Goal: Transaction & Acquisition: Subscribe to service/newsletter

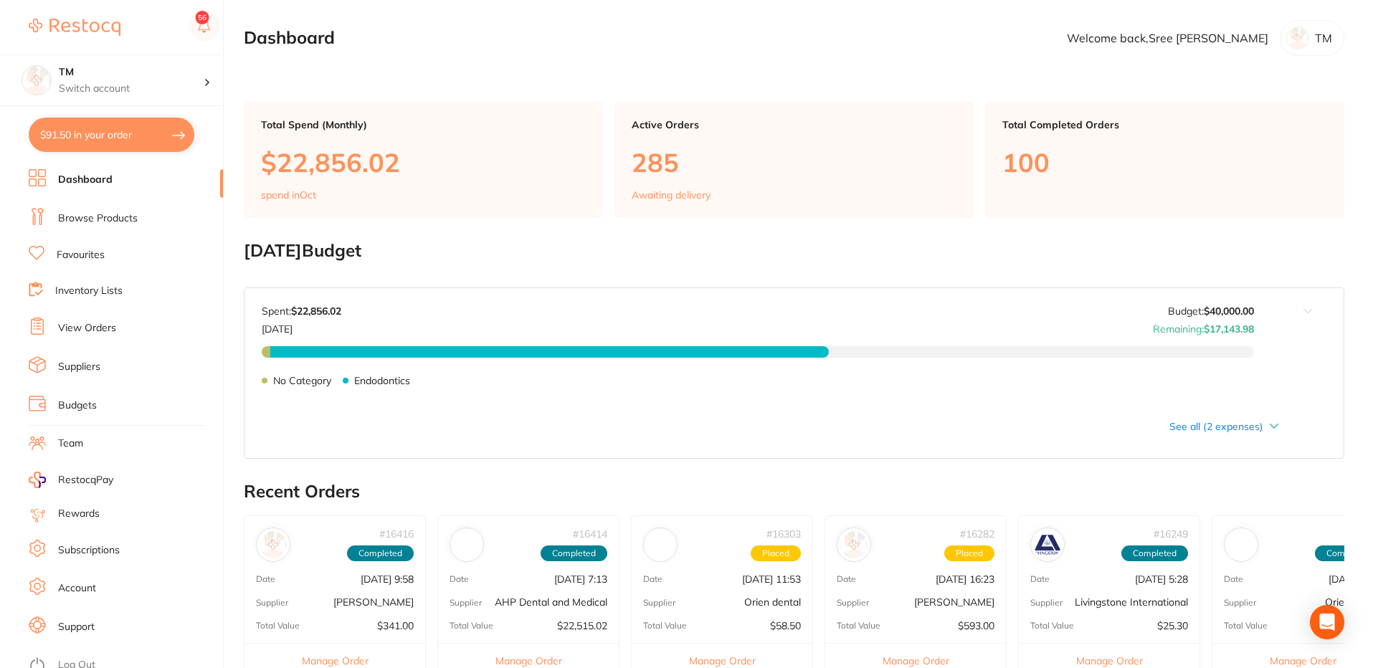
drag, startPoint x: 90, startPoint y: 331, endPoint x: 153, endPoint y: 307, distance: 67.7
click at [90, 331] on link "View Orders" at bounding box center [87, 328] width 58 height 14
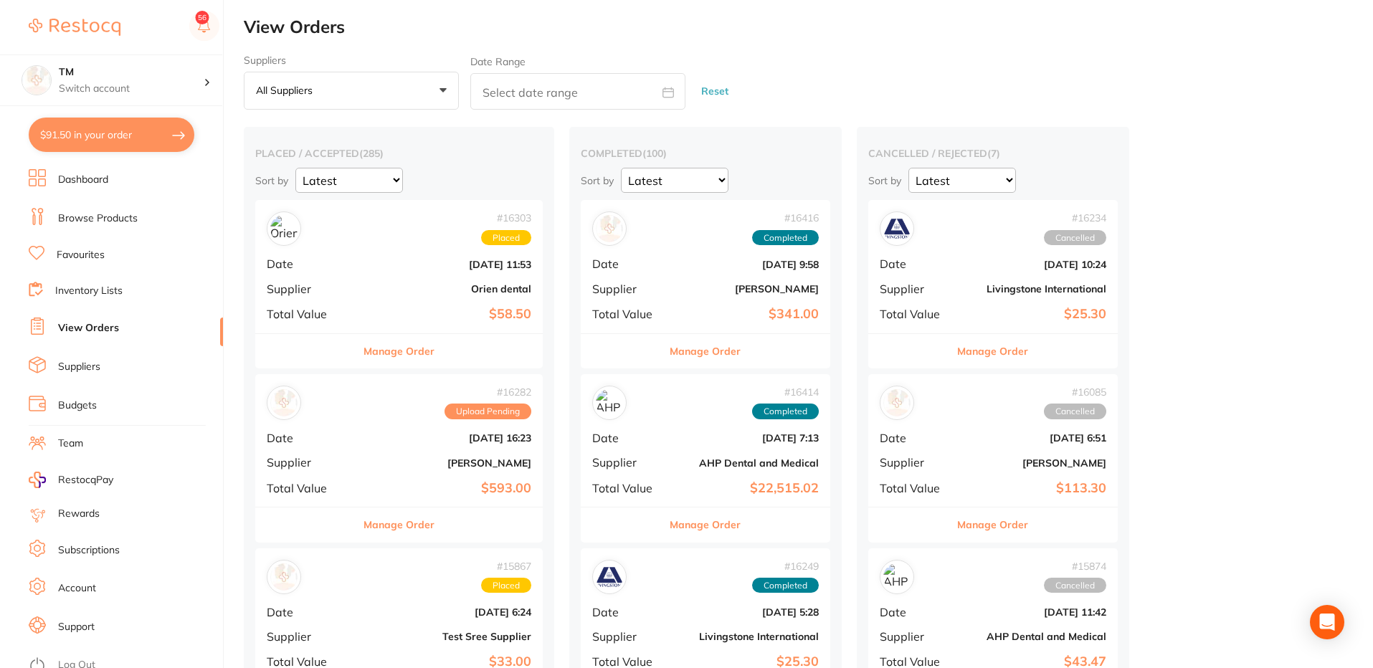
click at [366, 251] on div "# 16303 Placed Date Sept 3 2025, 11:53 Supplier Orien dental Total Value $58.50" at bounding box center [399, 266] width 288 height 133
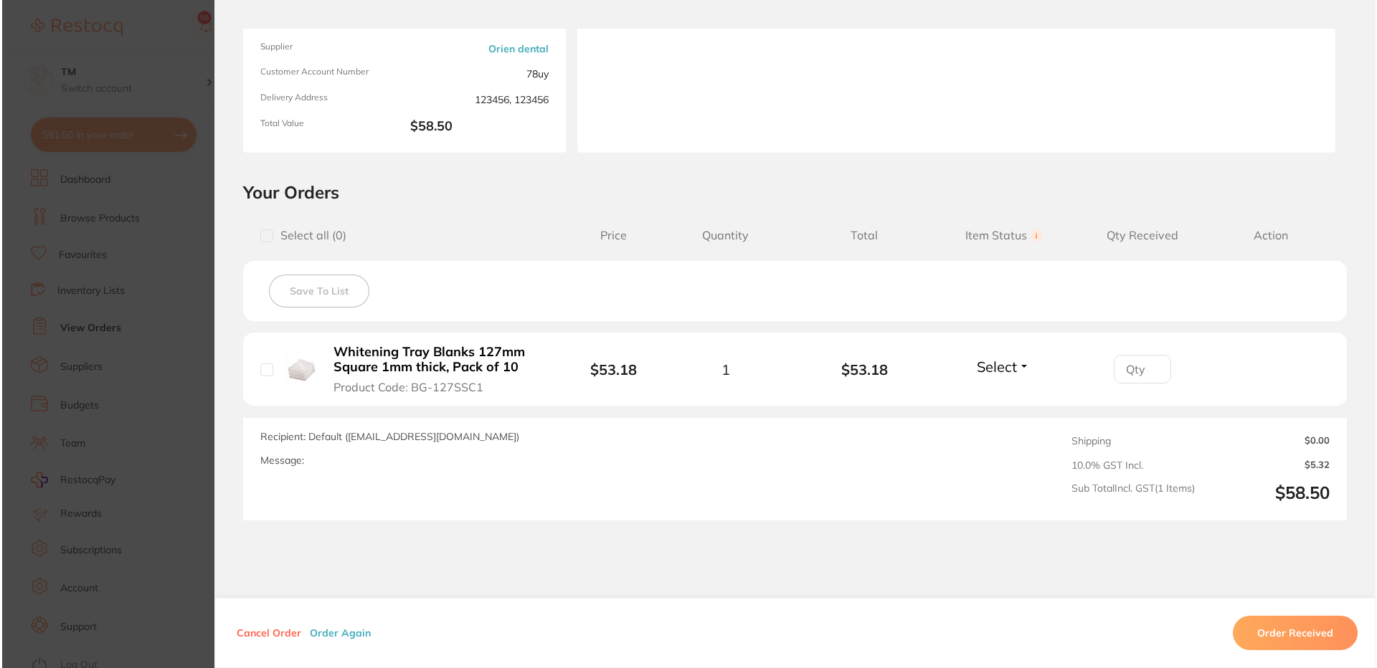
scroll to position [172, 0]
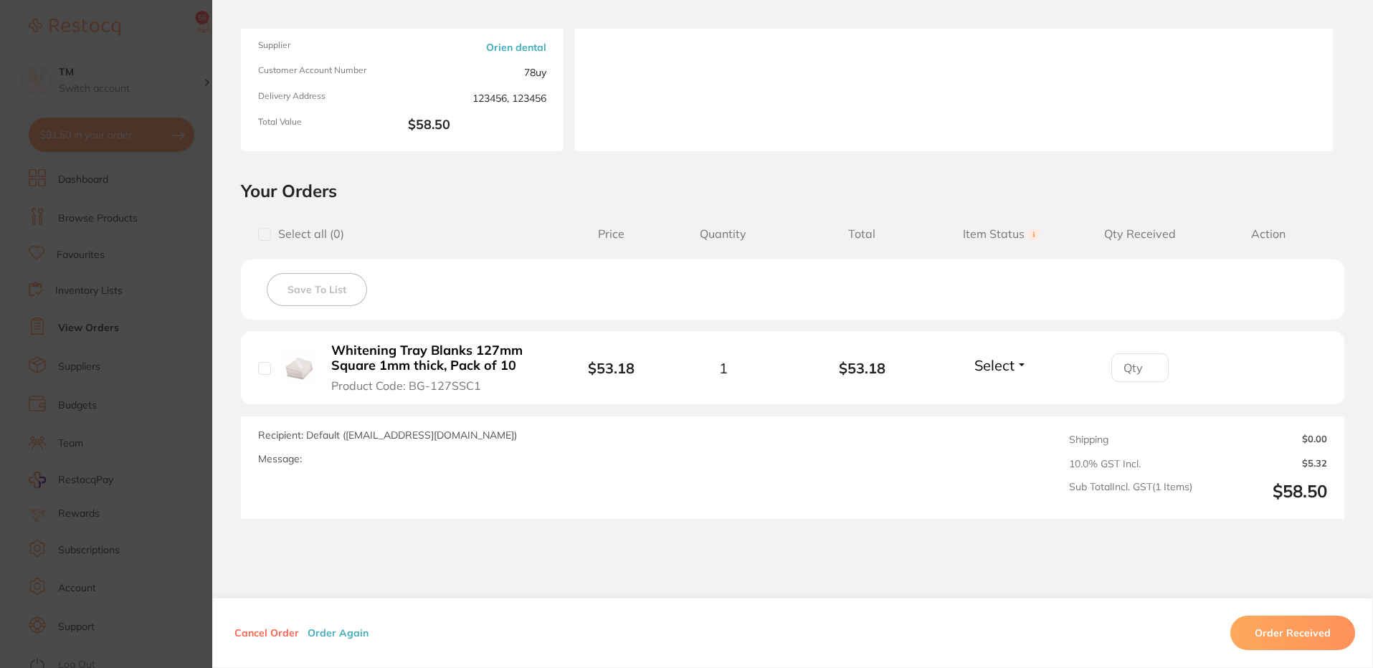
click at [405, 360] on b "Whitening Tray Blanks 127mm Square 1mm thick, Pack of 10" at bounding box center [436, 358] width 211 height 29
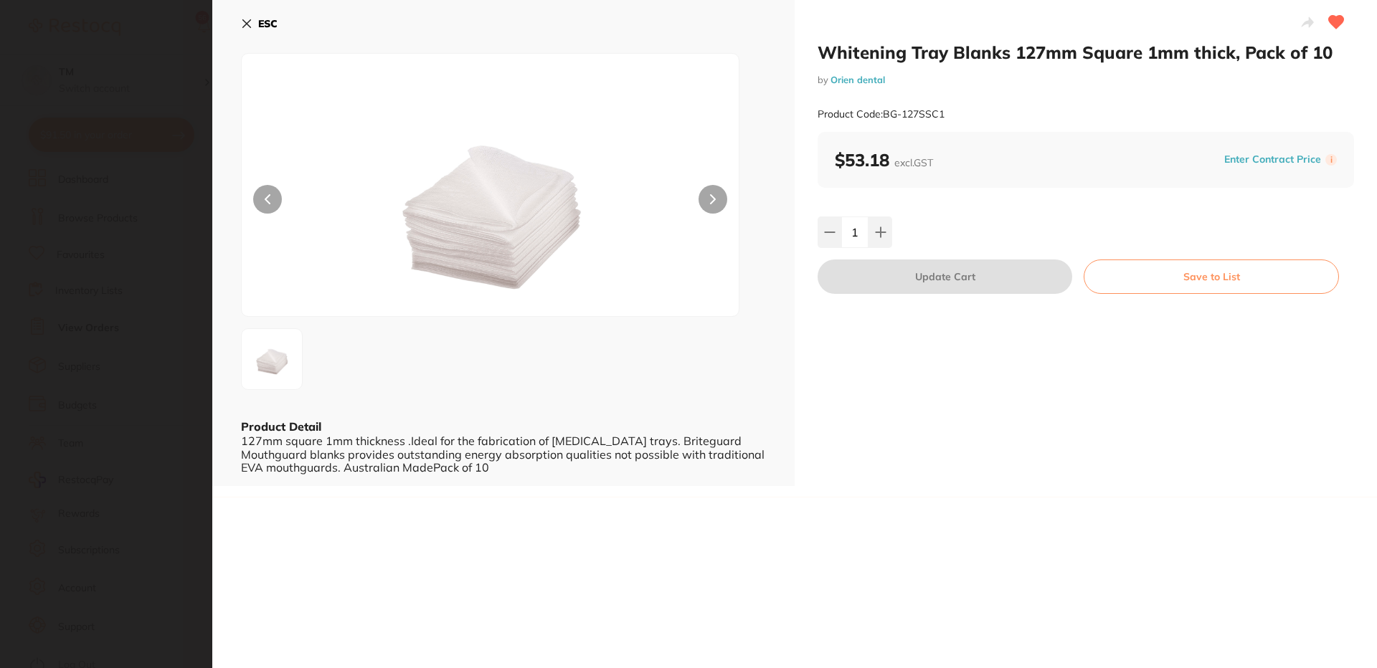
click at [1214, 283] on button "Save to List" at bounding box center [1211, 277] width 255 height 34
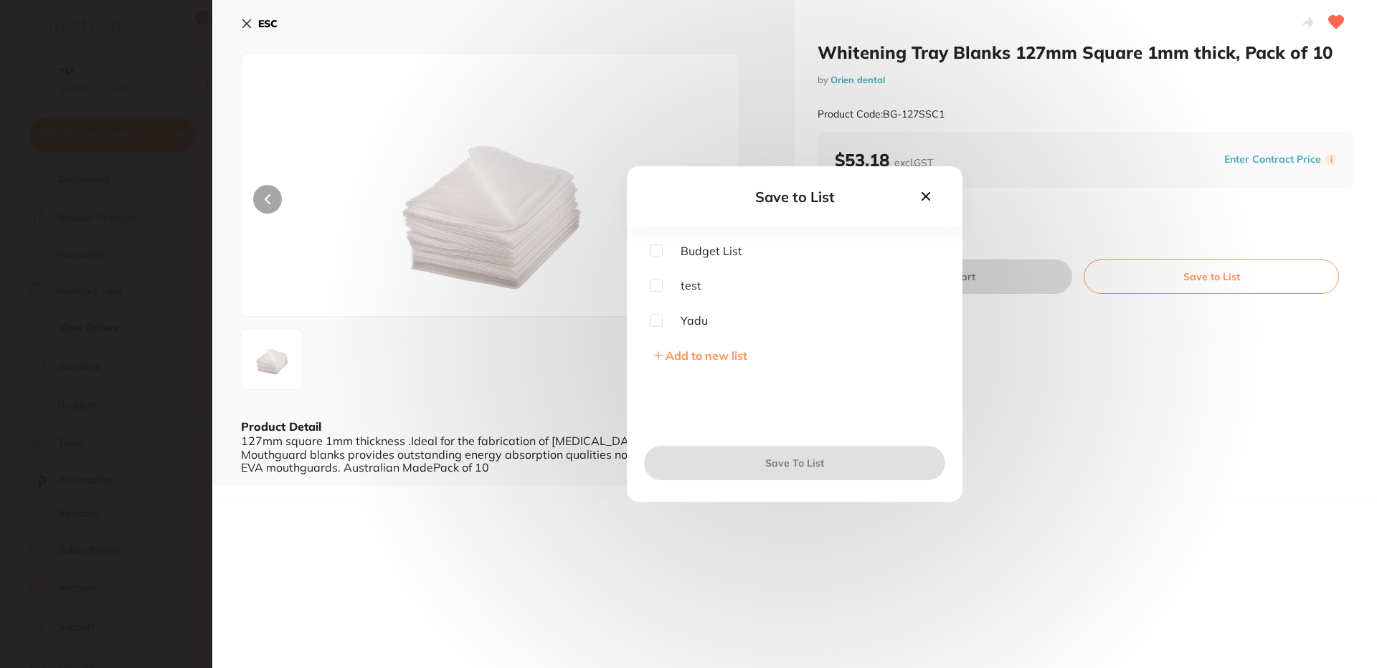
click at [658, 251] on input "checkbox" at bounding box center [656, 251] width 13 height 13
checkbox input "true"
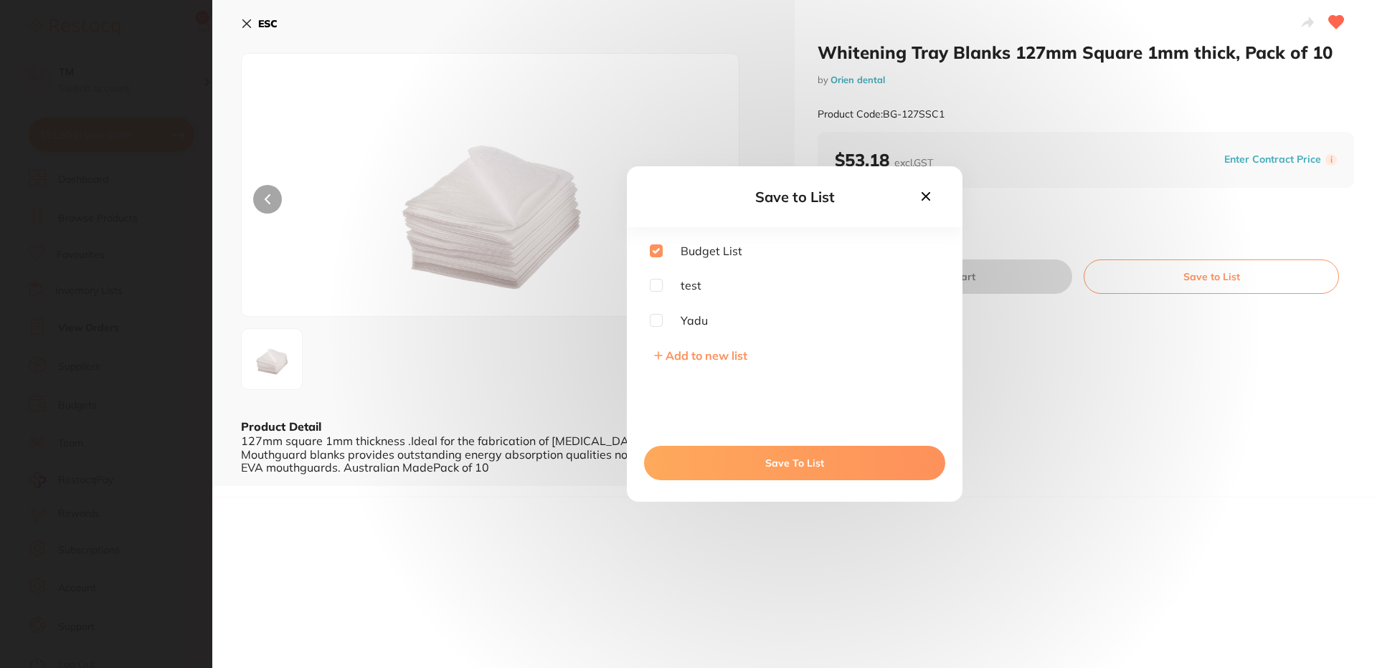
click at [810, 461] on button "Save To List" at bounding box center [794, 463] width 301 height 34
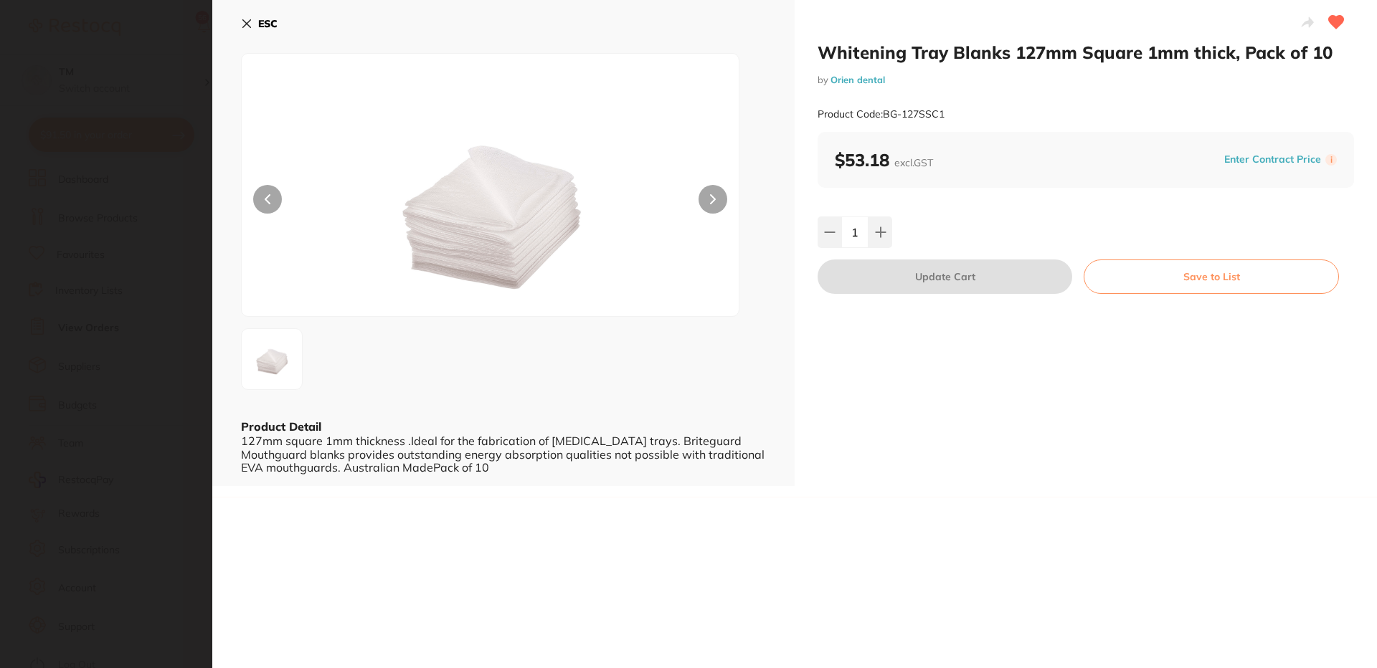
click at [155, 52] on section "Whitening Tray Blanks 127mm Square 1mm thick, Pack of 10 by Orien dental Produc…" at bounding box center [688, 334] width 1377 height 668
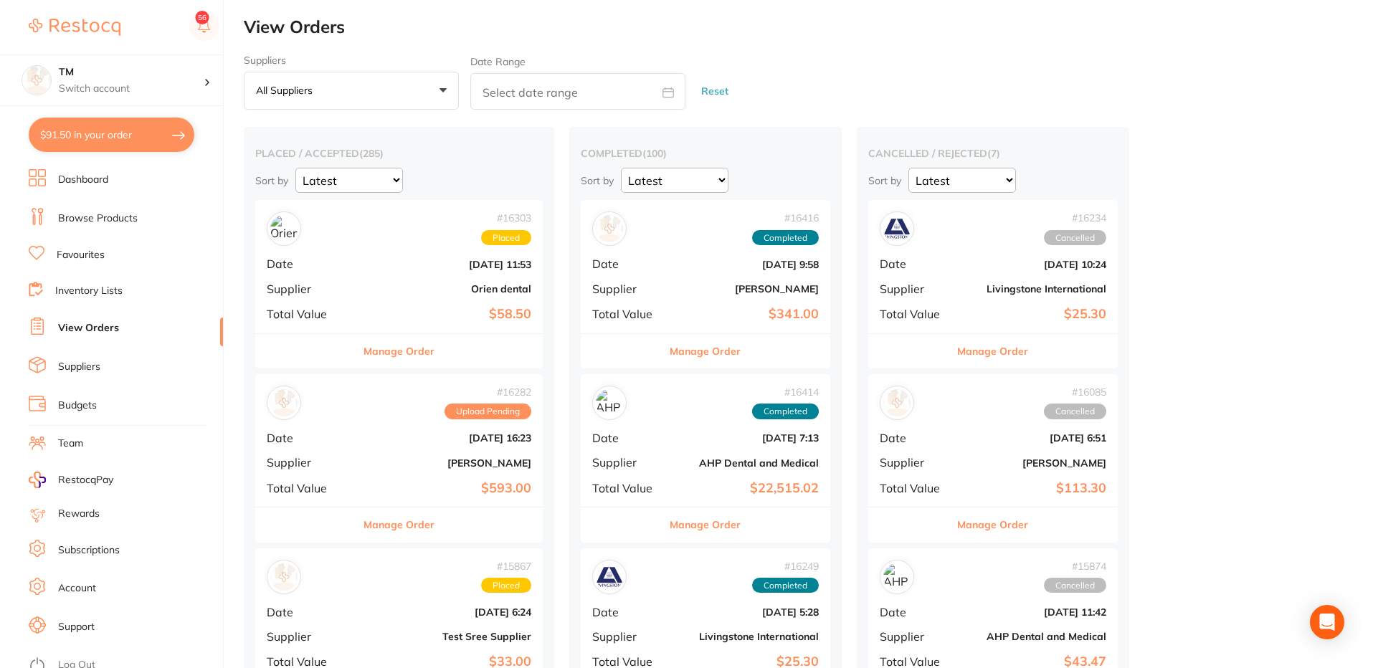
click at [349, 245] on div "# 16303 Placed" at bounding box center [399, 229] width 265 height 34
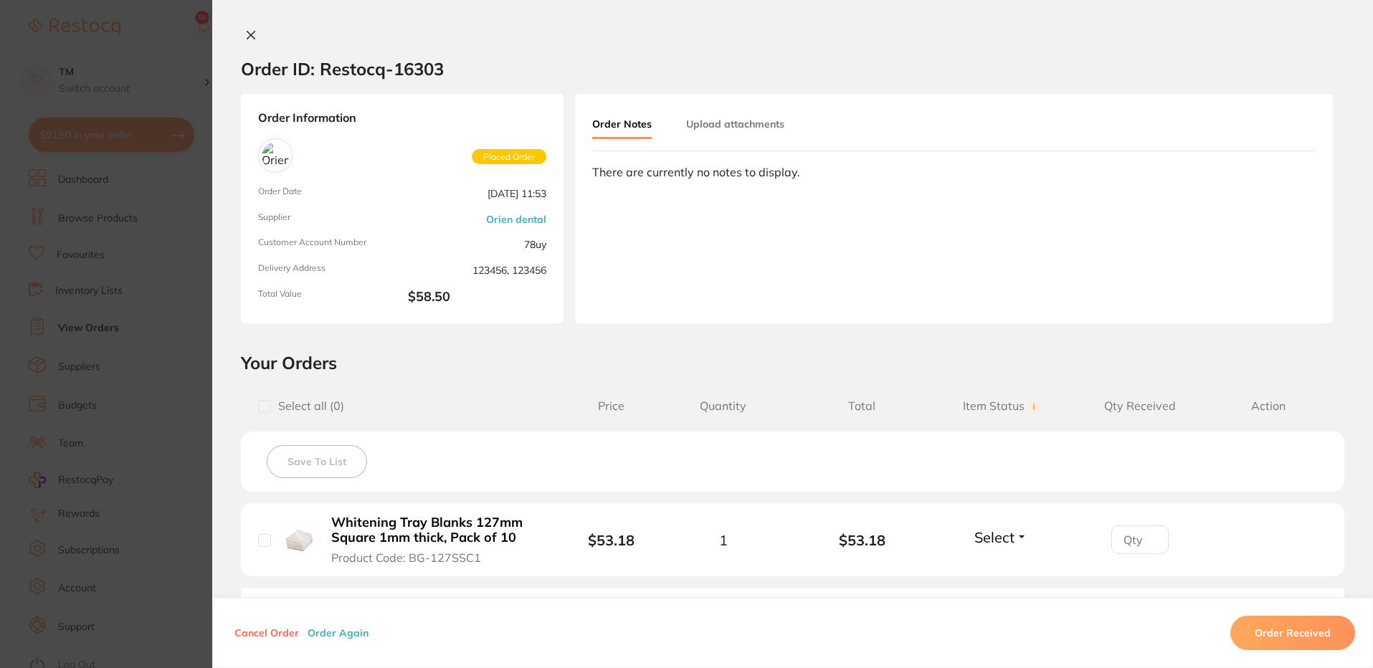
click at [164, 252] on section "Order ID: Restocq- 16303 Order Information Placed Order Order Date Sept 3 2025,…" at bounding box center [686, 334] width 1373 height 668
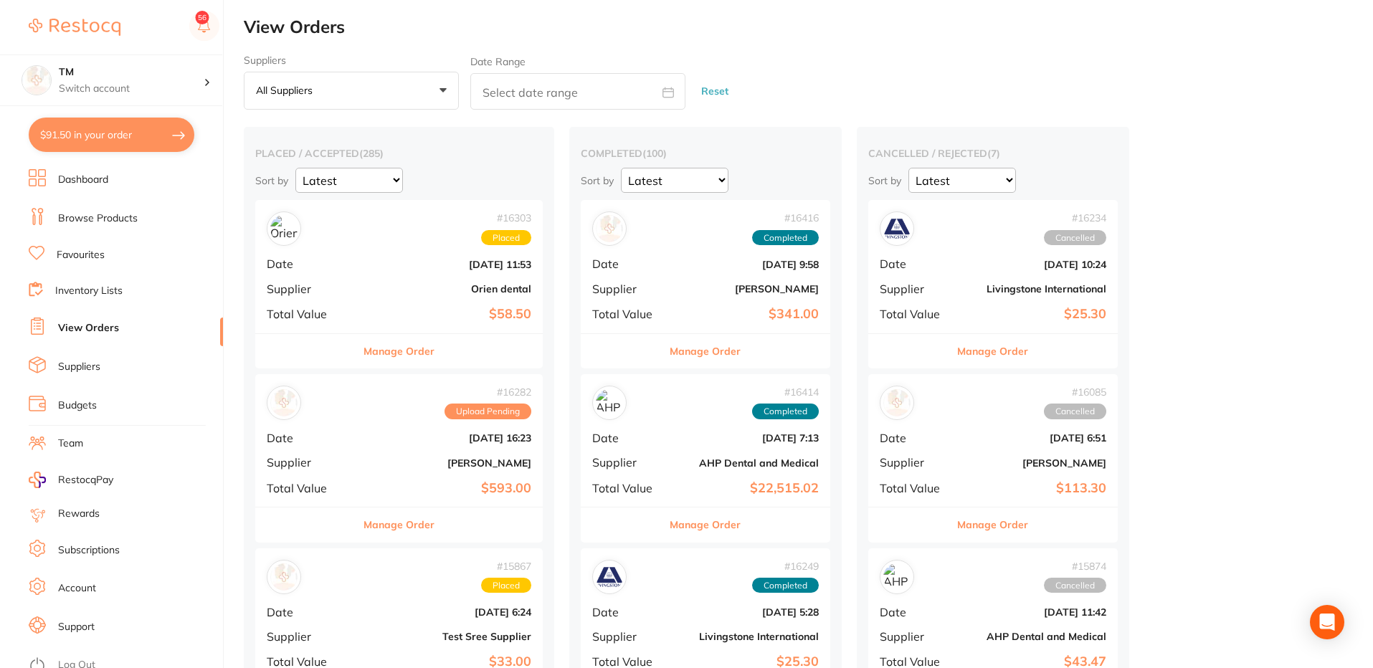
drag, startPoint x: 126, startPoint y: 286, endPoint x: 133, endPoint y: 279, distance: 10.1
click at [126, 285] on li "Inventory Lists" at bounding box center [126, 291] width 194 height 19
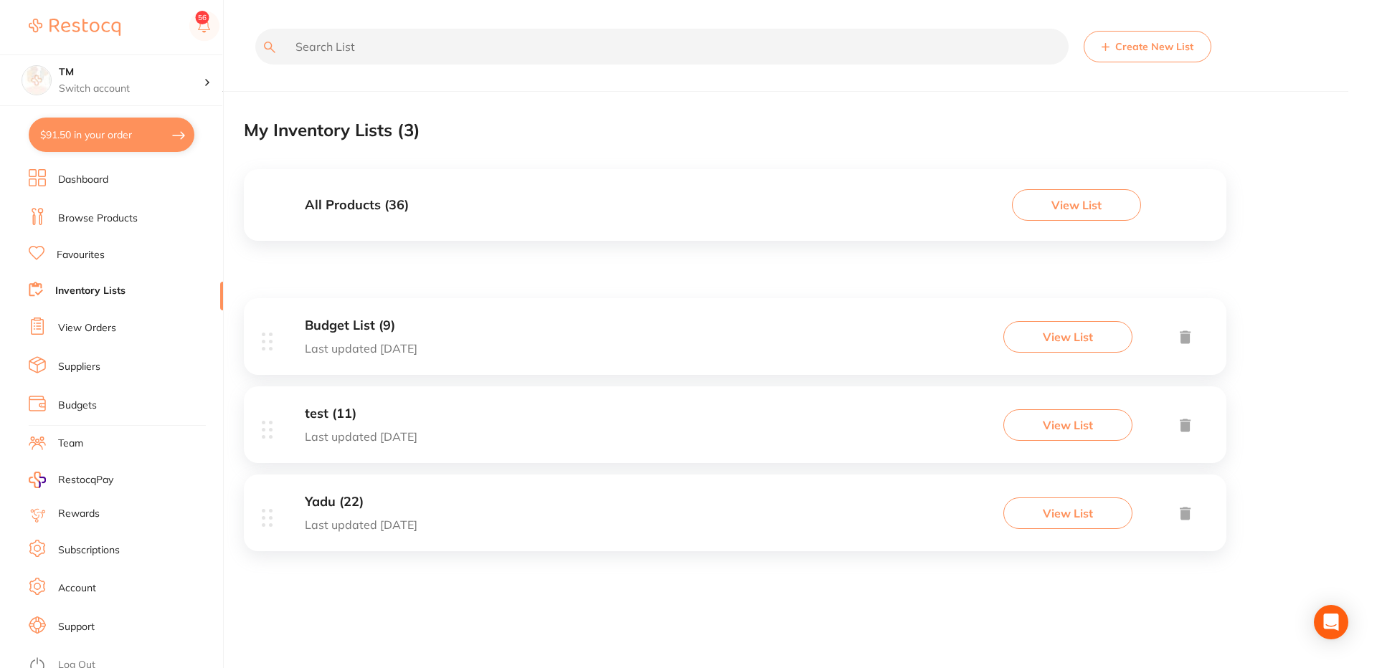
click at [498, 330] on div "Budget List (9) Last updated today View List" at bounding box center [735, 336] width 983 height 77
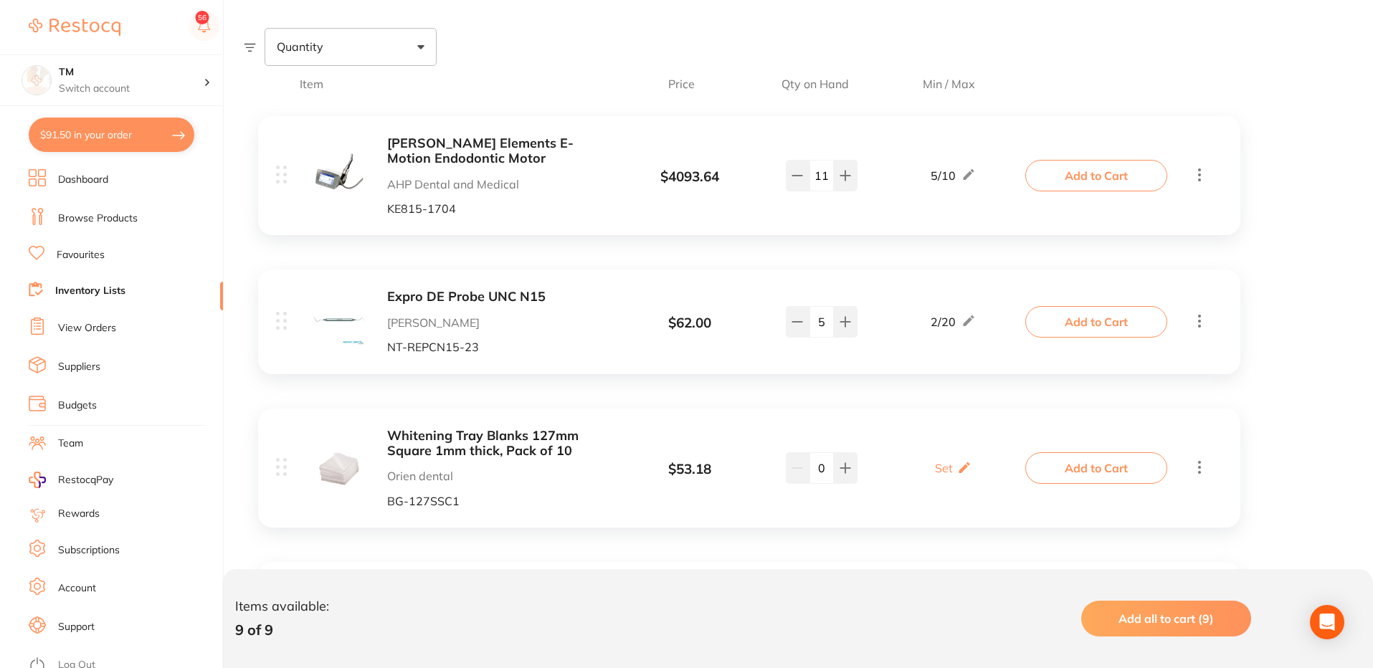
scroll to position [344, 0]
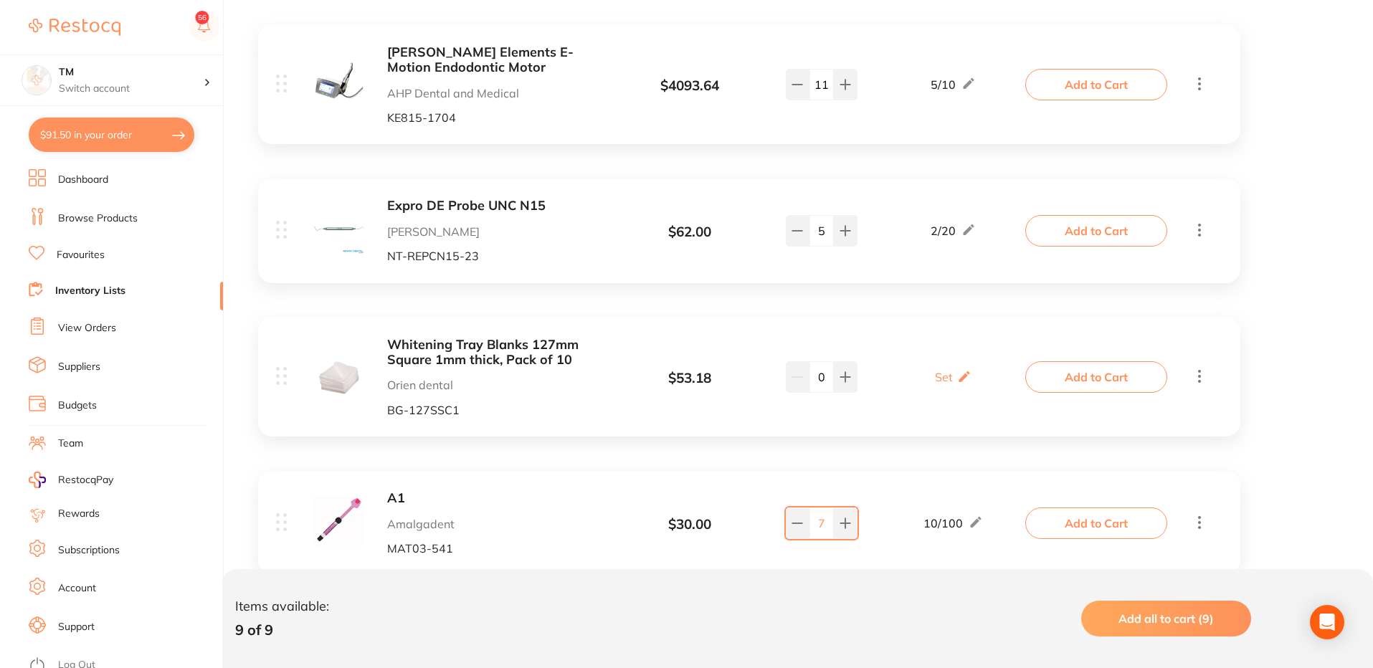
click at [103, 327] on link "View Orders" at bounding box center [87, 328] width 58 height 14
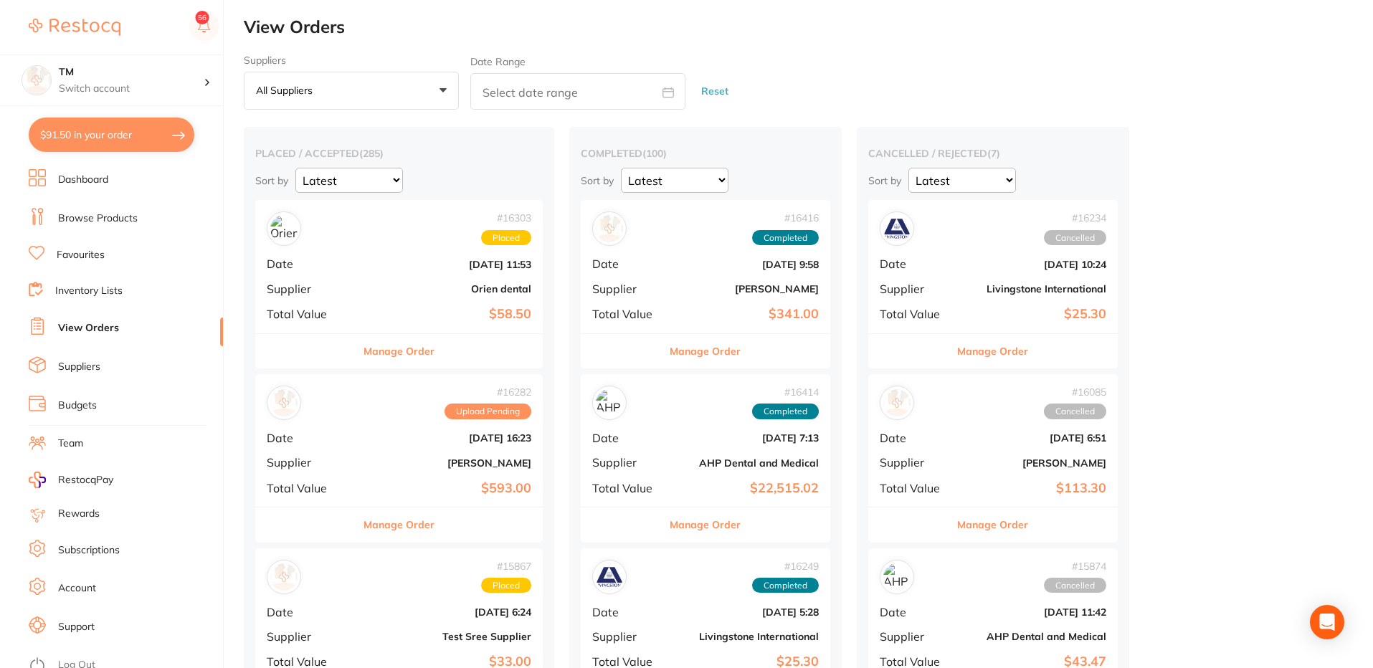
click at [426, 270] on b "Sept 3 2025, 11:53" at bounding box center [447, 264] width 169 height 11
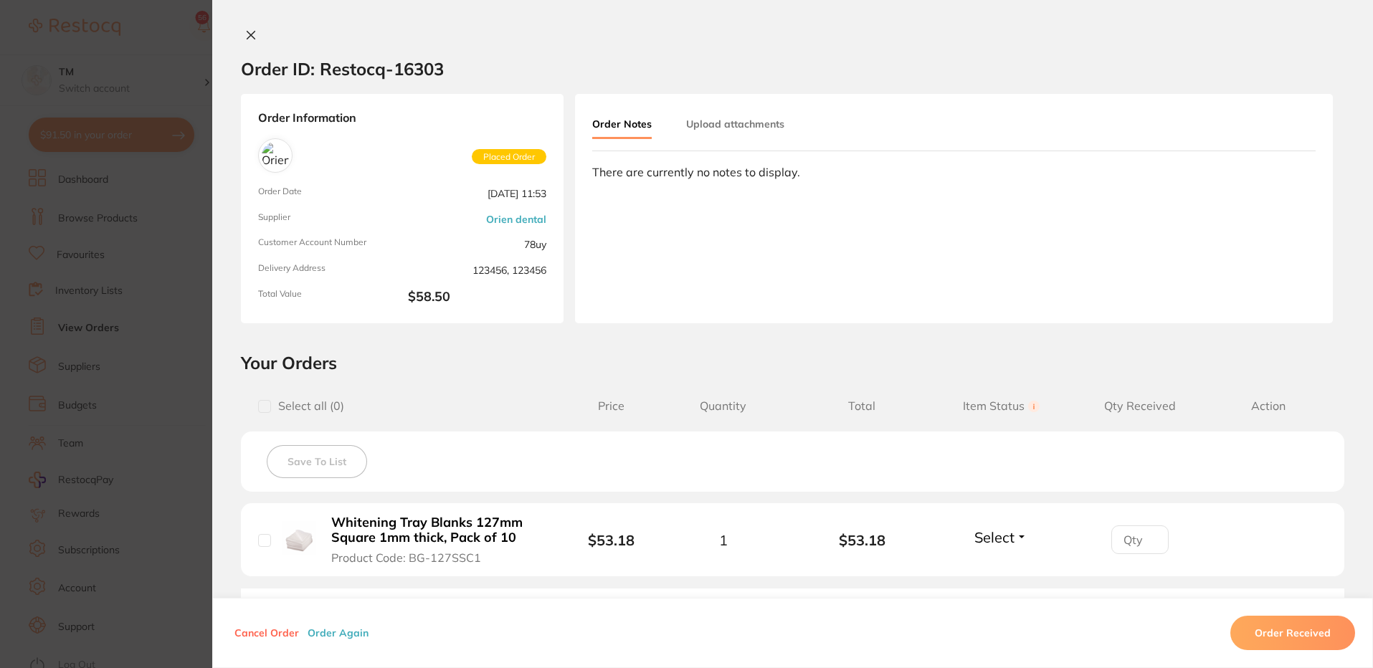
click at [1283, 632] on button "Order Received" at bounding box center [1293, 633] width 125 height 34
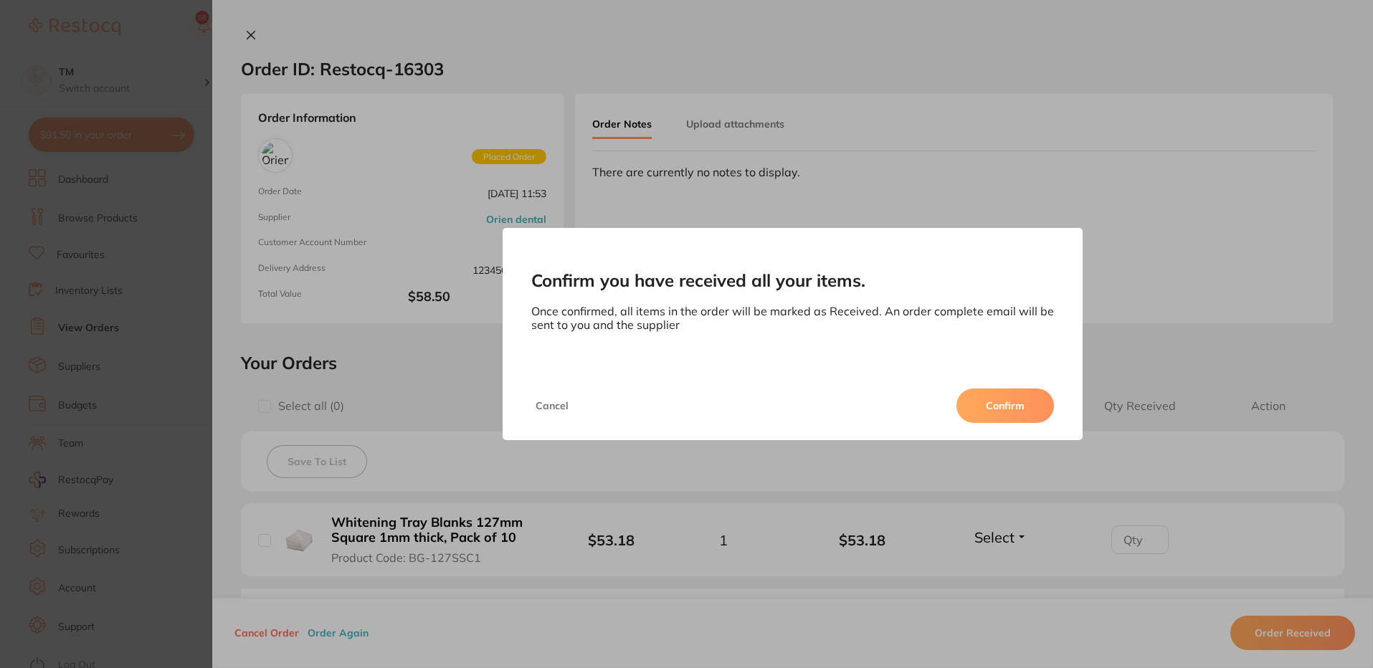
click at [999, 409] on button "Confirm" at bounding box center [1006, 406] width 98 height 34
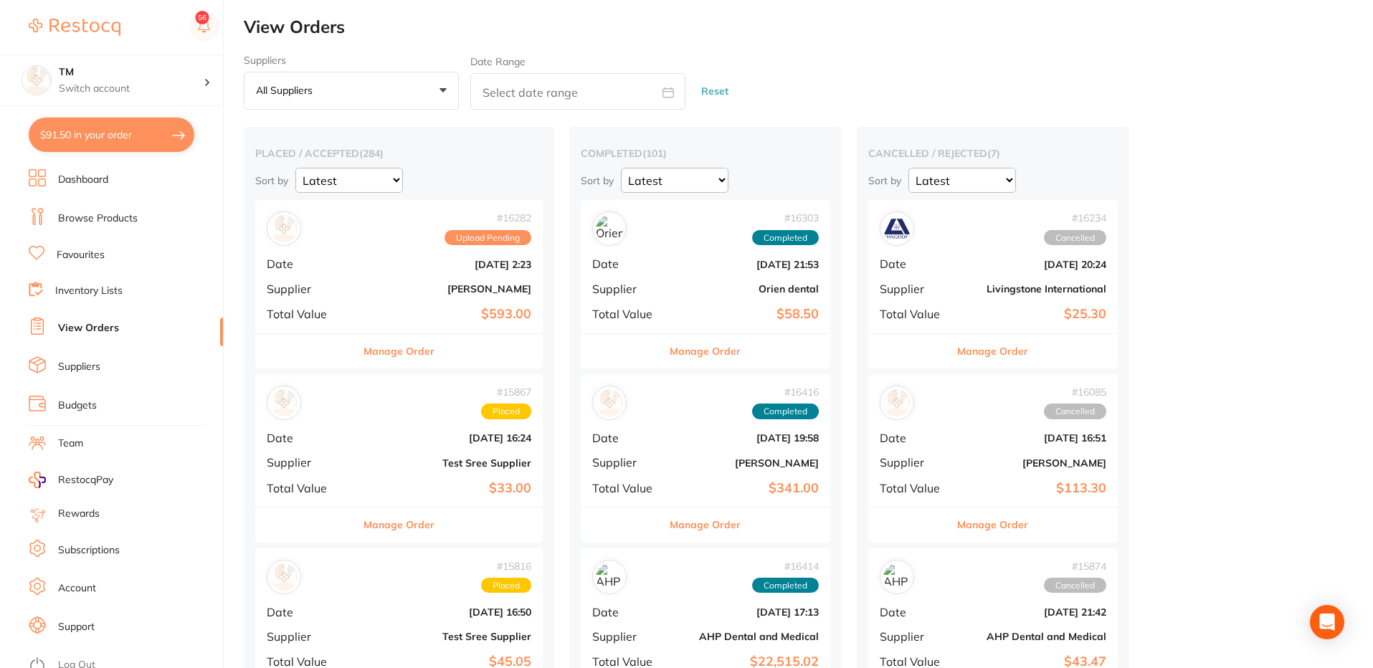
click at [90, 298] on link "Inventory Lists" at bounding box center [88, 291] width 67 height 14
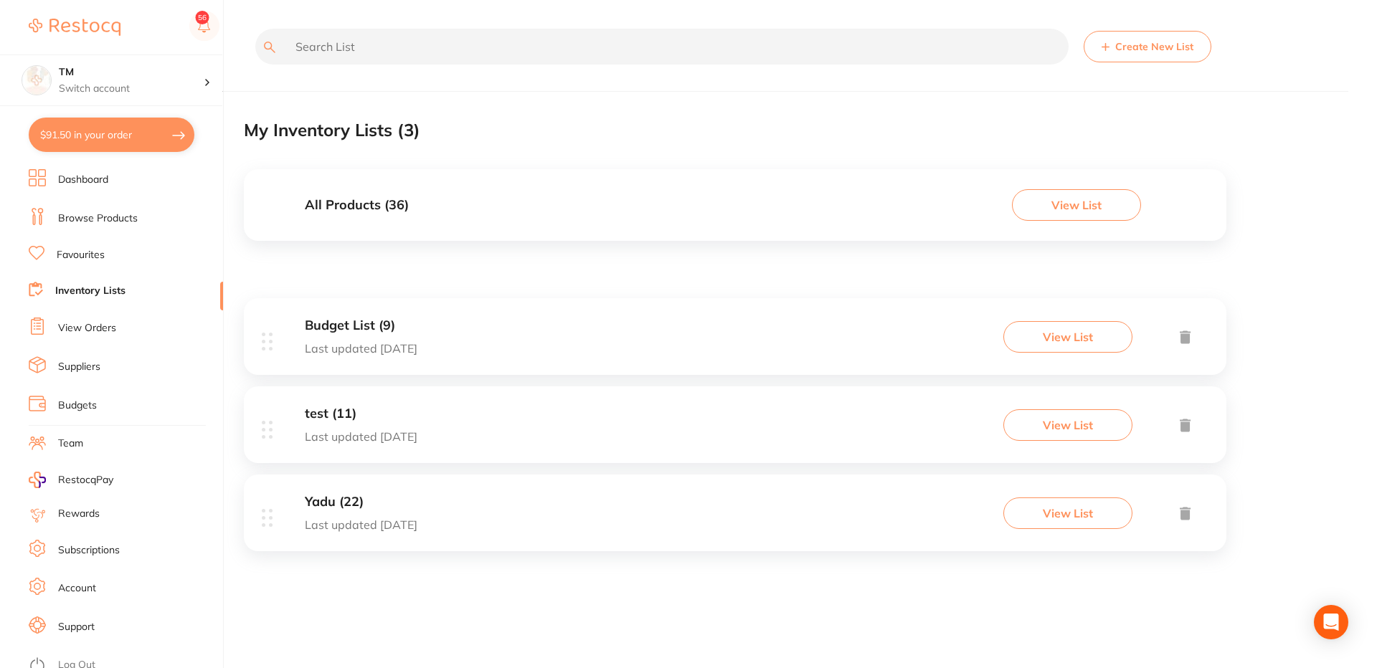
click at [739, 313] on div "Budget List (9) Last updated today View List" at bounding box center [735, 336] width 983 height 77
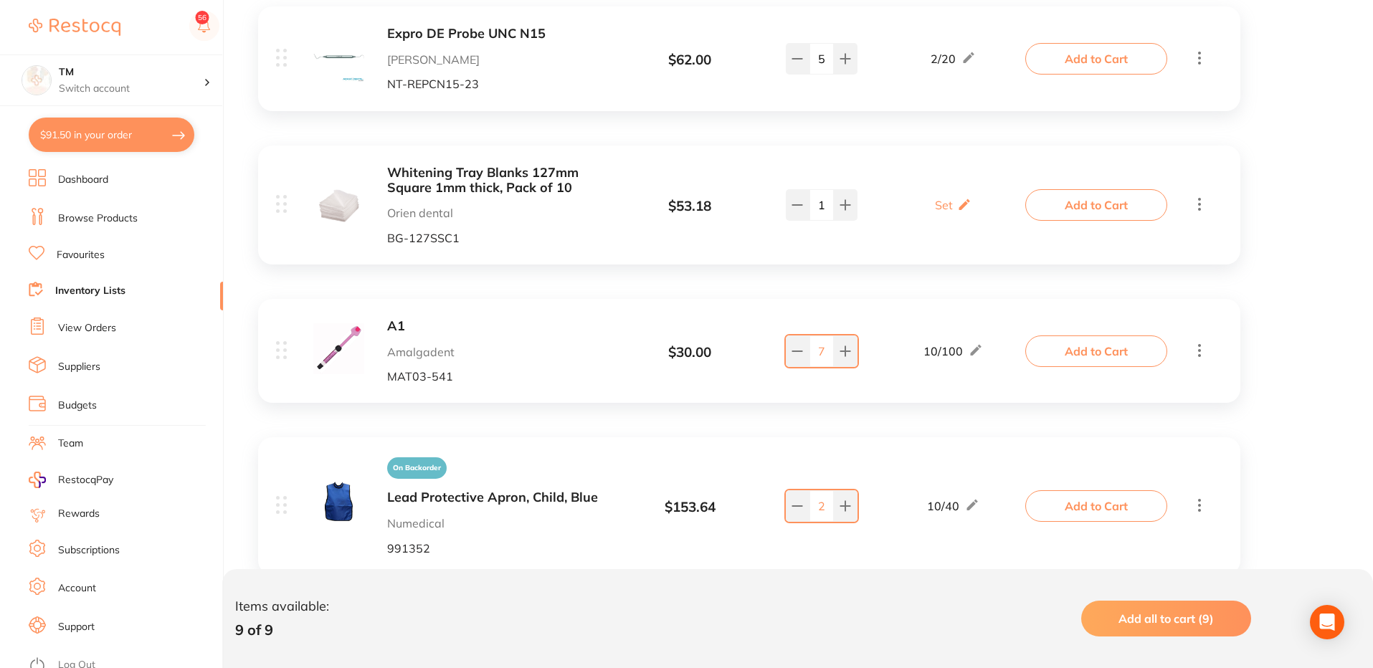
scroll to position [430, 0]
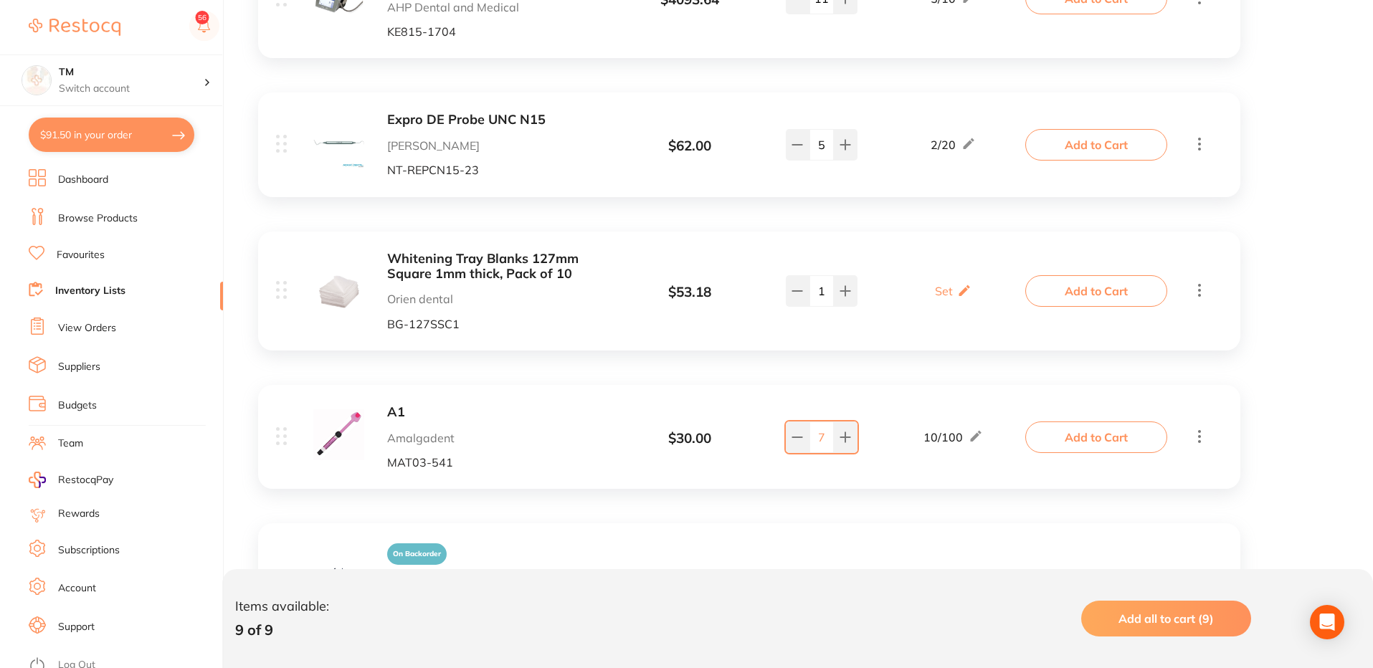
click at [120, 135] on button "$91.50 in your order" at bounding box center [112, 135] width 166 height 34
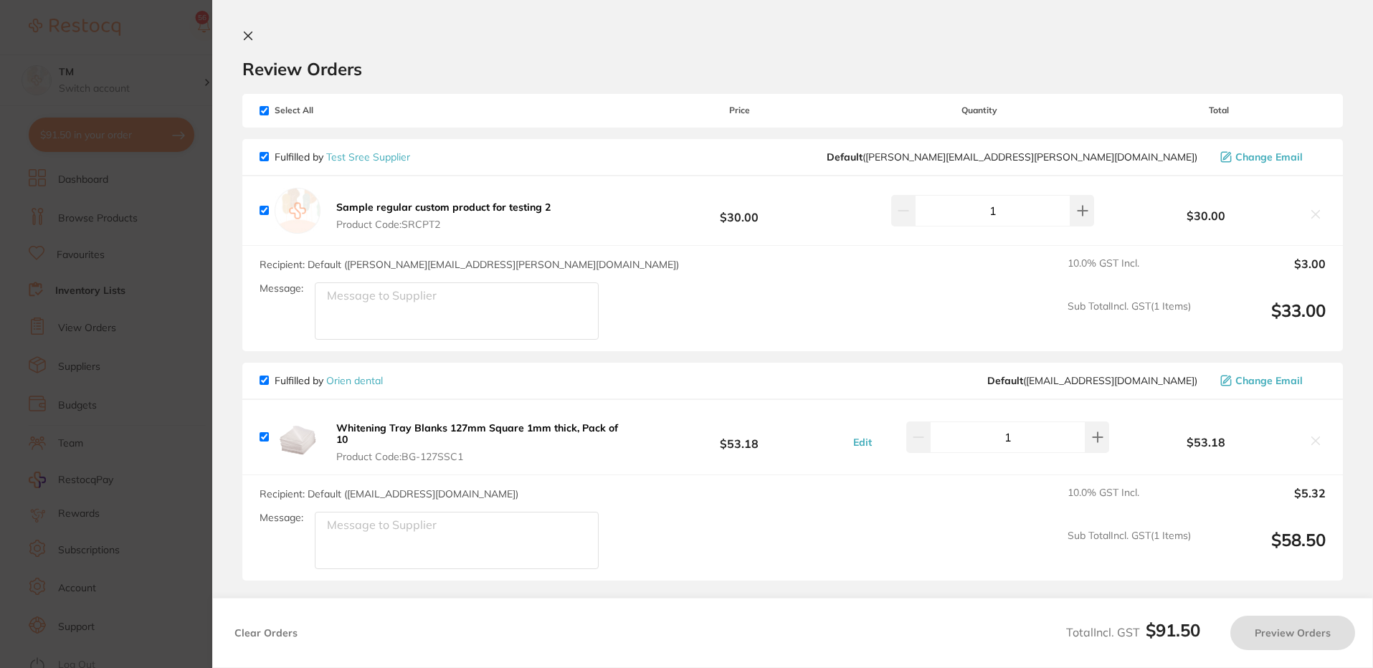
checkbox input "true"
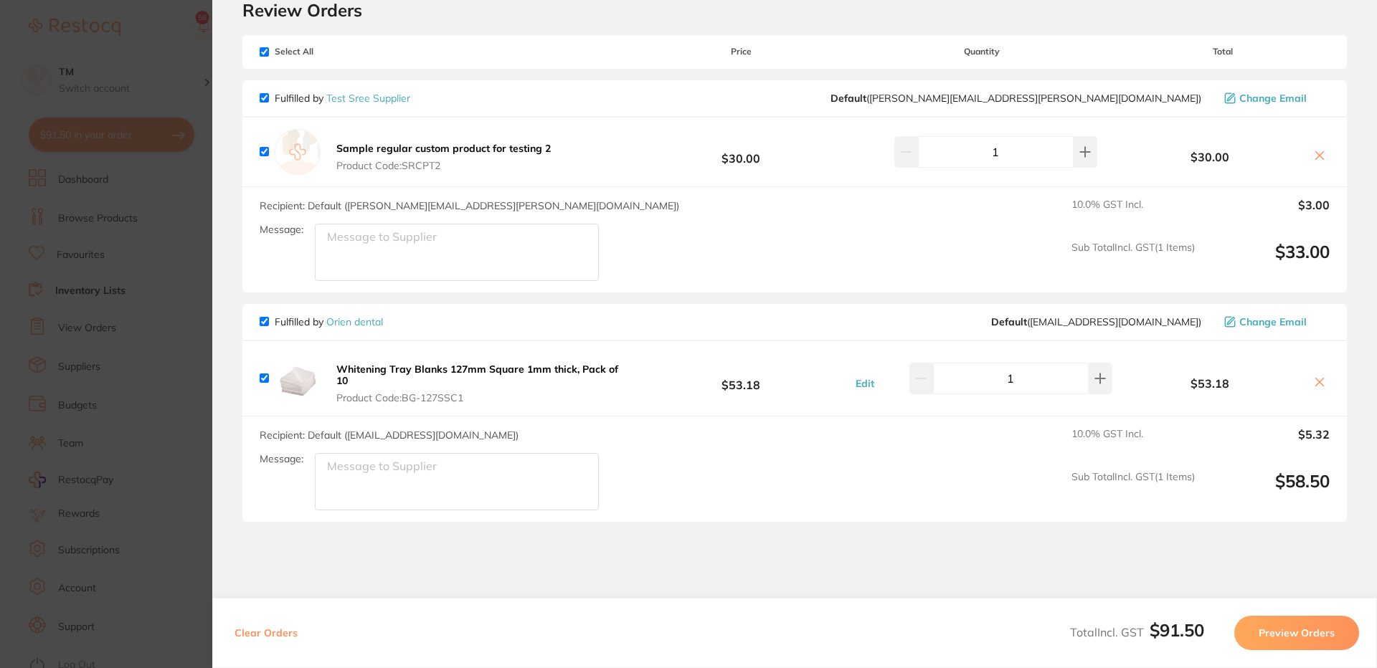
scroll to position [86, 0]
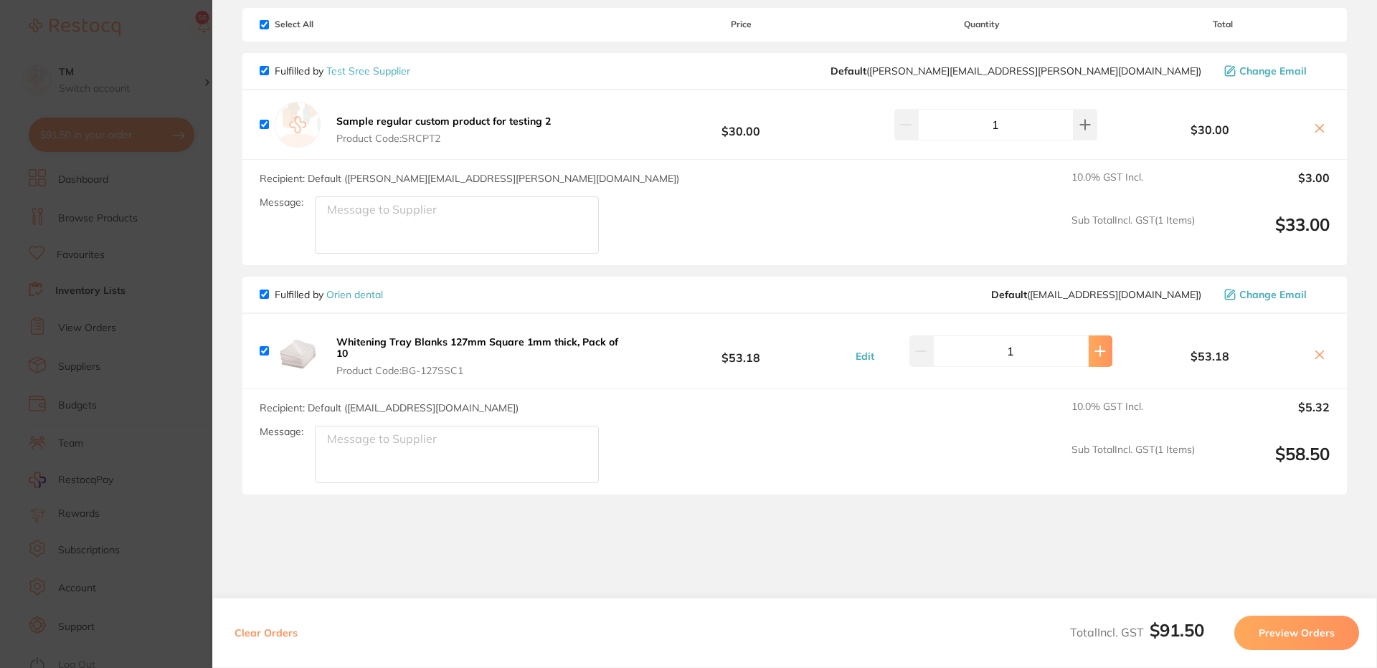
click at [1096, 354] on icon at bounding box center [1100, 350] width 9 height 9
click at [1097, 353] on icon at bounding box center [1099, 351] width 11 height 11
drag, startPoint x: 1094, startPoint y: 355, endPoint x: 1097, endPoint y: 347, distance: 8.7
click at [1094, 352] on icon at bounding box center [1099, 351] width 11 height 11
type input "3"
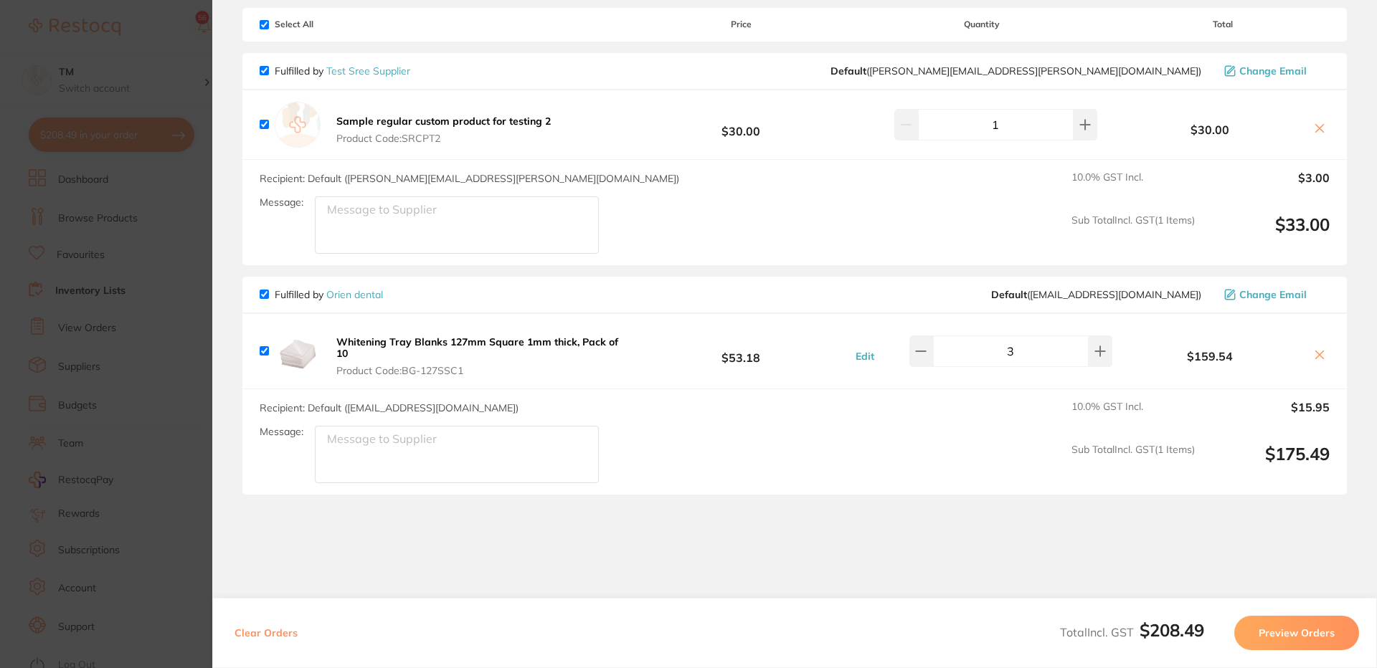
click at [1283, 628] on button "Preview Orders" at bounding box center [1296, 633] width 125 height 34
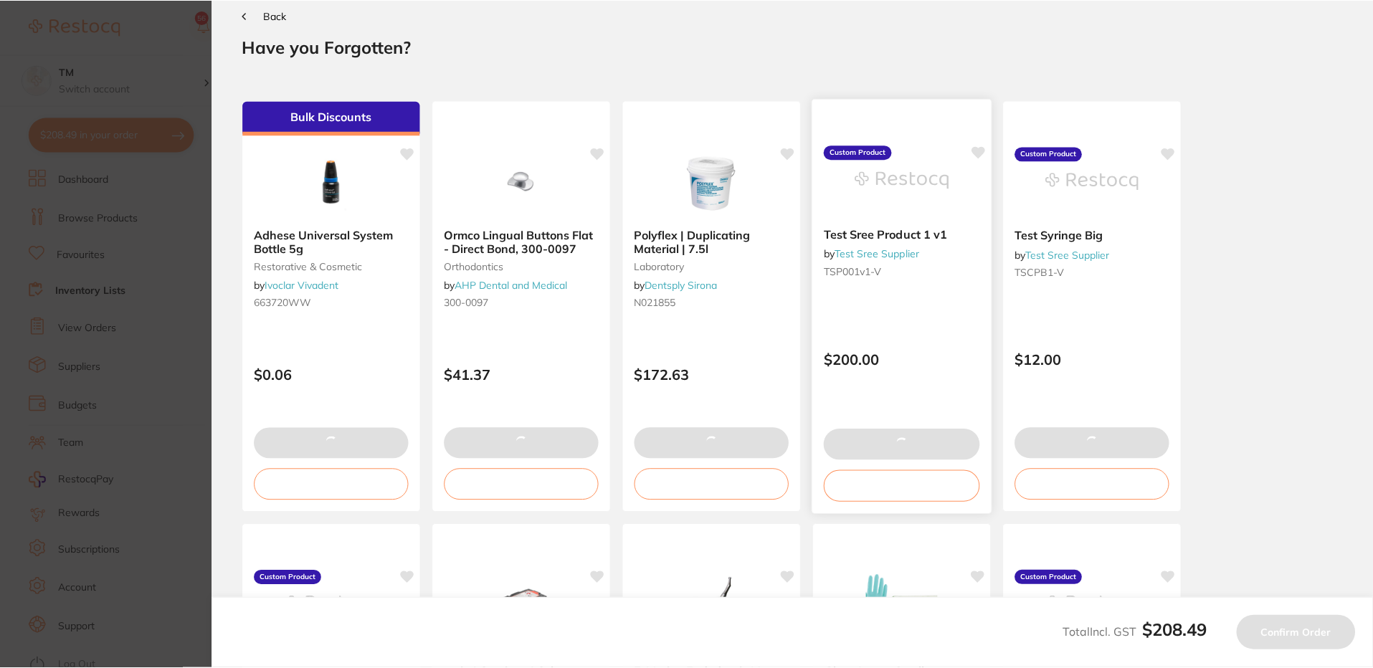
scroll to position [0, 0]
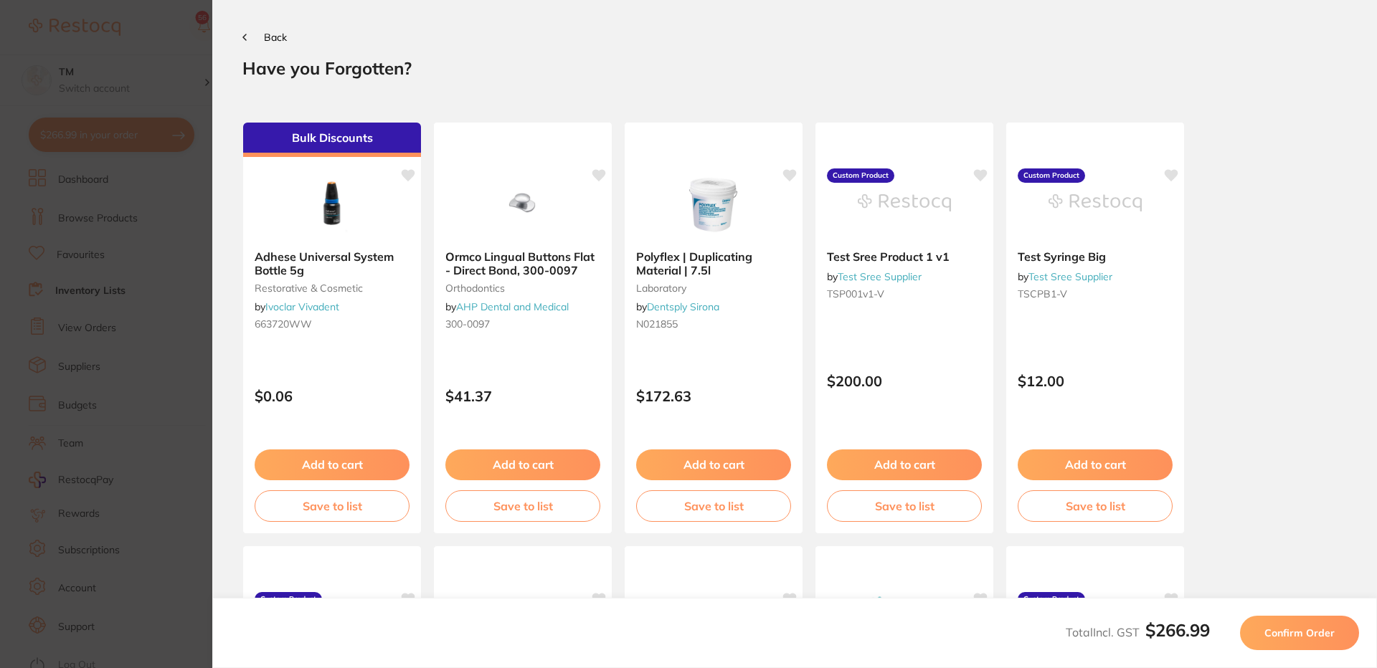
click at [1295, 630] on span "Confirm Order" at bounding box center [1299, 633] width 70 height 13
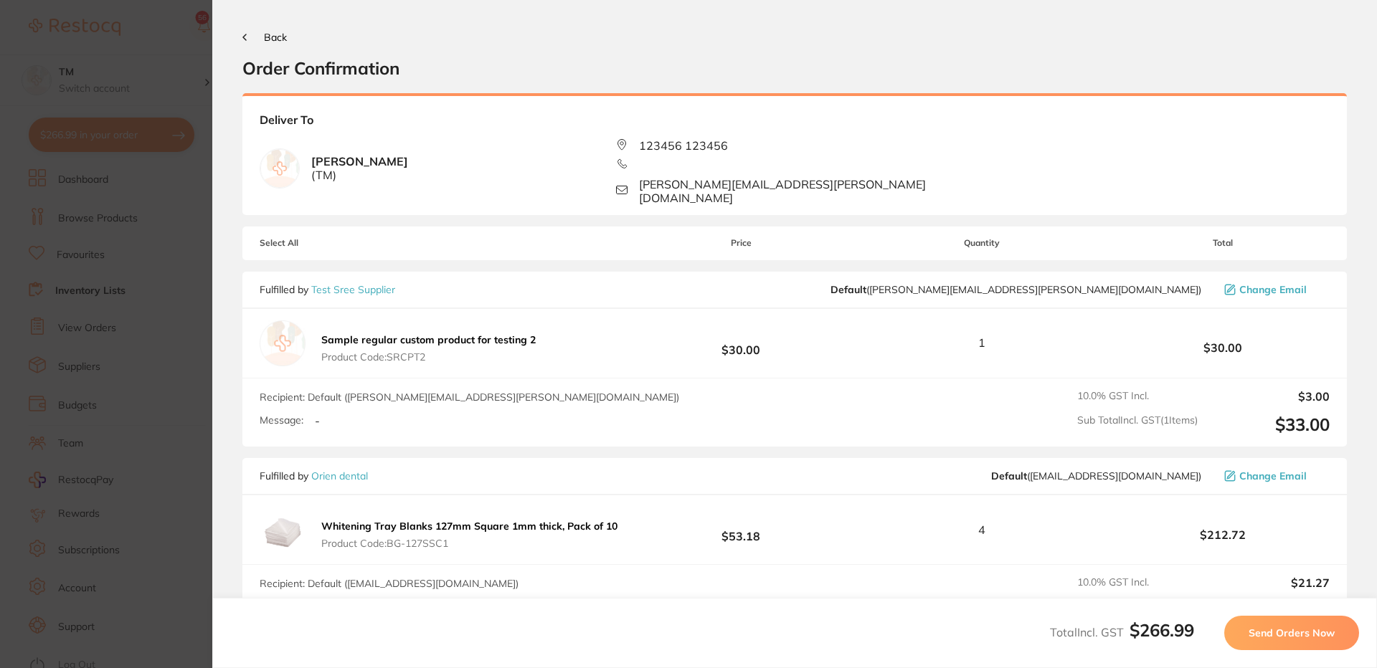
click at [1304, 635] on span "Send Orders Now" at bounding box center [1292, 633] width 86 height 13
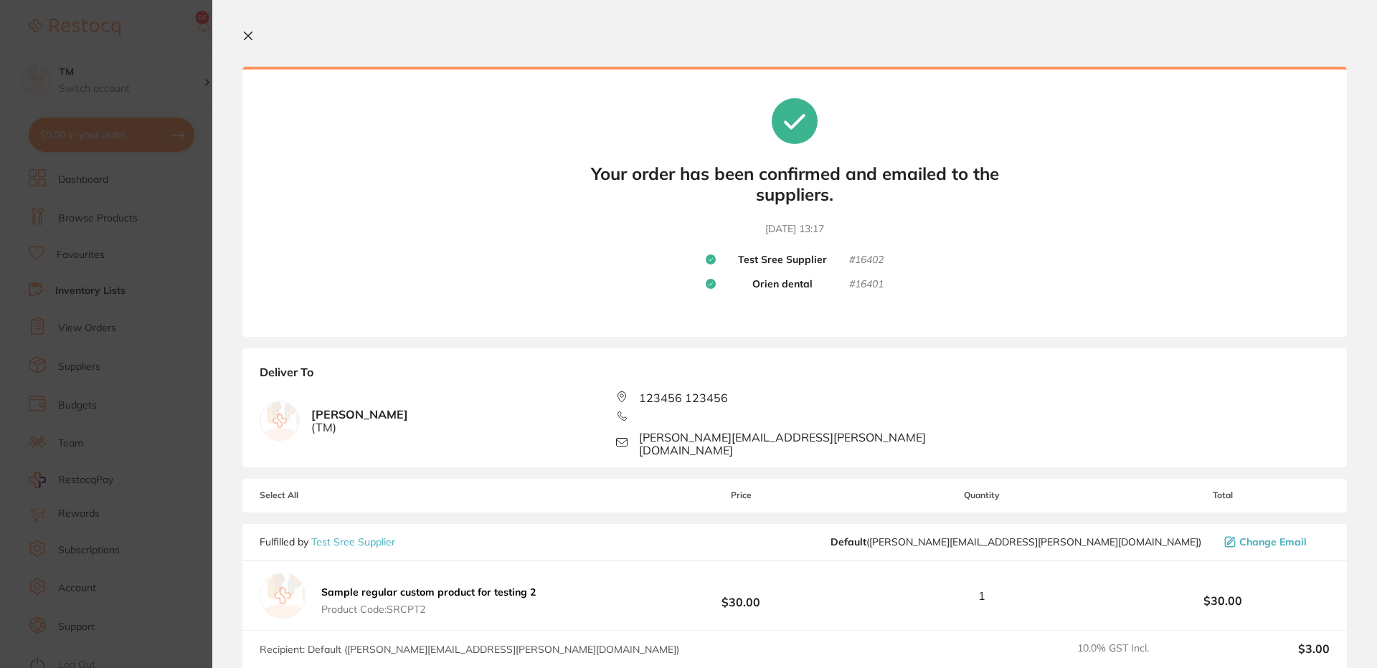
click at [115, 128] on section "Update RRP Set your pre negotiated price for this item. Item Agreed RRP (excl. …" at bounding box center [688, 334] width 1377 height 668
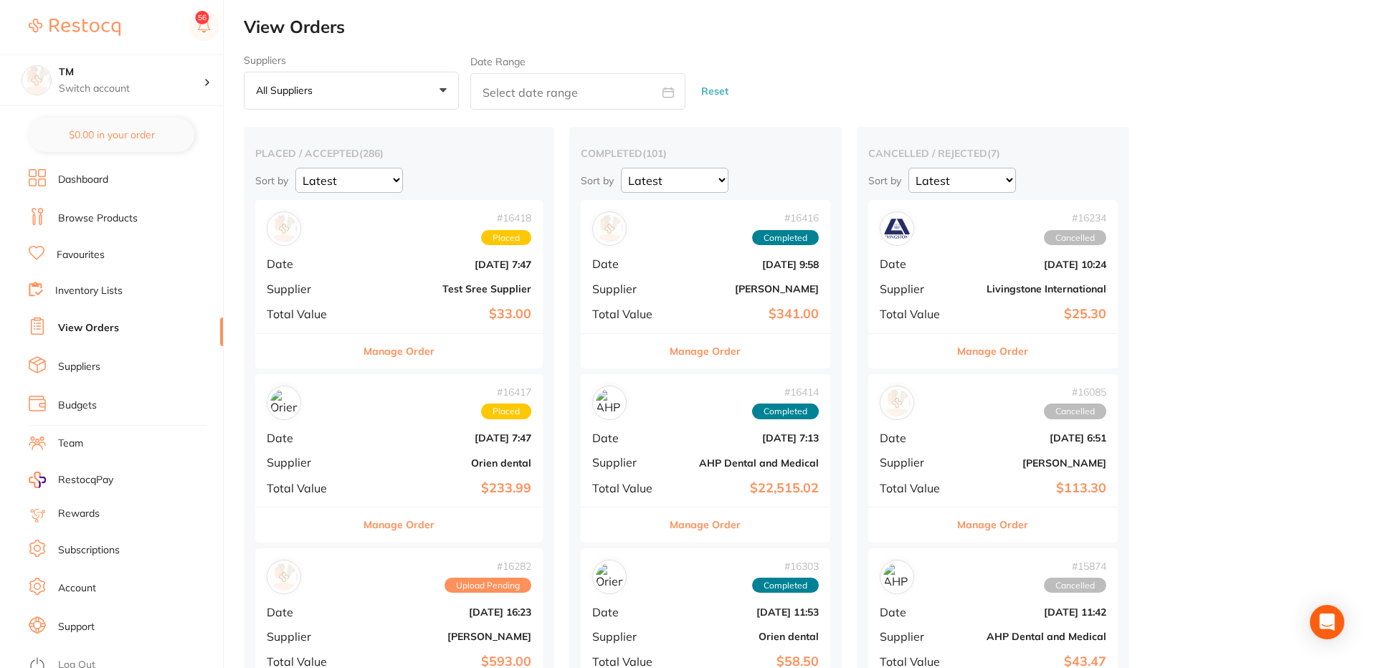
click at [446, 515] on div "Manage Order" at bounding box center [399, 524] width 288 height 35
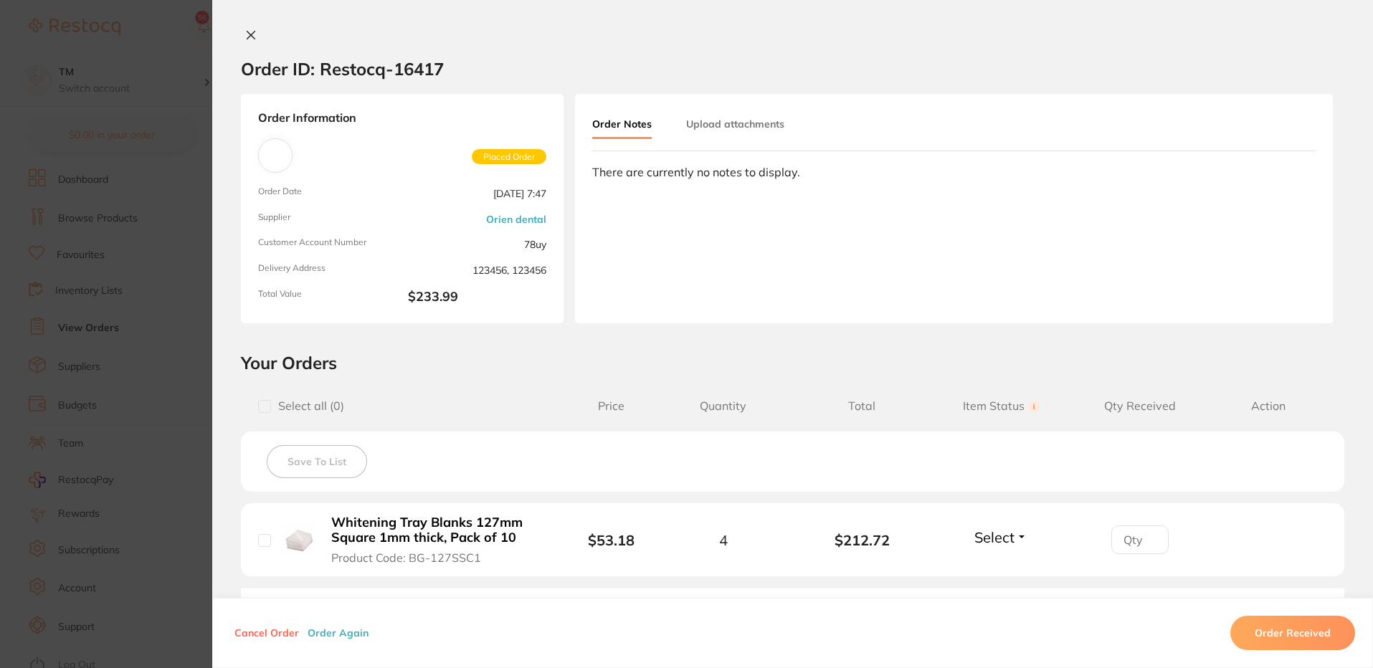
scroll to position [86, 0]
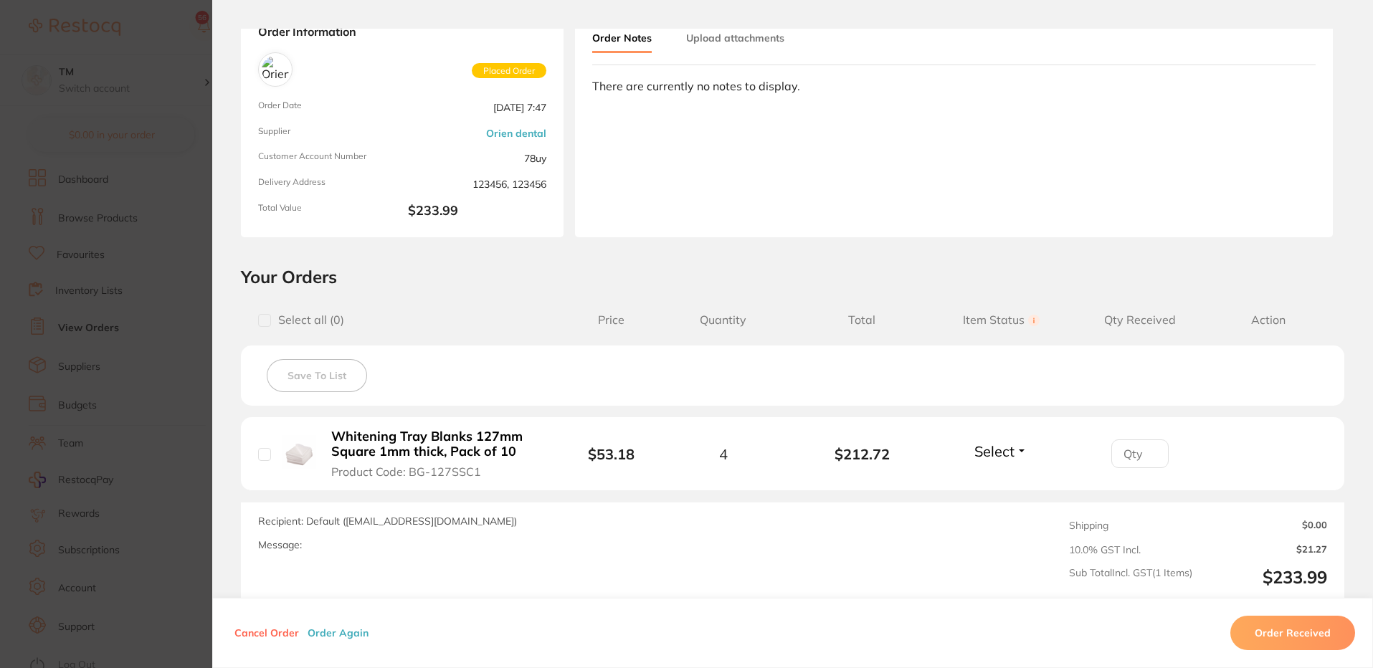
click at [1125, 458] on input "number" at bounding box center [1140, 454] width 57 height 29
type input "2"
click at [1175, 402] on div "Save To List" at bounding box center [793, 376] width 1104 height 60
click at [168, 147] on section "Order ID: Restocq- 16417 Order Information Placed Order Order Date Oct 6 2025, …" at bounding box center [686, 334] width 1373 height 668
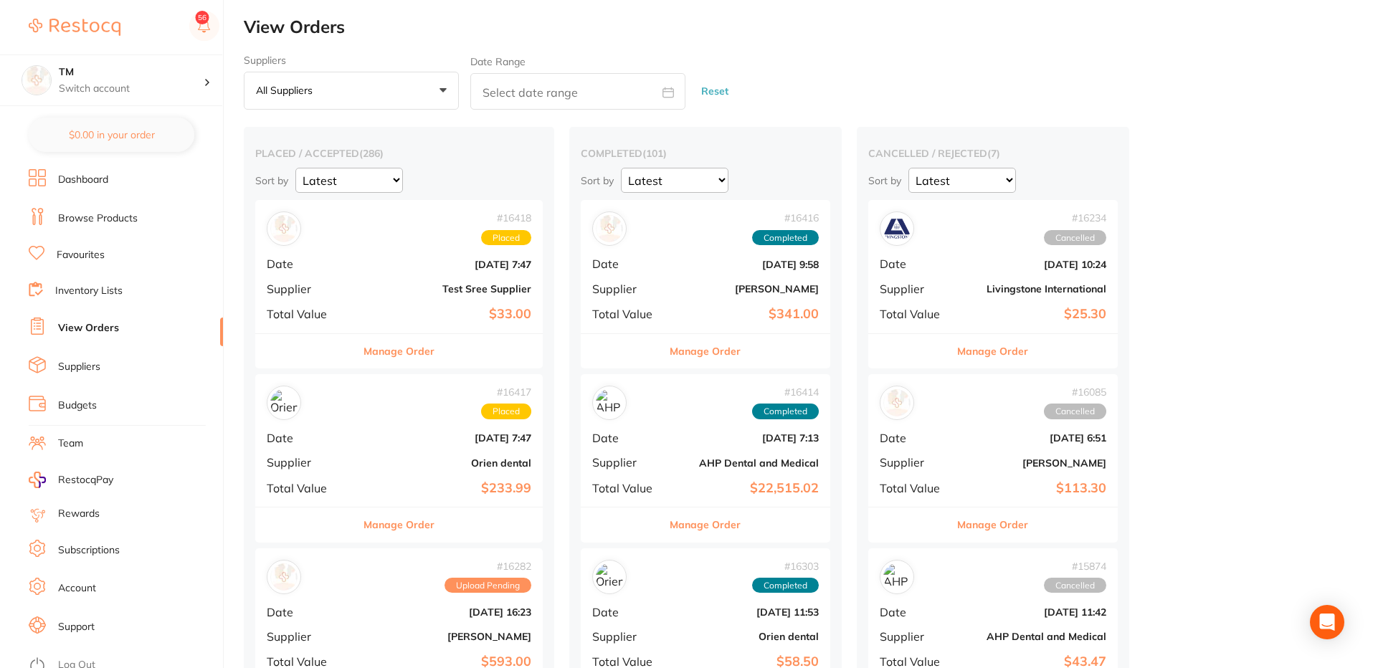
click at [392, 447] on div "# 16417 Placed Date Oct 6 2025, 7:47 Supplier Orien dental Total Value $233.99" at bounding box center [399, 440] width 288 height 133
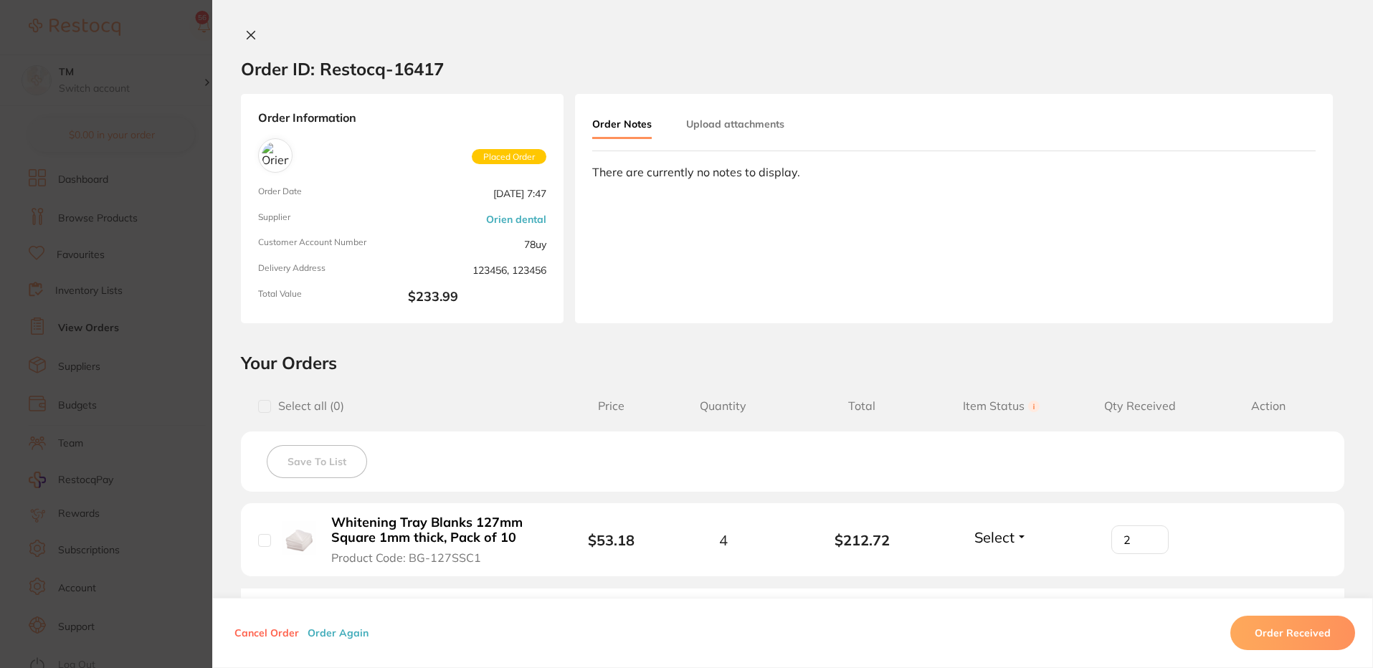
click at [995, 537] on span "Select" at bounding box center [995, 538] width 40 height 18
click at [1001, 565] on span "Received" at bounding box center [998, 568] width 37 height 11
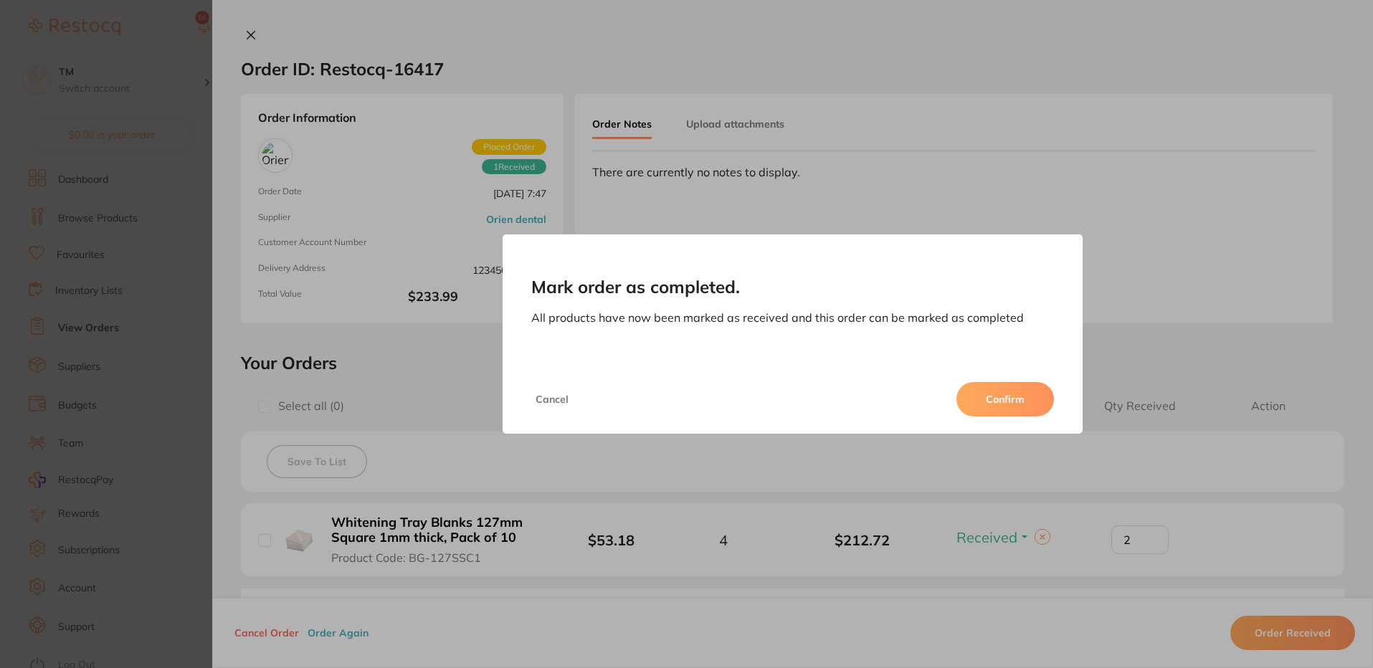
click at [554, 392] on button "Cancel" at bounding box center [552, 399] width 42 height 34
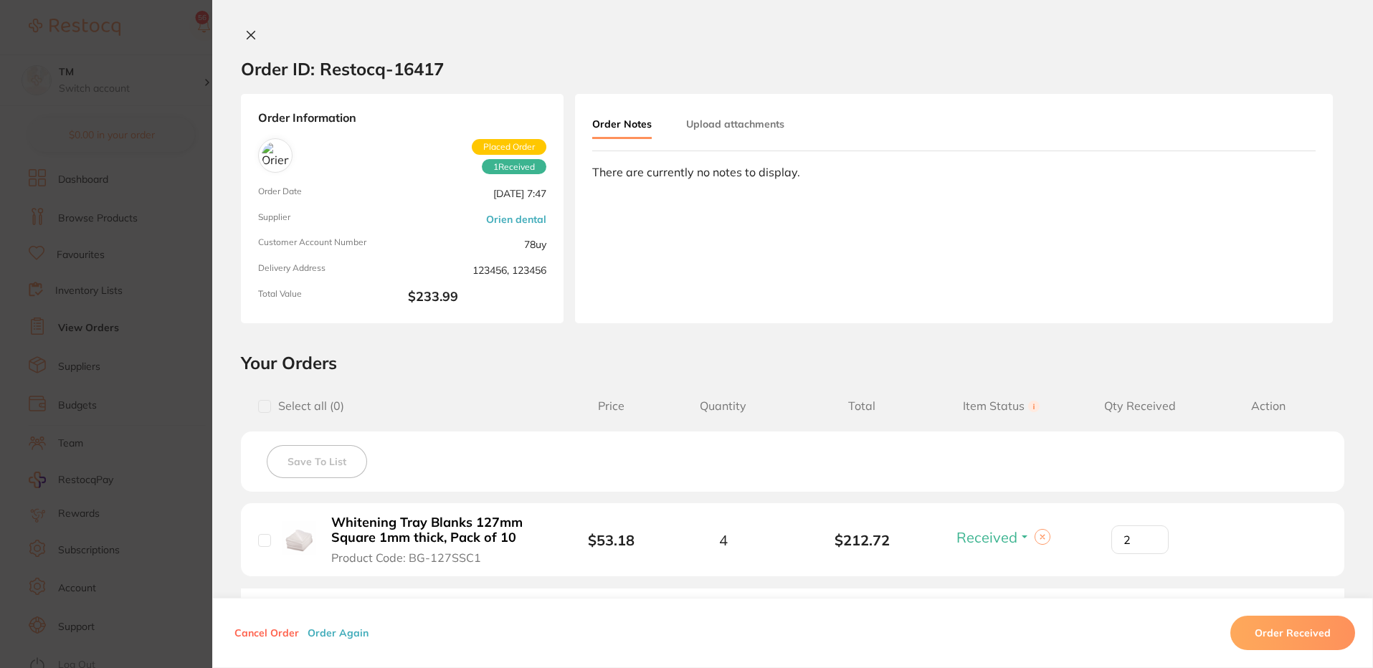
click at [23, 252] on section "Confirm you have received all your items. Once confirmed, all items in the orde…" at bounding box center [686, 334] width 1373 height 668
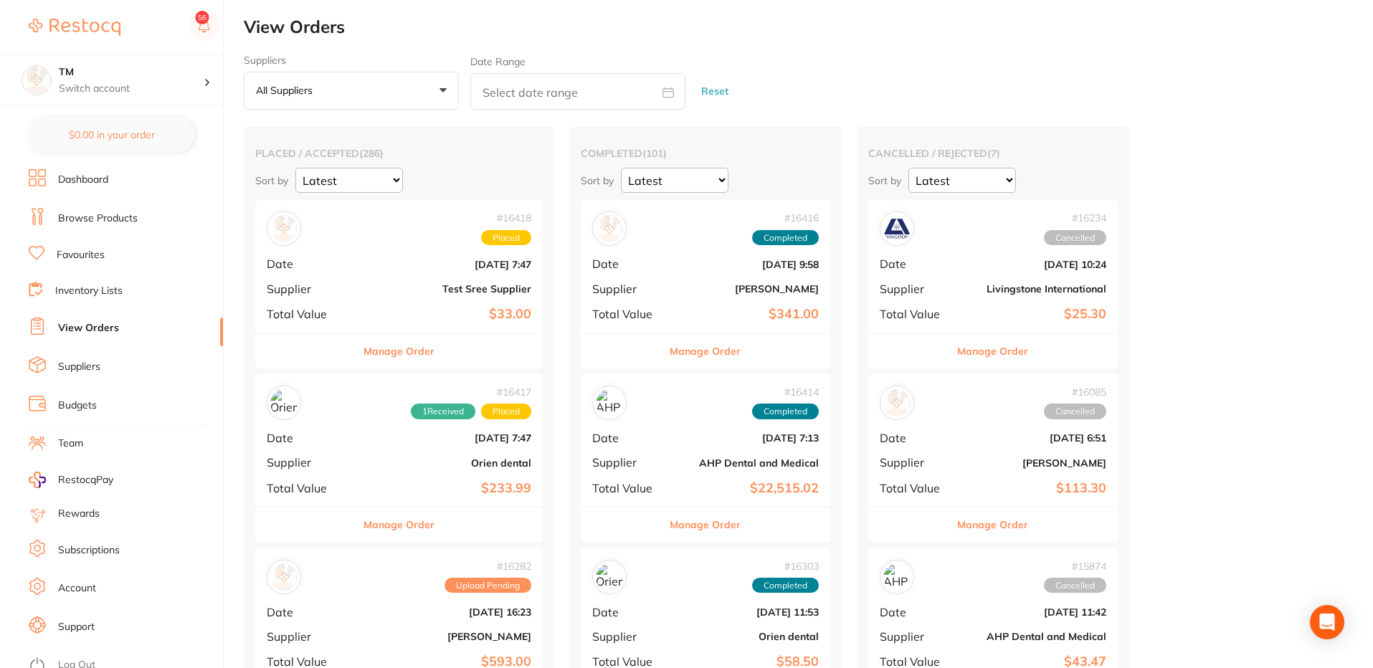
click at [90, 286] on link "Inventory Lists" at bounding box center [88, 291] width 67 height 14
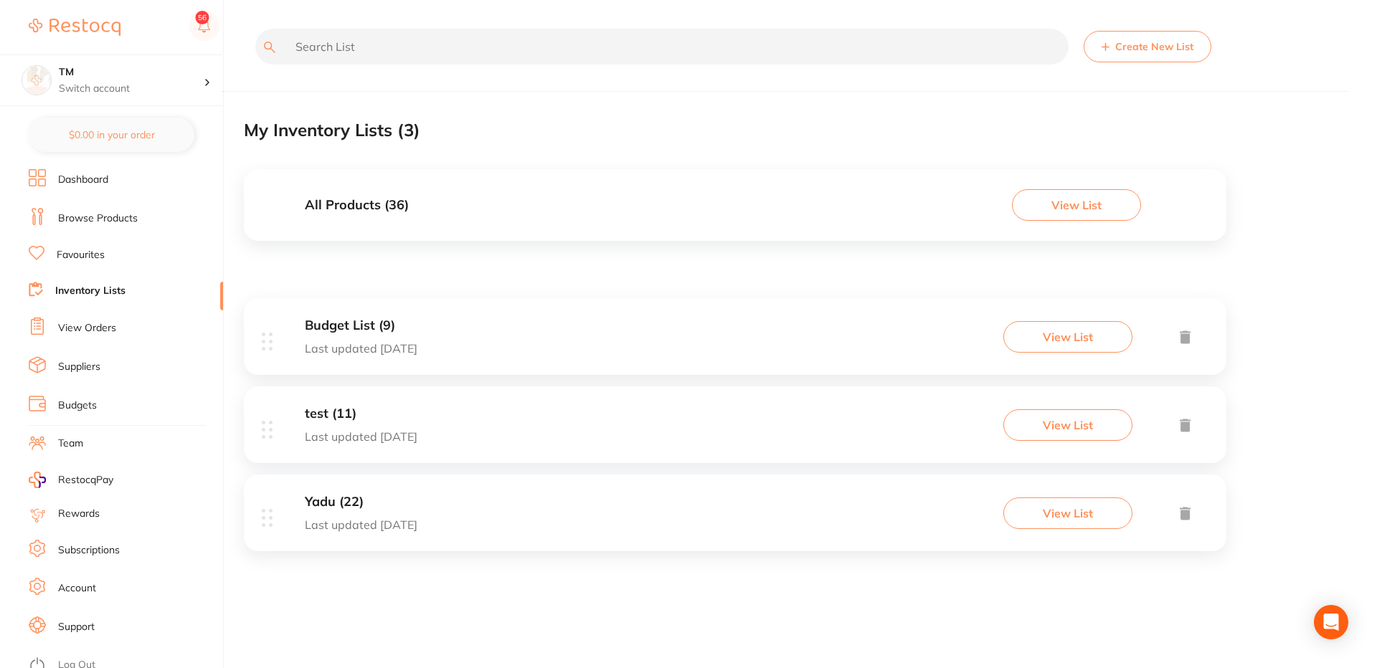
click at [665, 373] on div "Budget List (9) Last updated today View List" at bounding box center [735, 336] width 983 height 77
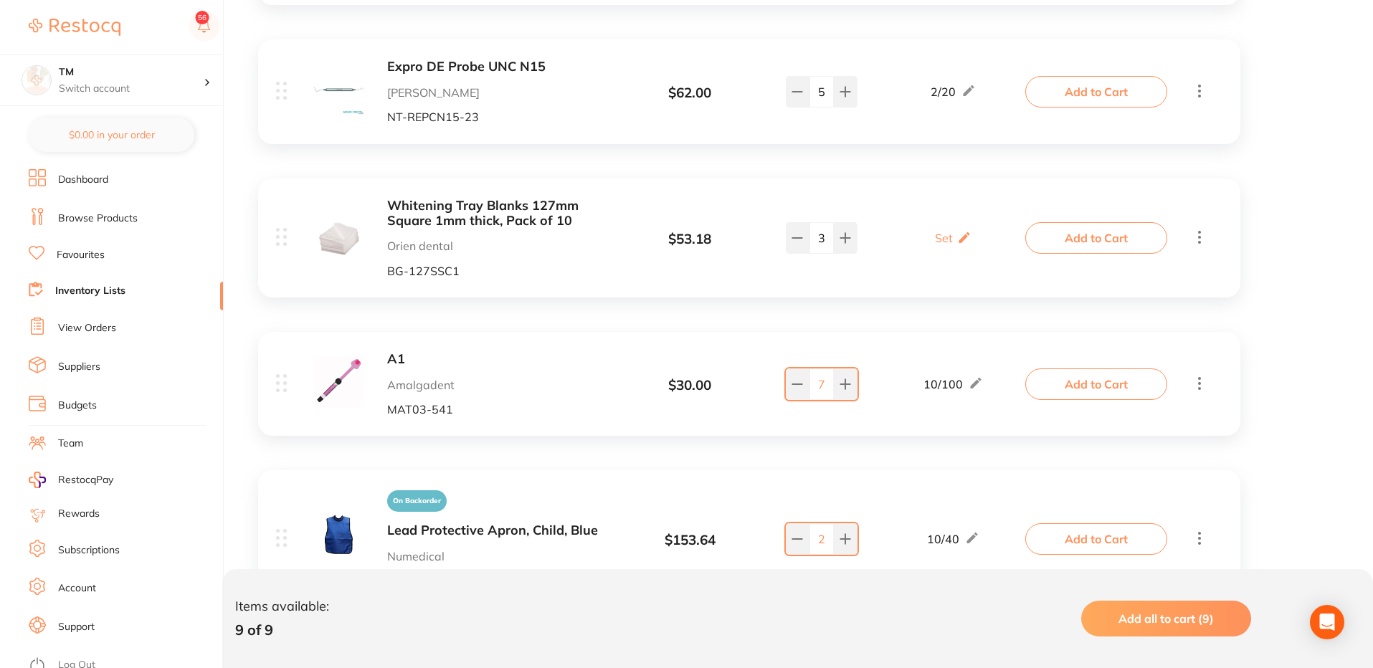
scroll to position [344, 0]
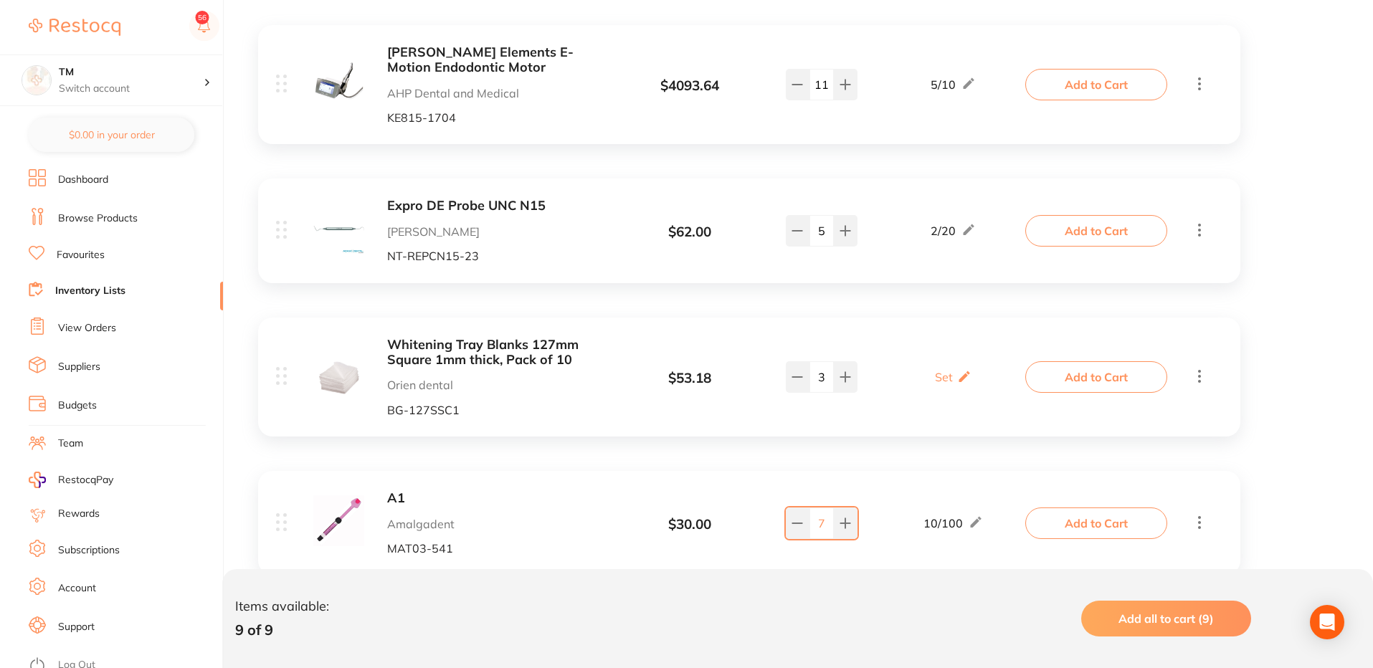
drag, startPoint x: 93, startPoint y: 245, endPoint x: 102, endPoint y: 241, distance: 10.0
click at [92, 245] on ul "Dashboard Browse Products Favourites Inventory Lists View Orders Suppliers Budg…" at bounding box center [126, 418] width 194 height 499
drag, startPoint x: 102, startPoint y: 241, endPoint x: 101, endPoint y: 250, distance: 8.6
click at [101, 249] on ul "Dashboard Browse Products Favourites Inventory Lists View Orders Suppliers Budg…" at bounding box center [126, 418] width 194 height 499
click at [101, 250] on link "Favourites" at bounding box center [81, 255] width 48 height 14
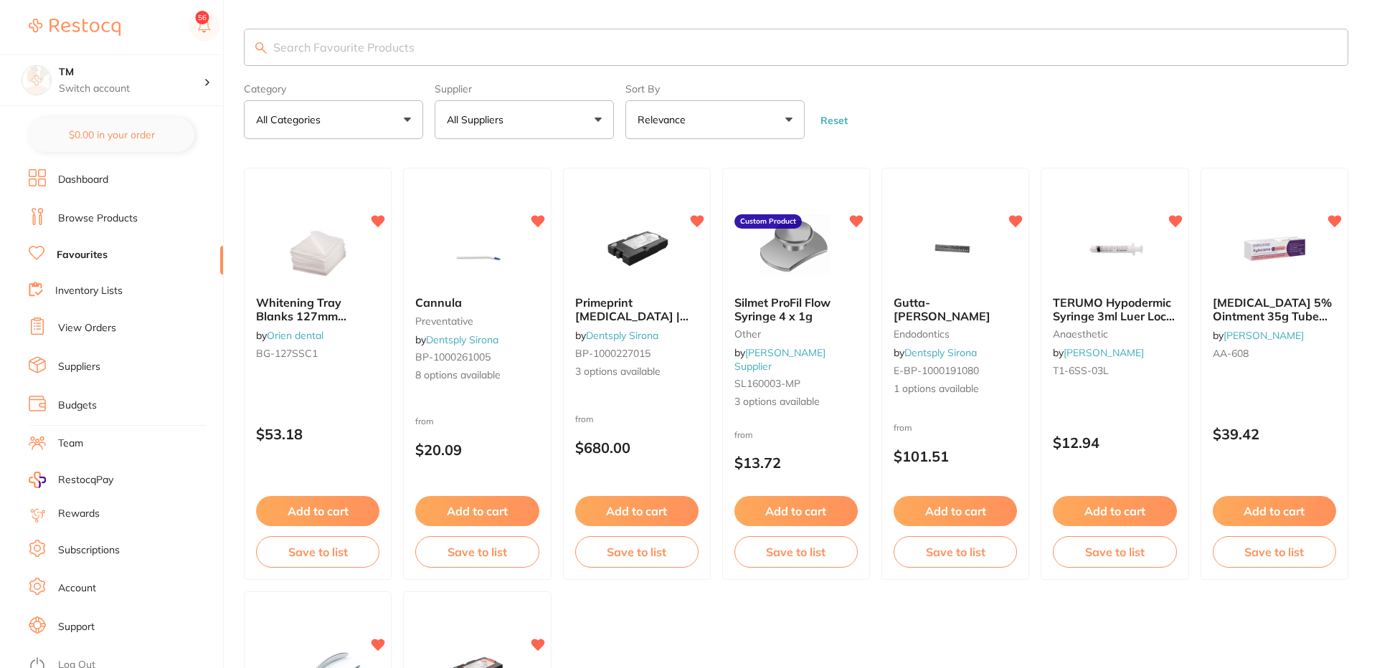
click at [441, 46] on input "search" at bounding box center [796, 47] width 1104 height 37
paste input "M6-MS260-MK2"
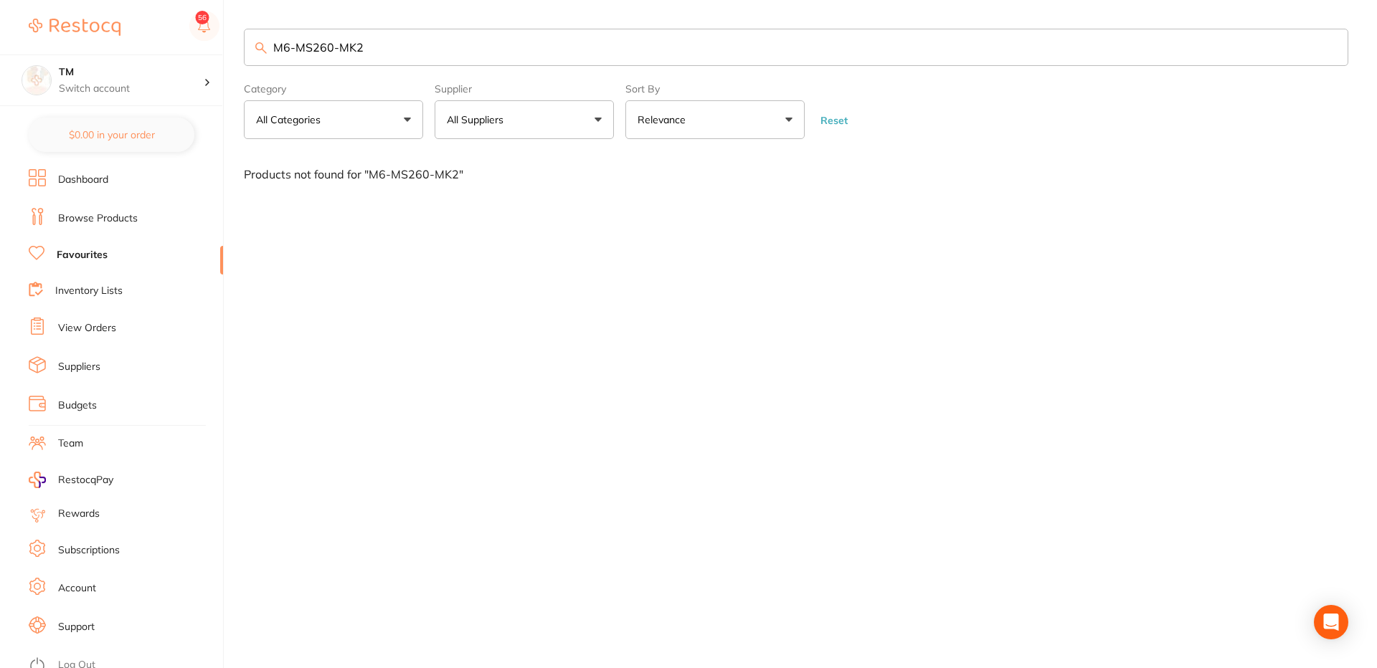
type input "M6-MS260-MK"
drag, startPoint x: 372, startPoint y: 47, endPoint x: 220, endPoint y: 27, distance: 153.4
click at [220, 27] on div "$0.00 TM Switch account TM $0.00 in your order Dashboard Browse Products Favour…" at bounding box center [688, 334] width 1377 height 668
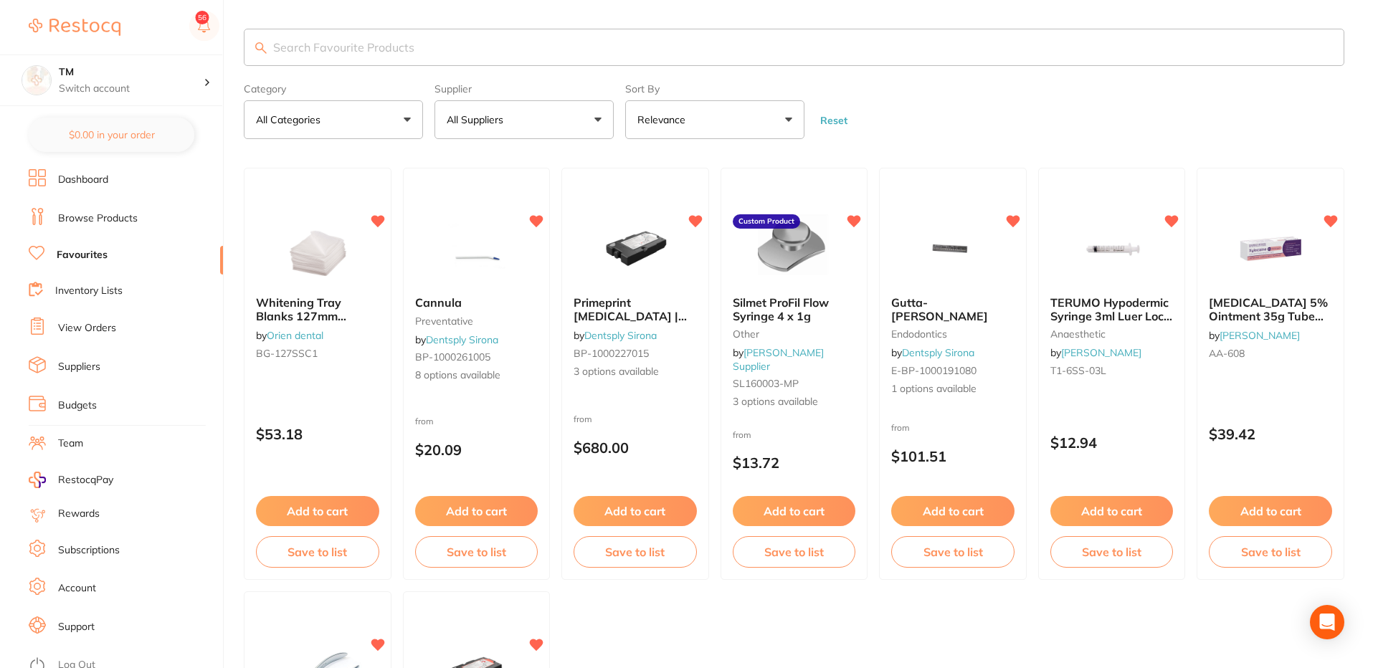
click at [510, 129] on button "All Suppliers" at bounding box center [524, 119] width 179 height 39
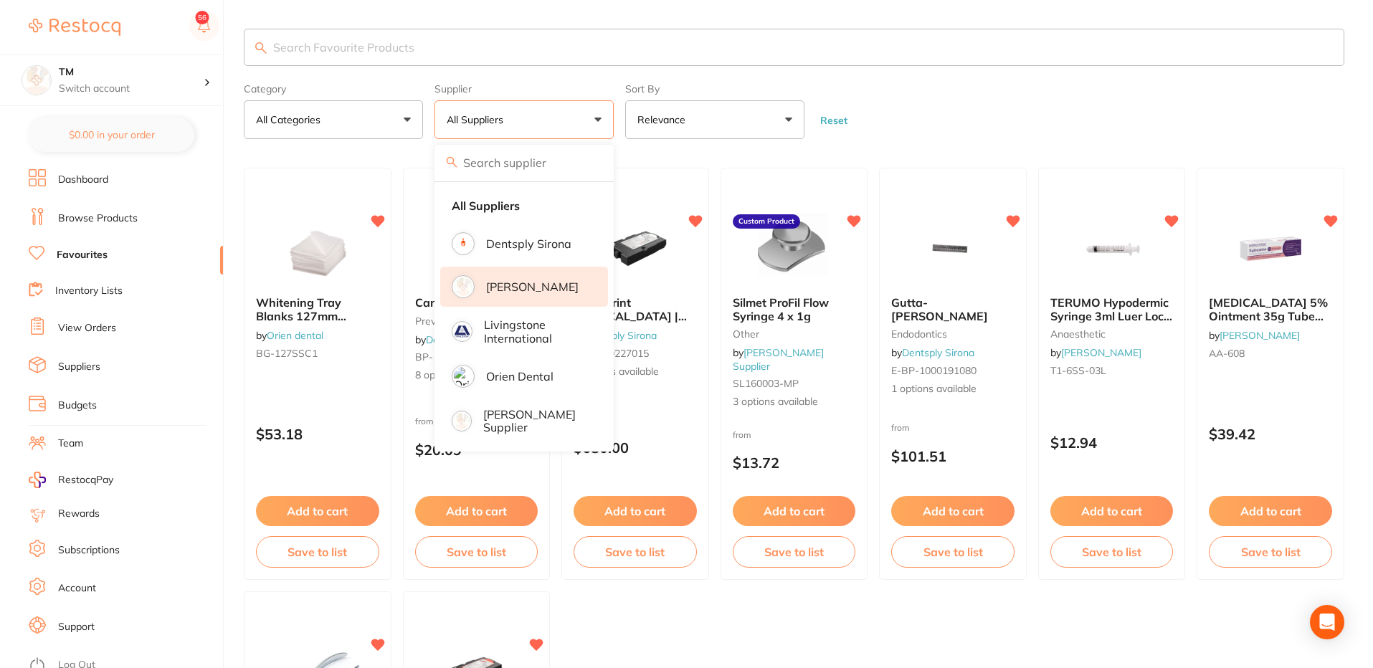
click at [501, 293] on p "[PERSON_NAME]" at bounding box center [532, 286] width 93 height 13
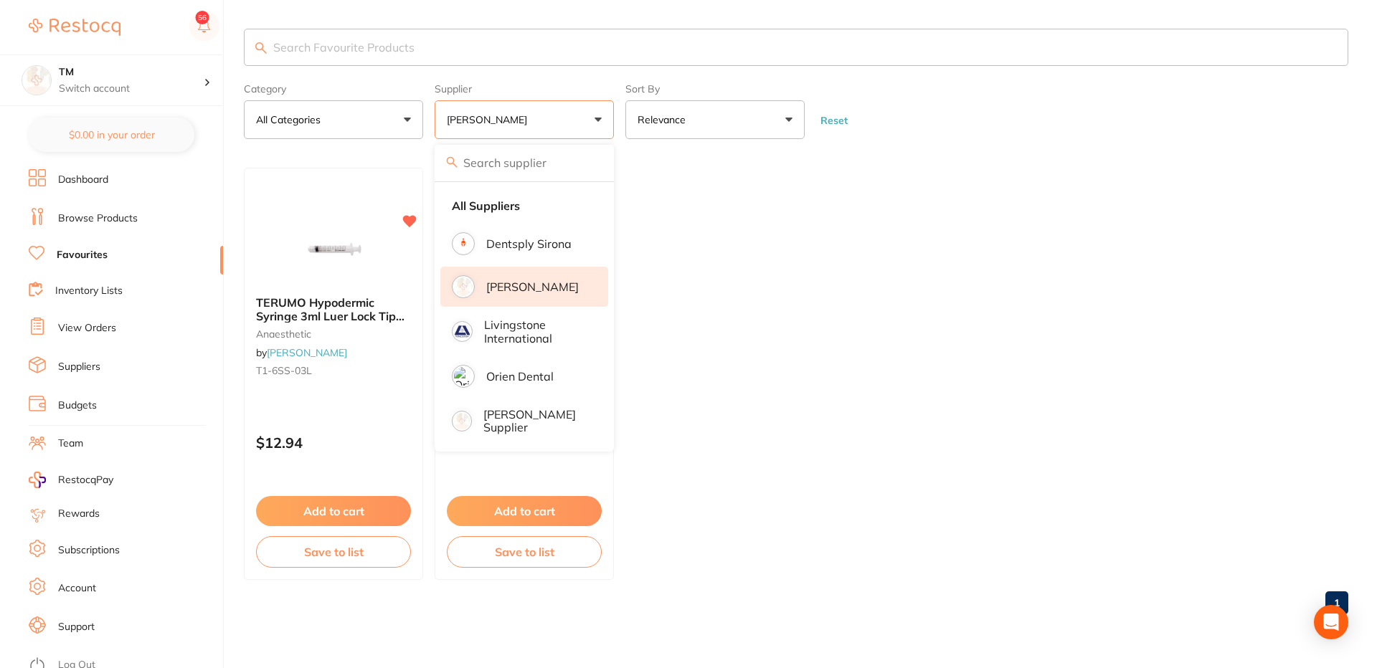
click at [1033, 166] on main "Category All Categories All Categories anaesthetic Clear Category false All Cat…" at bounding box center [810, 327] width 1133 height 655
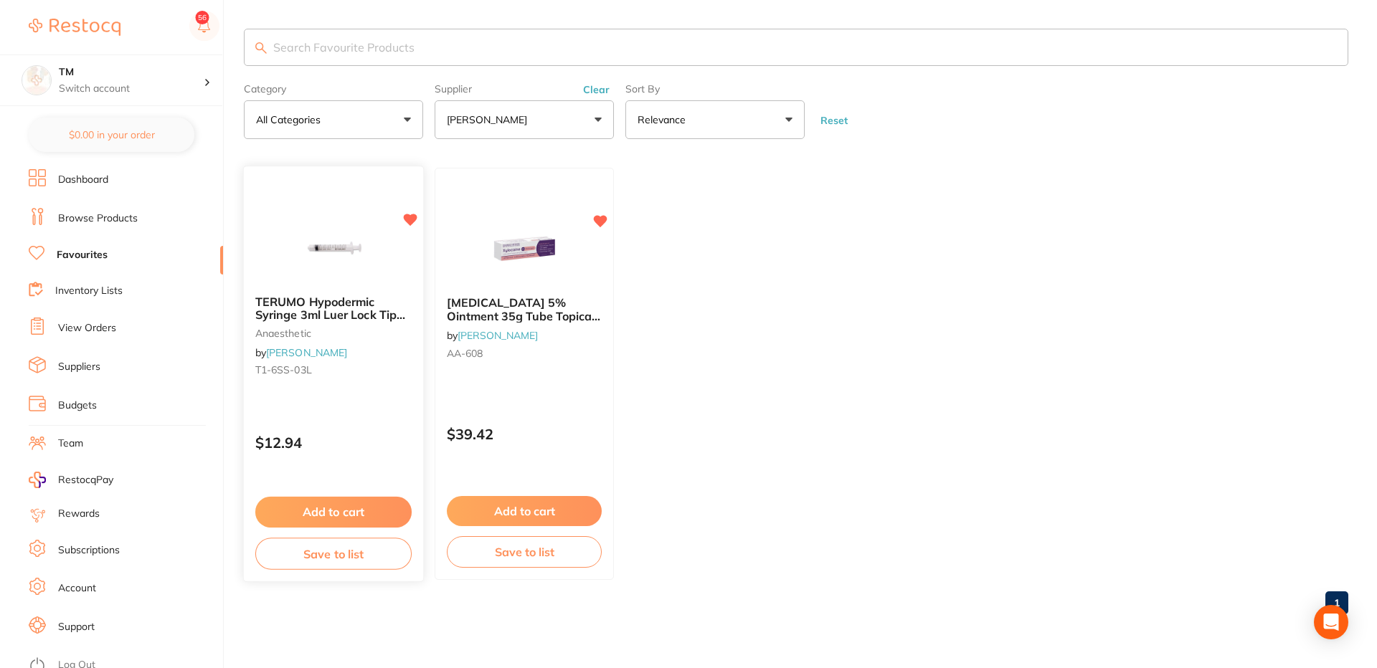
click at [347, 256] on img at bounding box center [333, 248] width 94 height 72
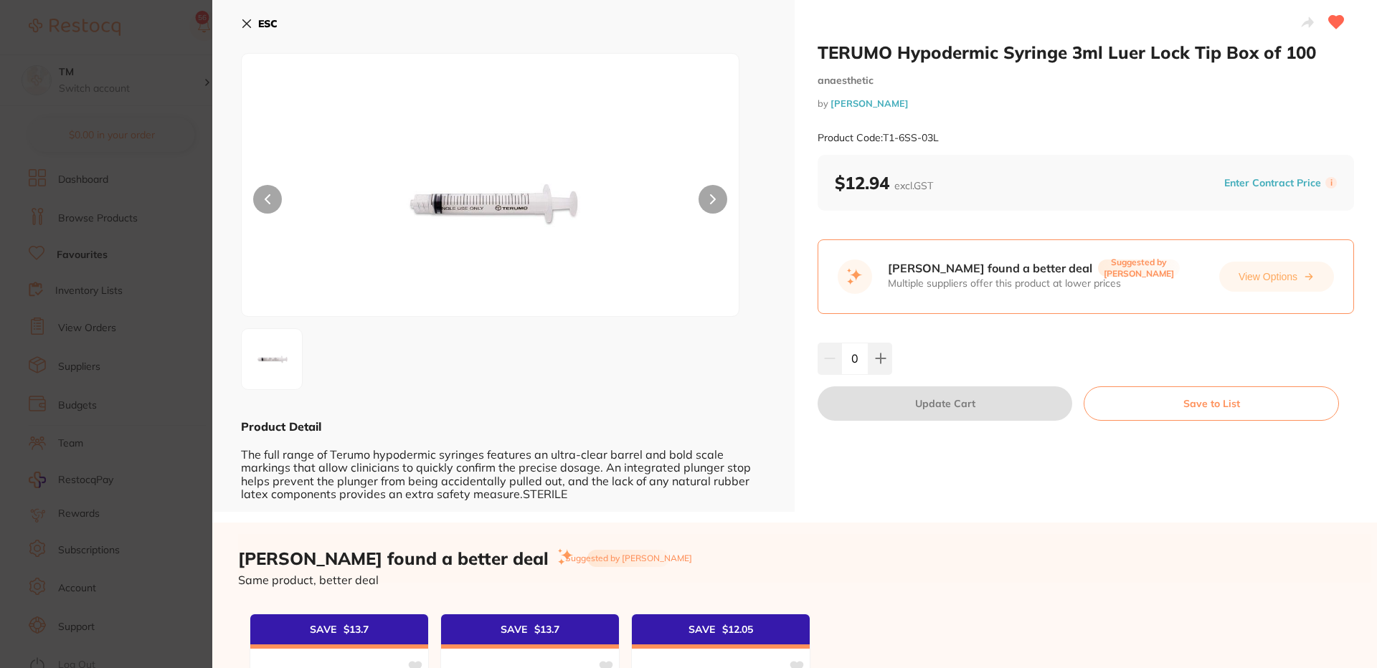
click at [250, 15] on button "ESC" at bounding box center [259, 23] width 37 height 24
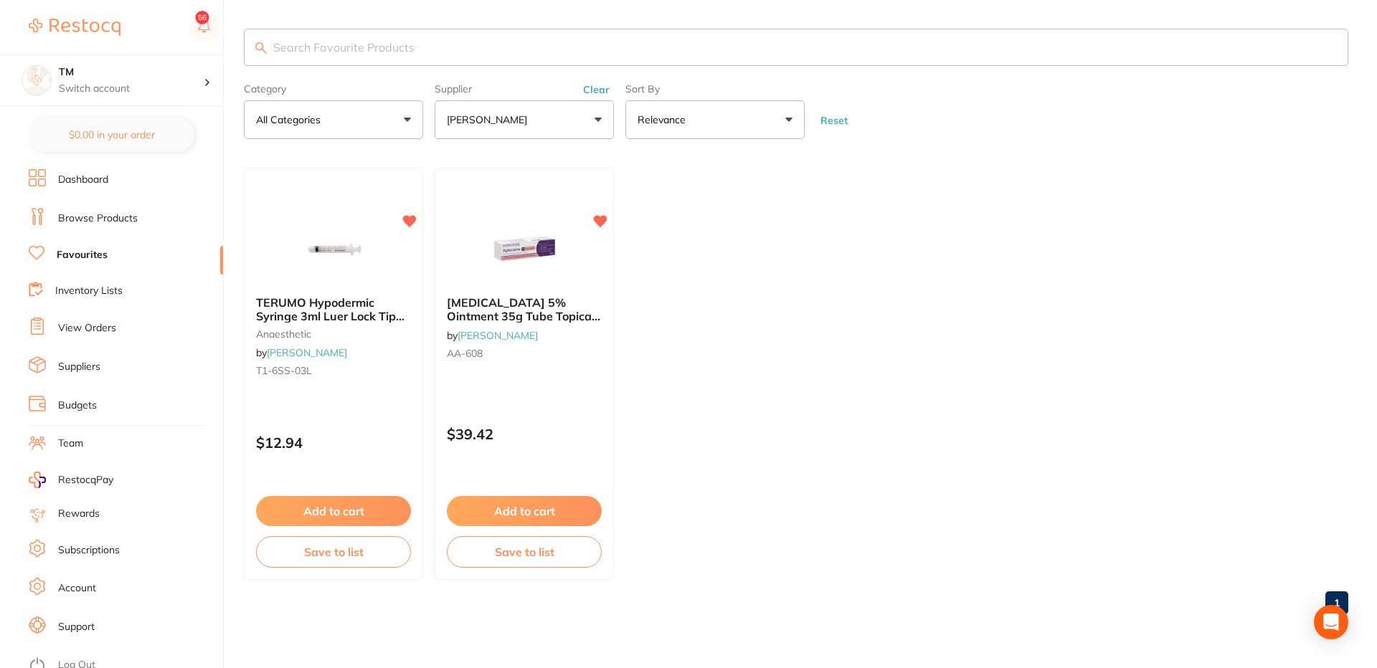
click at [105, 220] on link "Browse Products" at bounding box center [98, 219] width 80 height 14
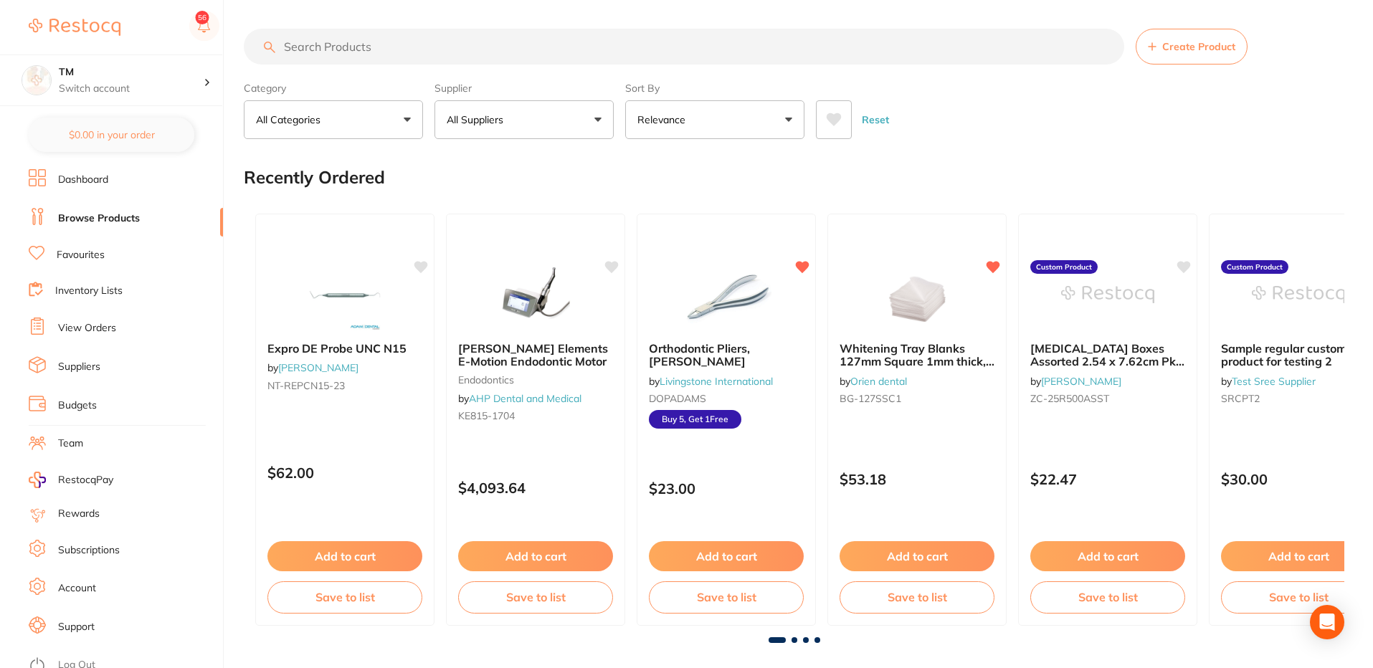
click at [381, 48] on input "search" at bounding box center [684, 47] width 881 height 36
drag, startPoint x: 374, startPoint y: 47, endPoint x: 324, endPoint y: 33, distance: 51.3
click at [324, 33] on input "search" at bounding box center [684, 47] width 881 height 36
paste input "M6-MS260-MK2"
type input "M6-MS260-MK2"
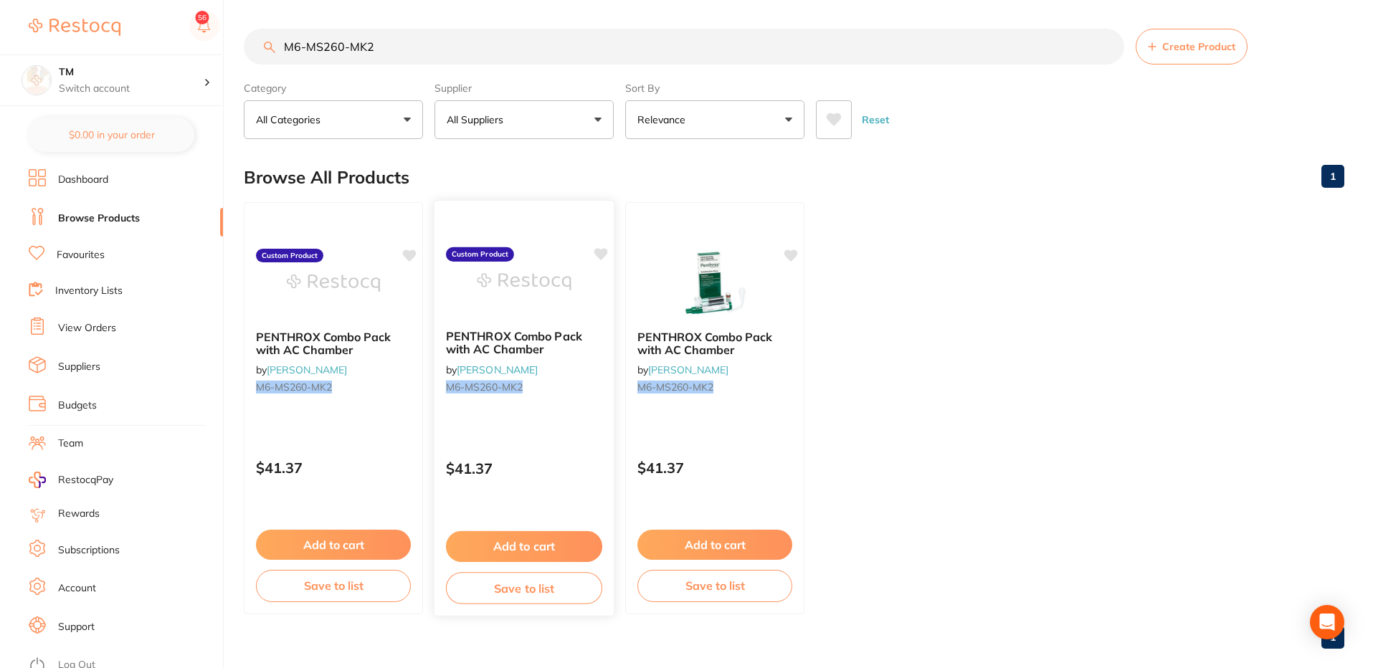
type input "M6-MS260-MK2"
click at [497, 265] on img at bounding box center [524, 282] width 94 height 72
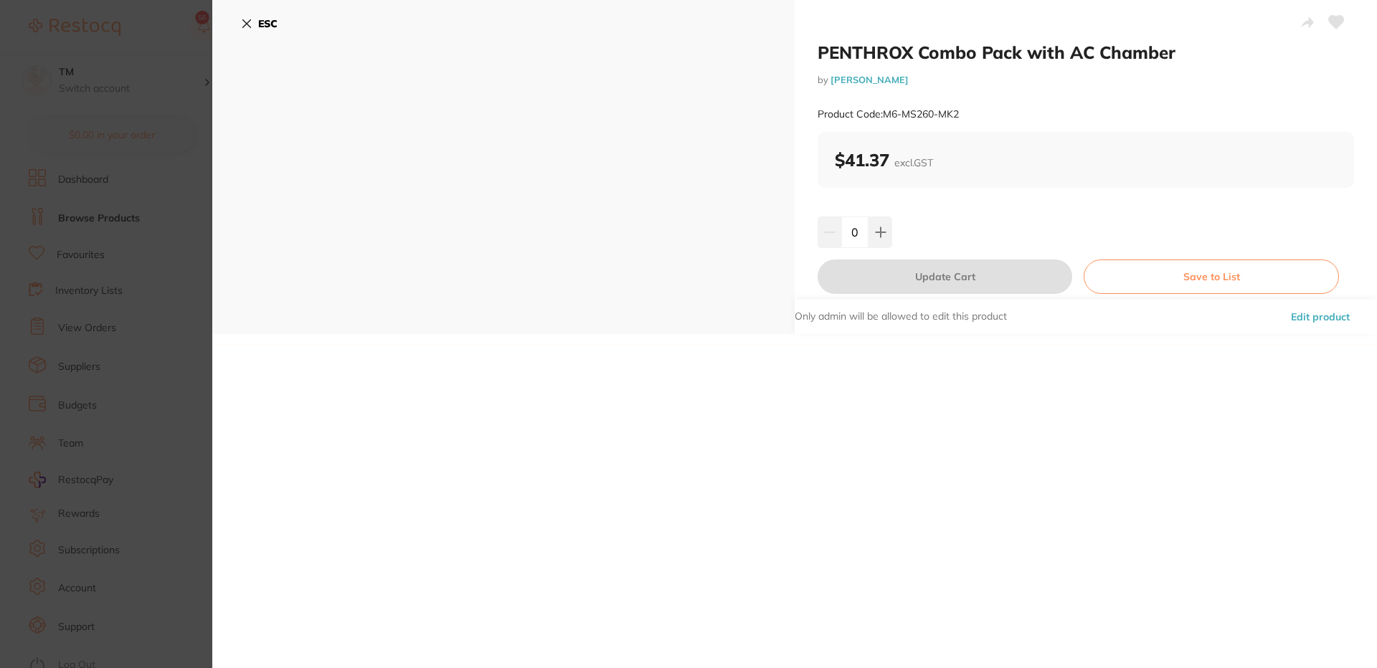
click at [889, 80] on link "[PERSON_NAME]" at bounding box center [870, 79] width 78 height 11
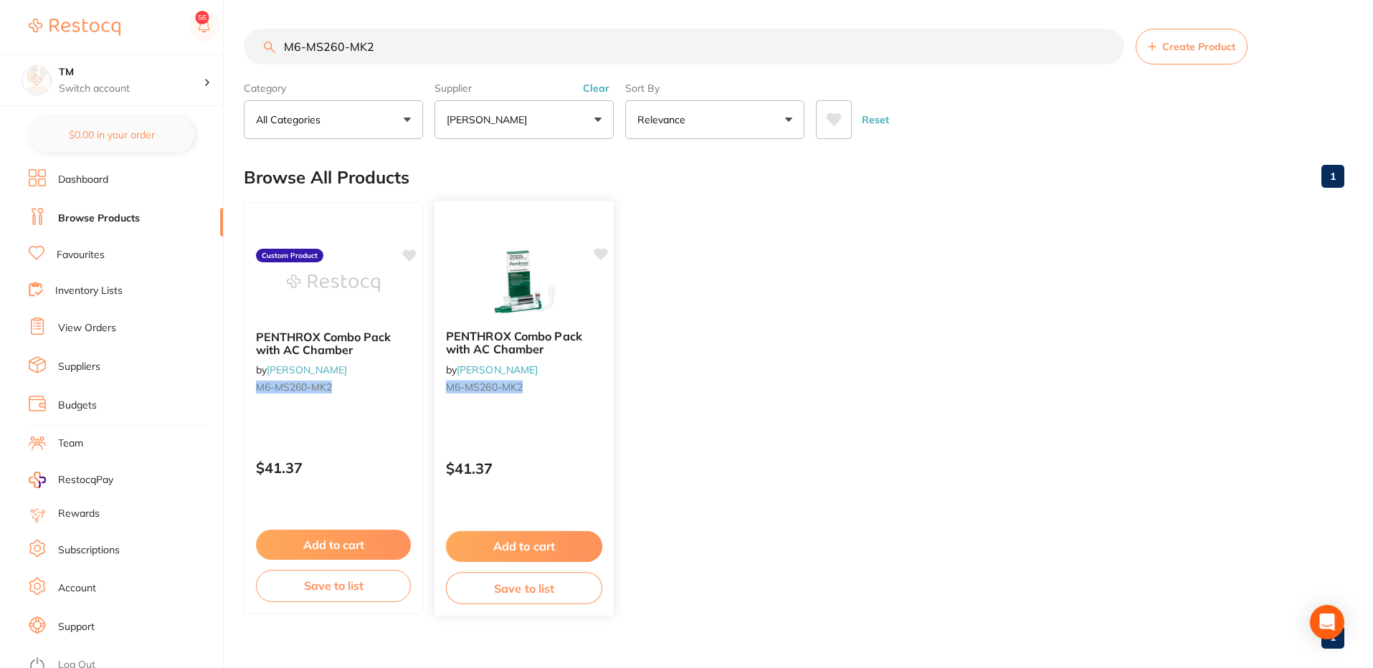
click at [507, 306] on img at bounding box center [524, 282] width 94 height 72
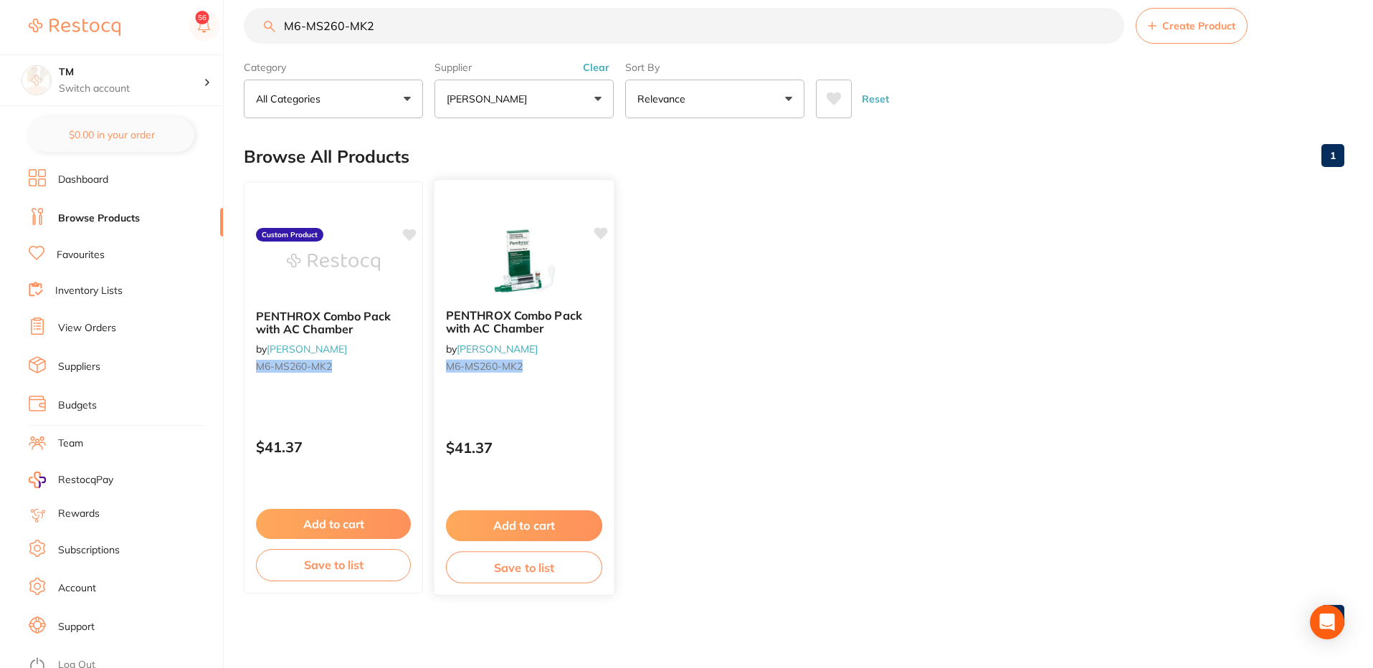
click at [599, 235] on icon at bounding box center [602, 233] width 14 height 12
click at [601, 236] on icon at bounding box center [602, 233] width 14 height 12
drag, startPoint x: 718, startPoint y: 331, endPoint x: 818, endPoint y: 339, distance: 100.1
click at [818, 339] on ul "PENTHROX Combo Pack with AC Chamber by Henry Schein Halas M6-MS260-MK2 Custom P…" at bounding box center [794, 387] width 1101 height 412
click at [534, 306] on div "PENTHROX Combo Pack with AC Chamber by Henry Schein Halas M6-MS260-MK2" at bounding box center [524, 344] width 179 height 93
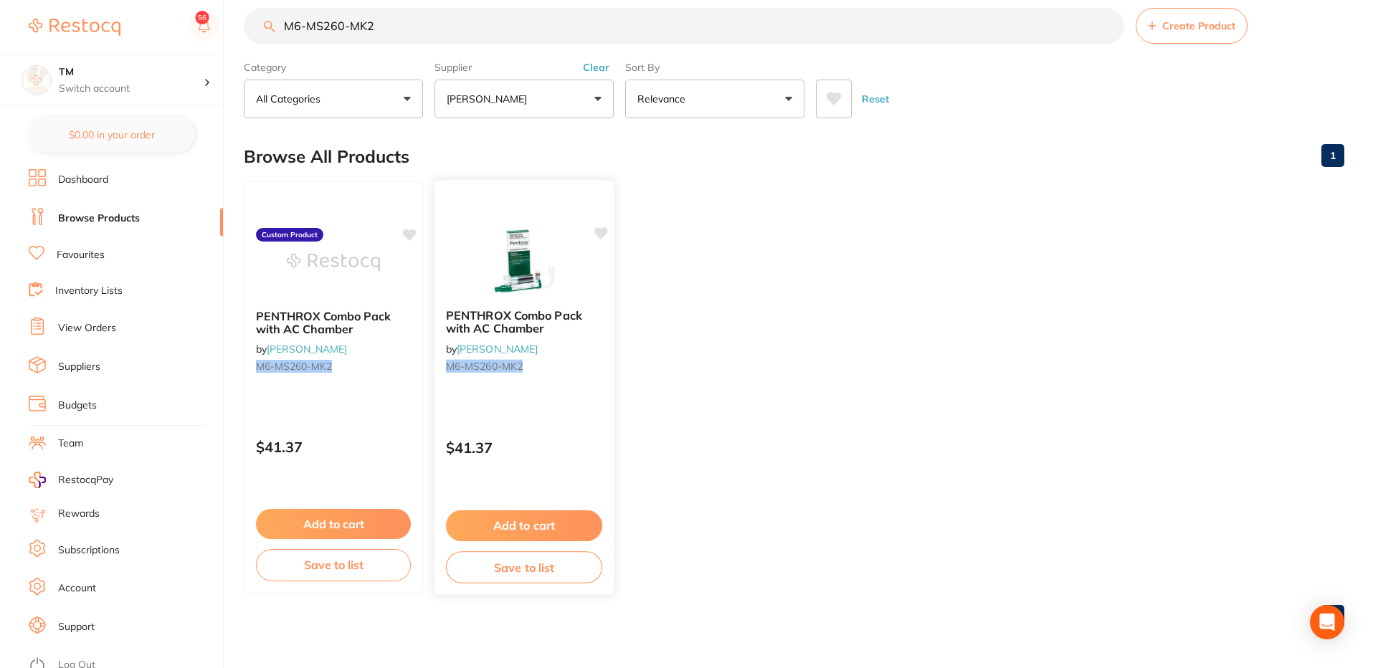
click at [534, 306] on section at bounding box center [686, 334] width 1373 height 668
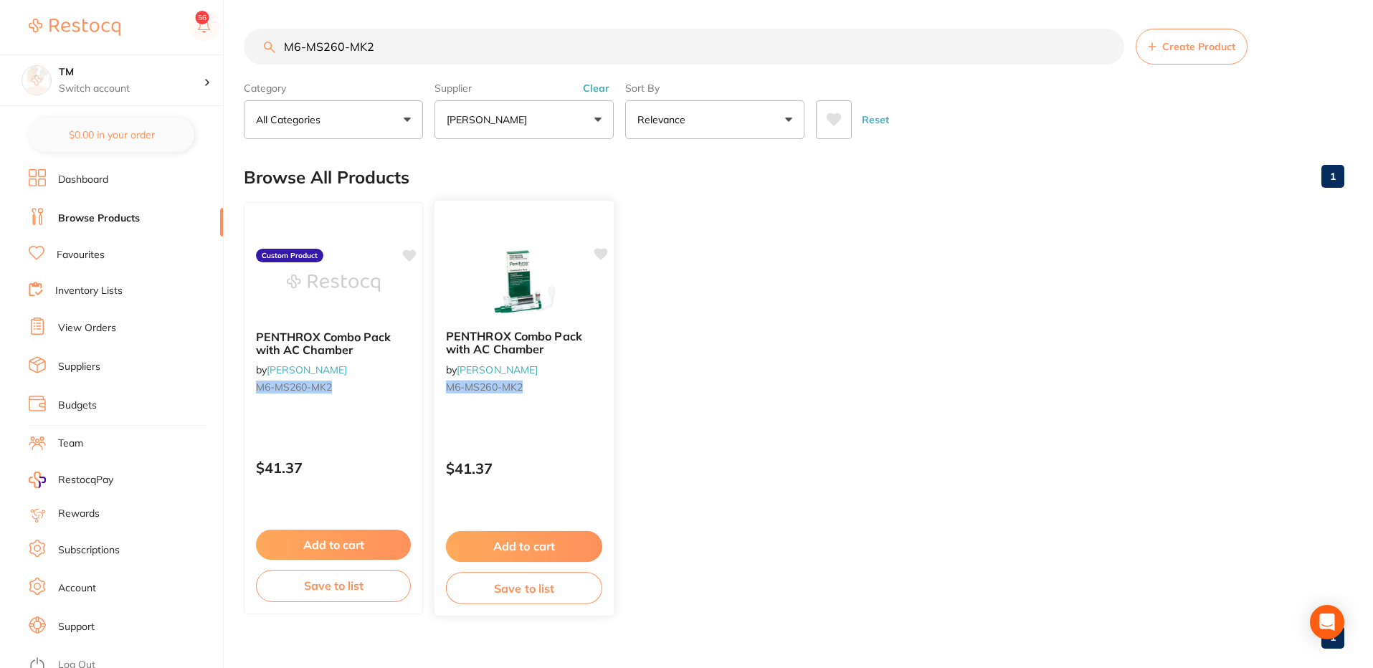
click at [531, 319] on div "PENTHROX Combo Pack with AC Chamber by [PERSON_NAME] M6-MS260-MK2" at bounding box center [524, 364] width 179 height 93
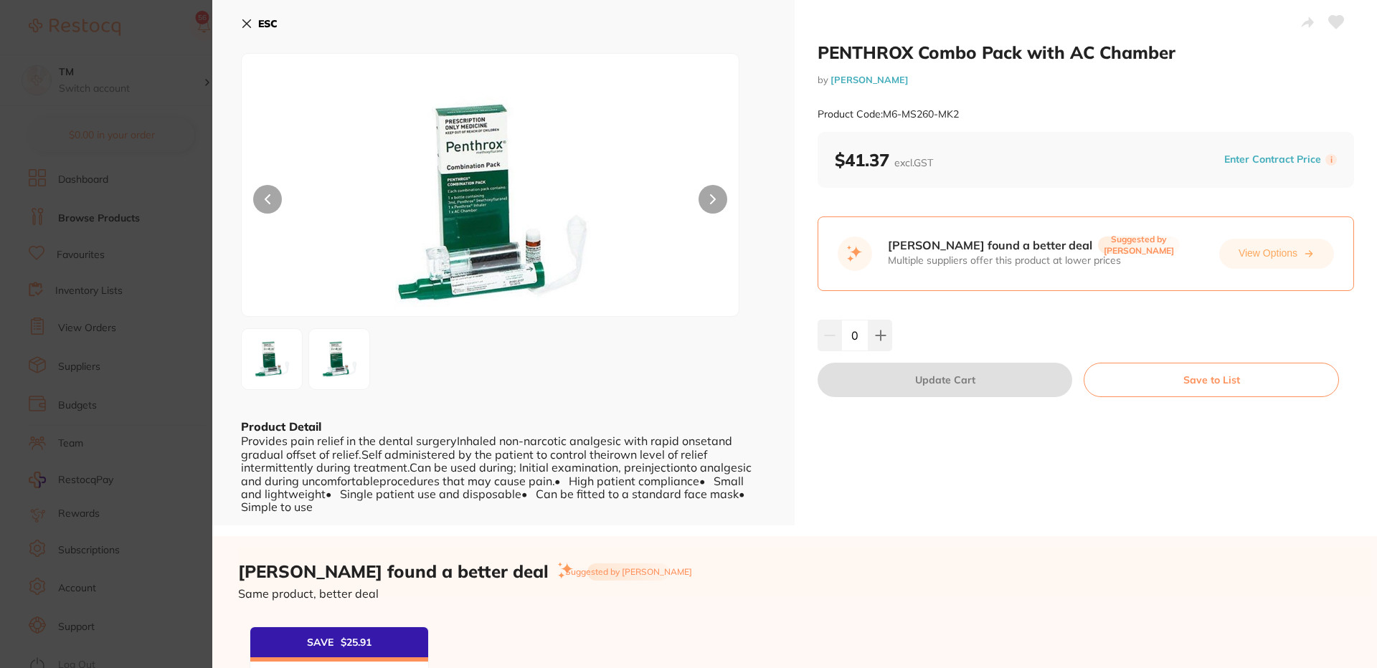
click at [1336, 24] on icon at bounding box center [1336, 22] width 15 height 13
click at [1329, 24] on icon at bounding box center [1336, 22] width 15 height 13
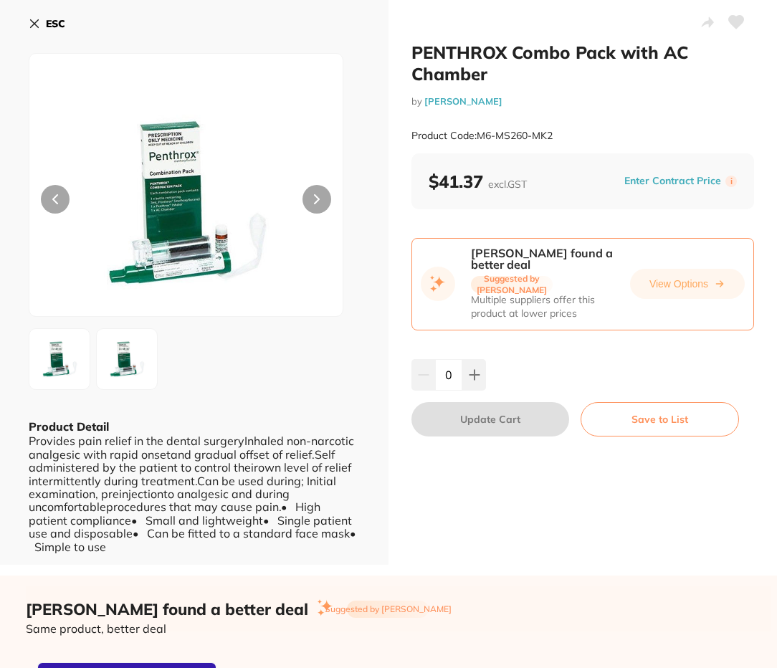
click at [731, 21] on icon at bounding box center [736, 22] width 15 height 13
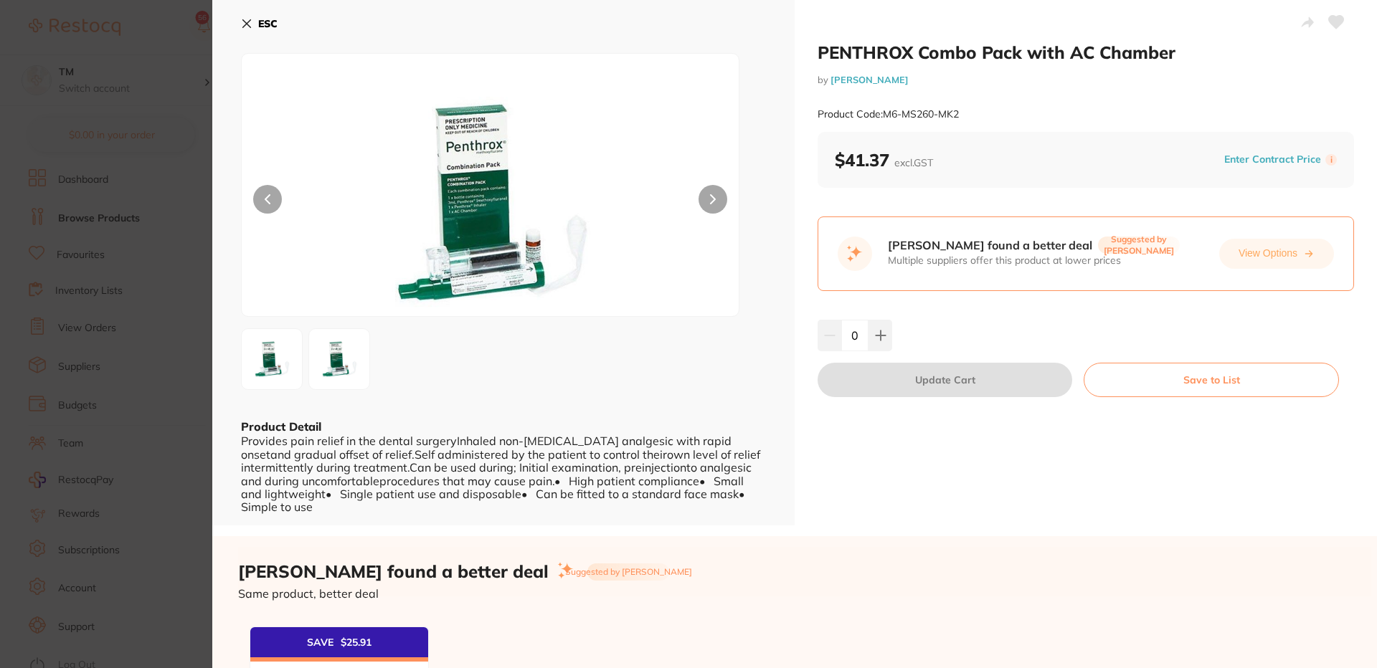
click at [1338, 22] on icon at bounding box center [1336, 22] width 15 height 13
click at [1329, 23] on icon at bounding box center [1336, 22] width 15 height 13
click at [123, 72] on section "PENTHROX Combo Pack with AC Chamber by Henry Schein Halas Product Code: M6-MS26…" at bounding box center [688, 334] width 1377 height 668
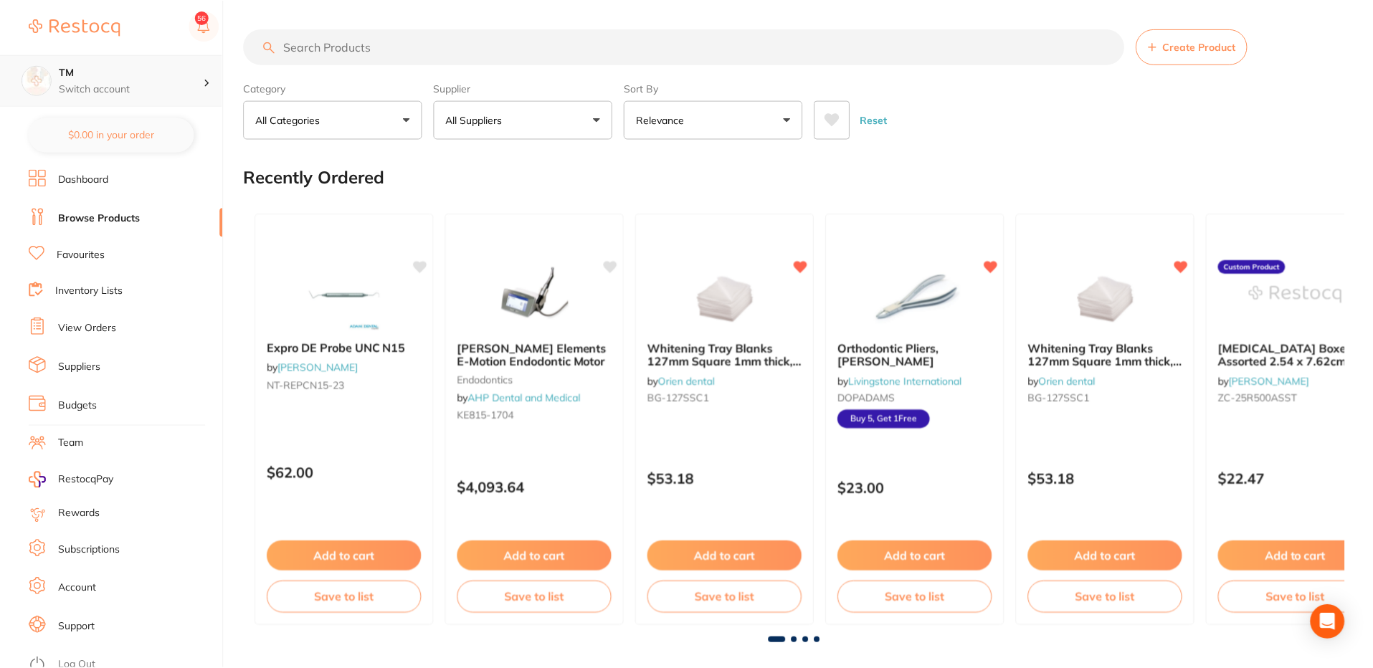
scroll to position [21, 0]
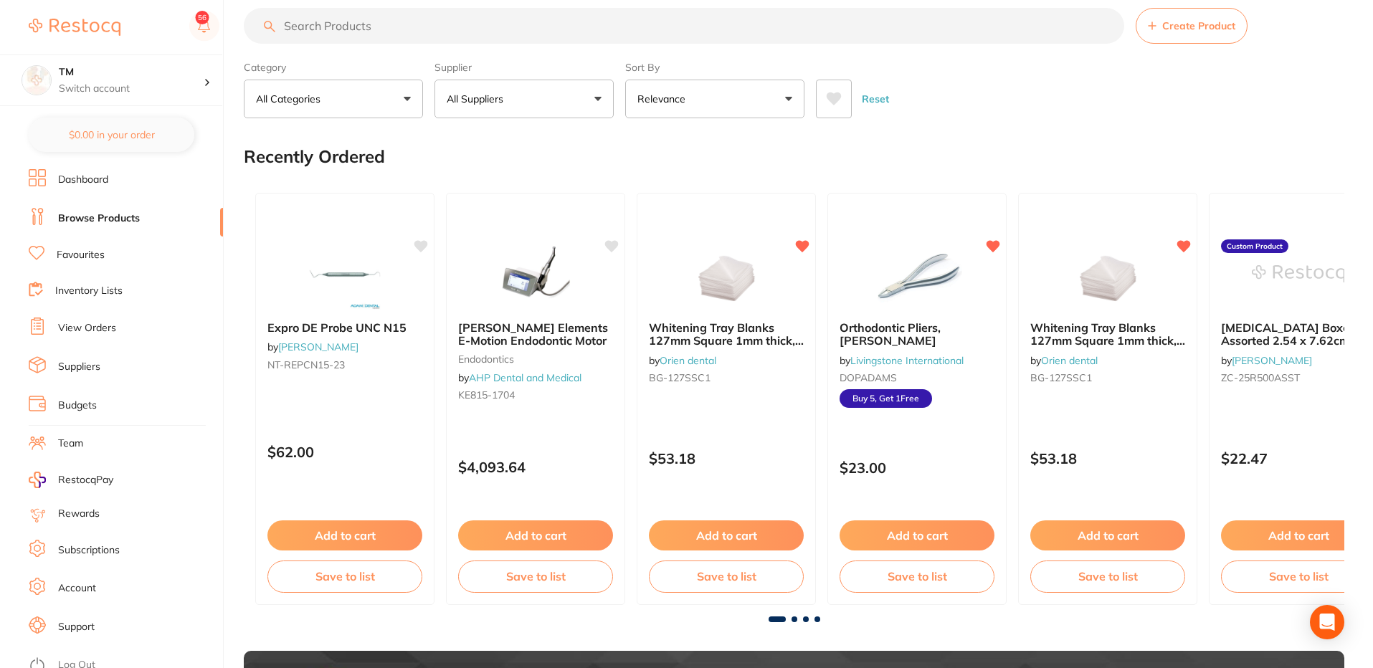
click at [77, 260] on link "Favourites" at bounding box center [81, 255] width 48 height 14
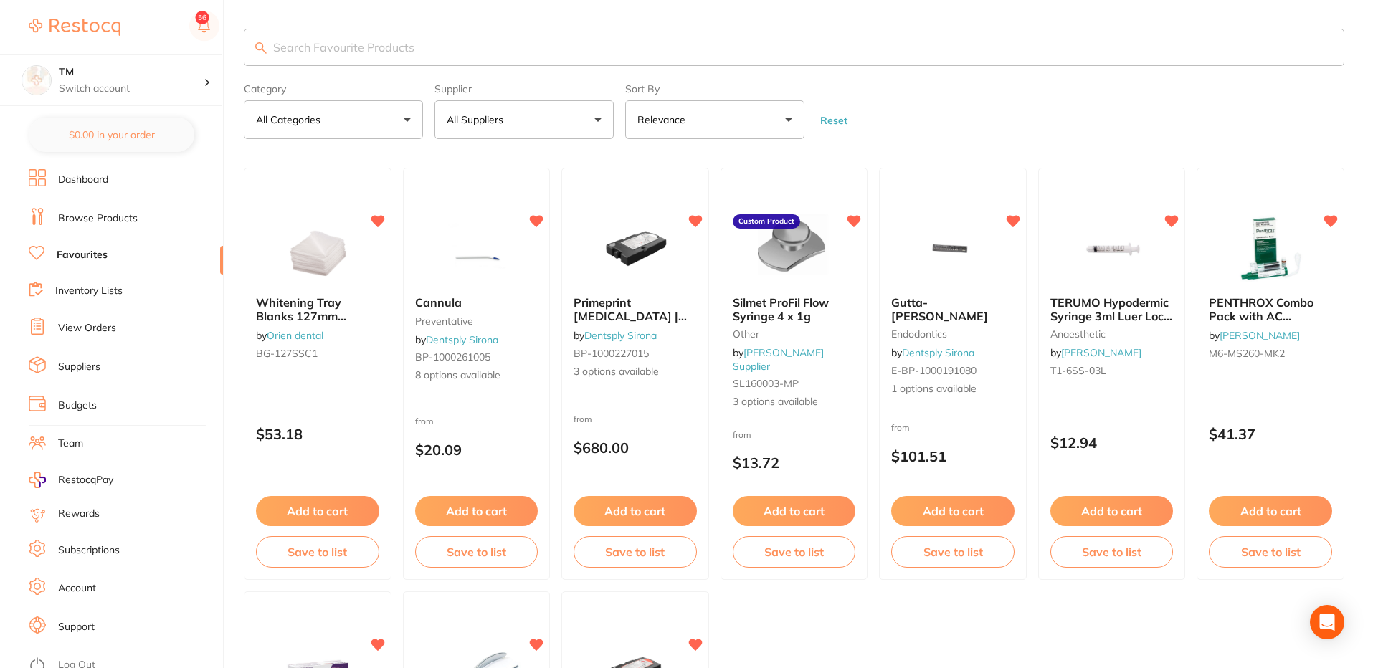
click at [369, 55] on input "search" at bounding box center [794, 47] width 1101 height 37
paste input "M6-MS260-MK2"
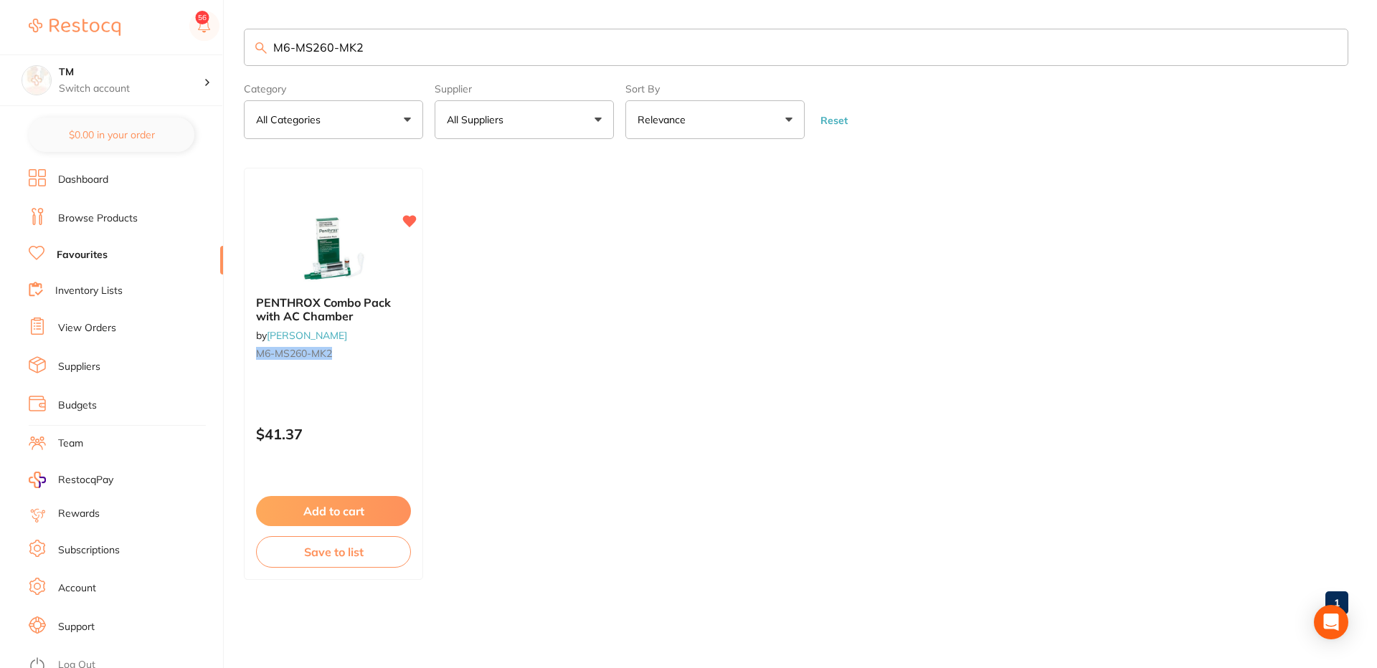
type input "M6-MS260-MK2"
click at [77, 214] on link "Browse Products" at bounding box center [98, 219] width 80 height 14
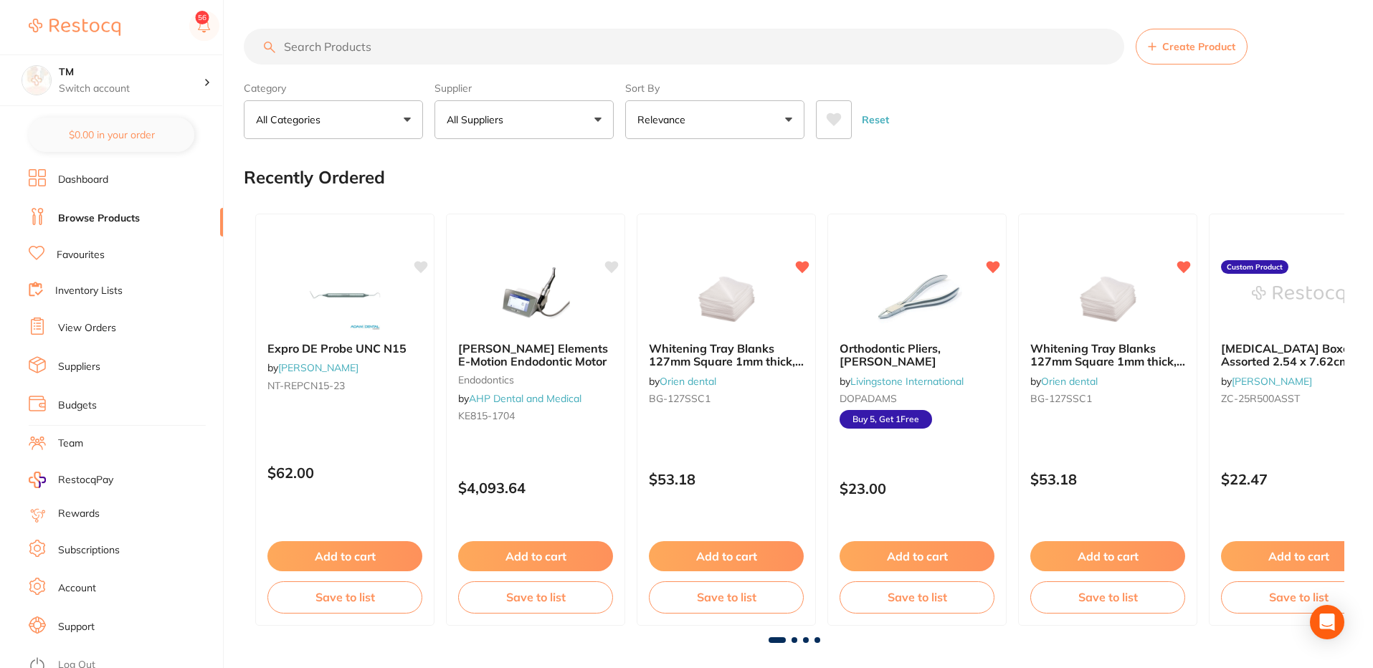
click at [496, 56] on input "search" at bounding box center [684, 47] width 881 height 36
paste input "M6-MS260-MK2"
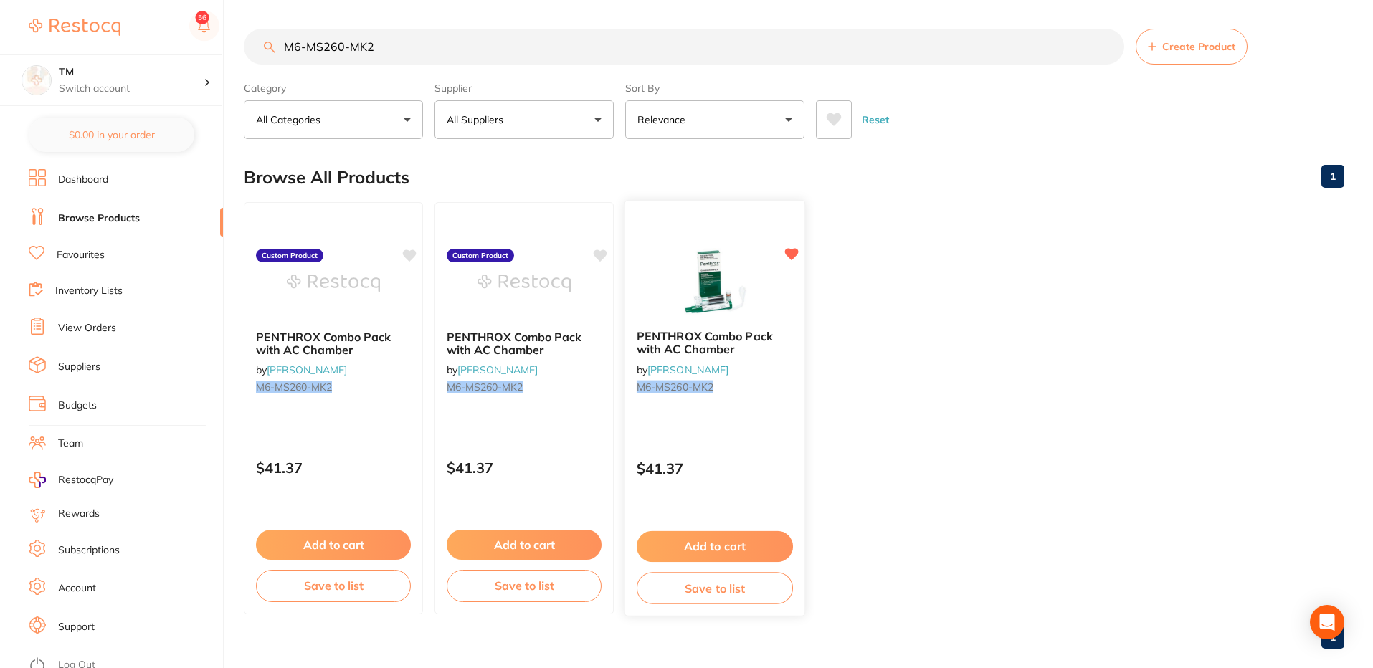
type input "M6-MS260-MK2"
click at [761, 265] on img at bounding box center [715, 282] width 94 height 72
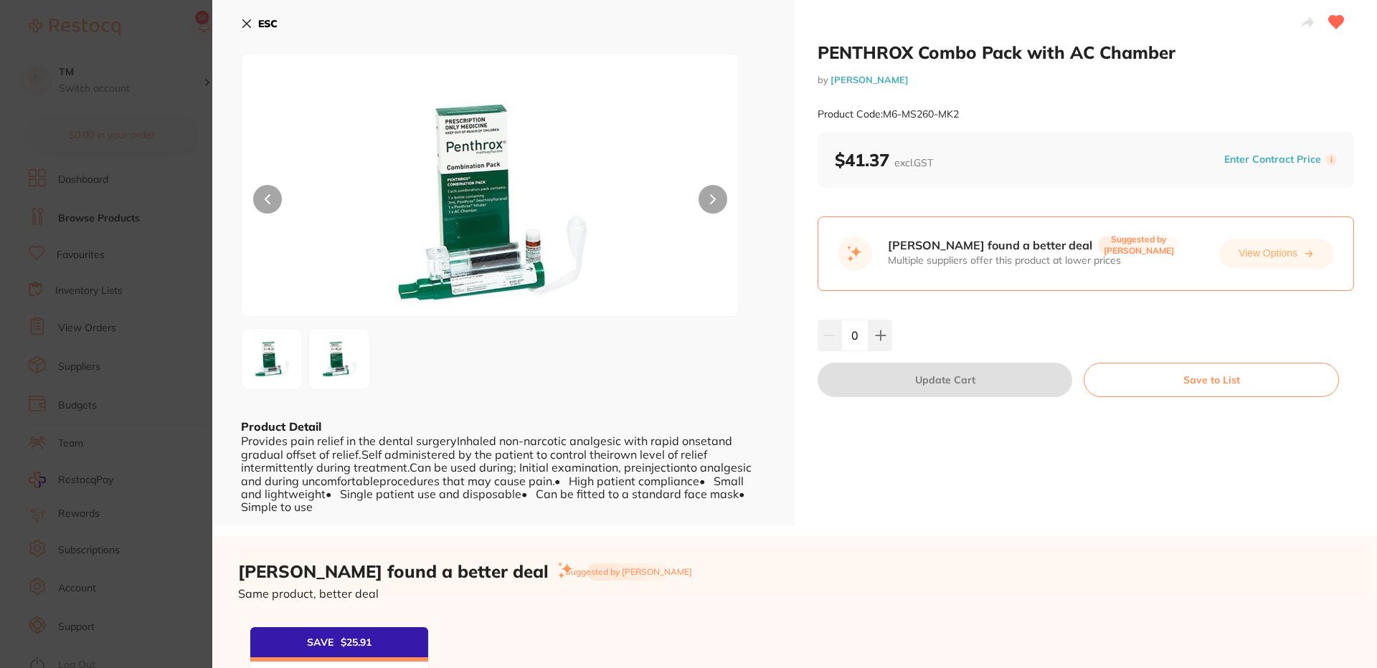
click at [1330, 22] on icon at bounding box center [1336, 22] width 15 height 13
click at [1330, 20] on icon at bounding box center [1336, 22] width 15 height 13
click at [1333, 20] on icon at bounding box center [1336, 22] width 15 height 13
click at [1335, 24] on icon at bounding box center [1336, 22] width 15 height 13
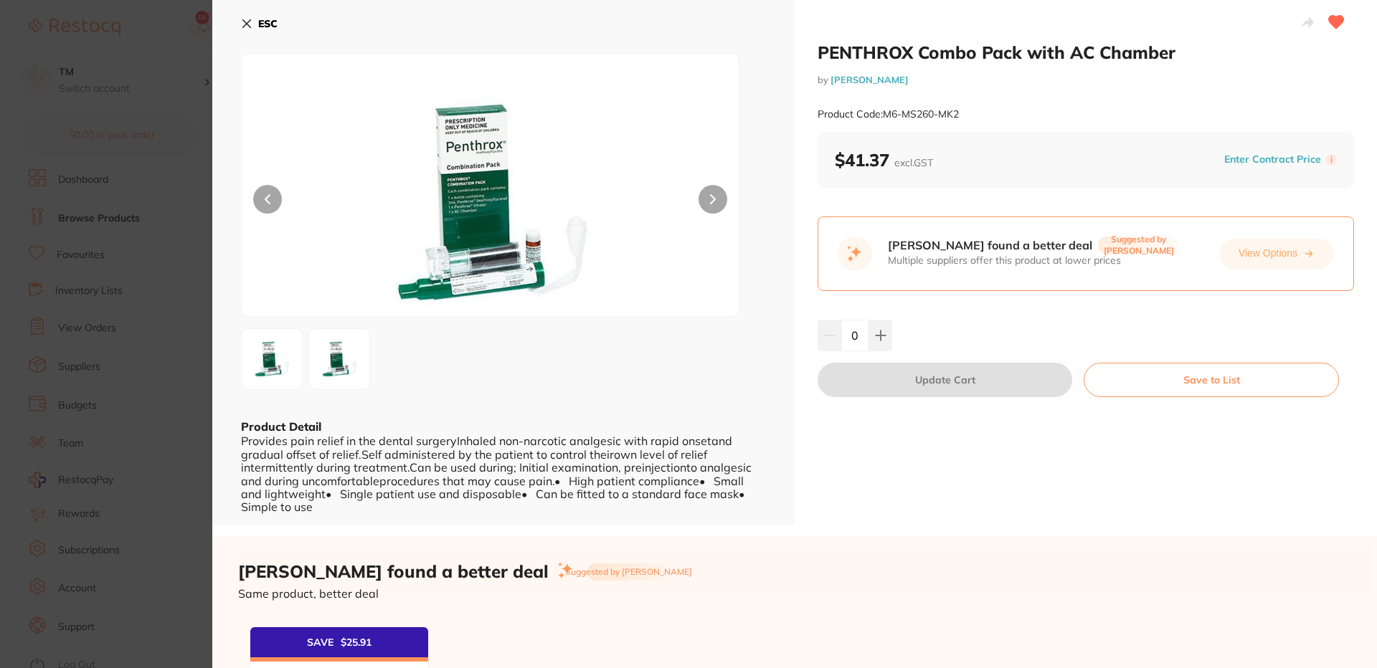
click at [1335, 24] on icon at bounding box center [1336, 22] width 15 height 13
click at [249, 20] on icon at bounding box center [246, 23] width 11 height 11
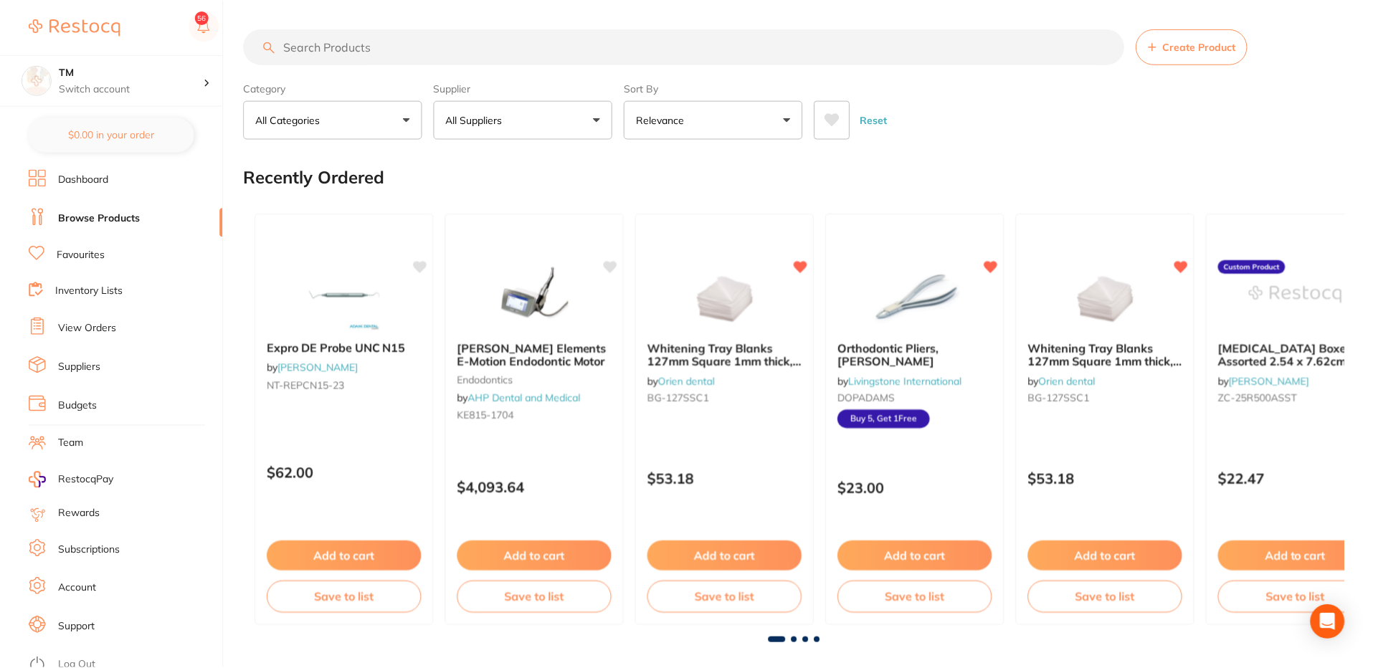
scroll to position [21, 0]
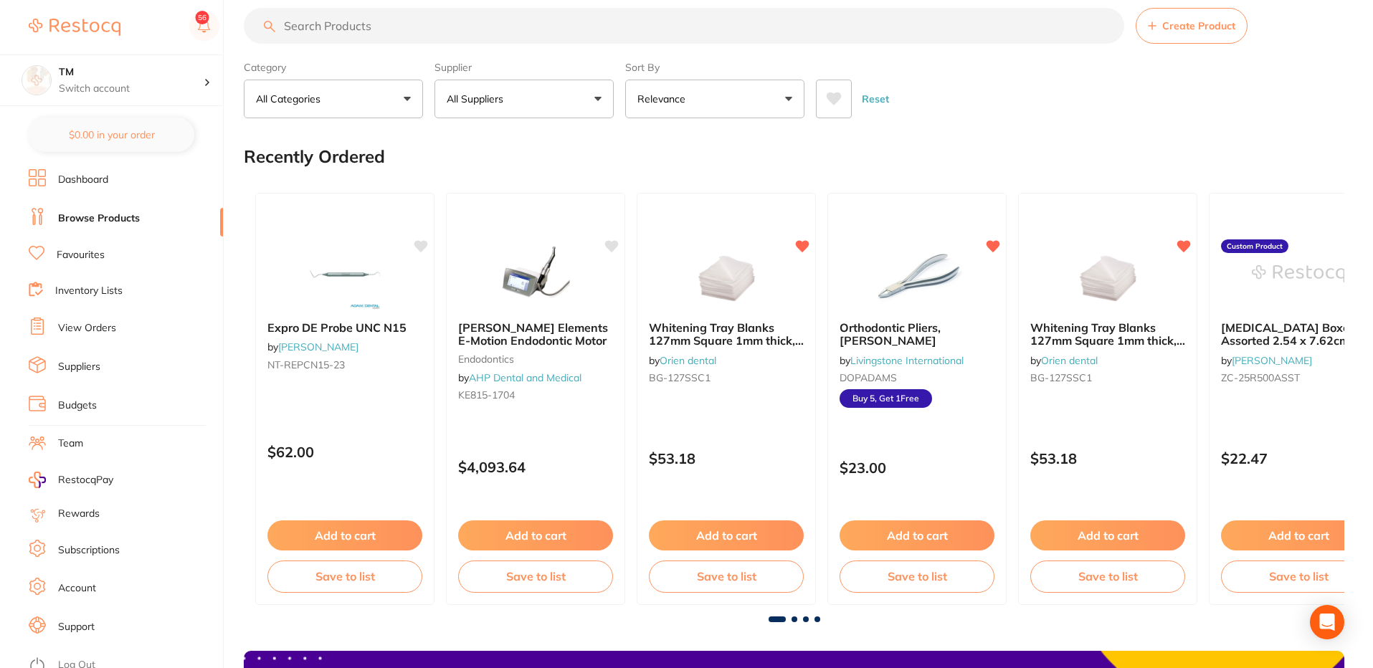
click at [463, 29] on input "search" at bounding box center [684, 26] width 881 height 36
paste input "M6-MS260-MK2"
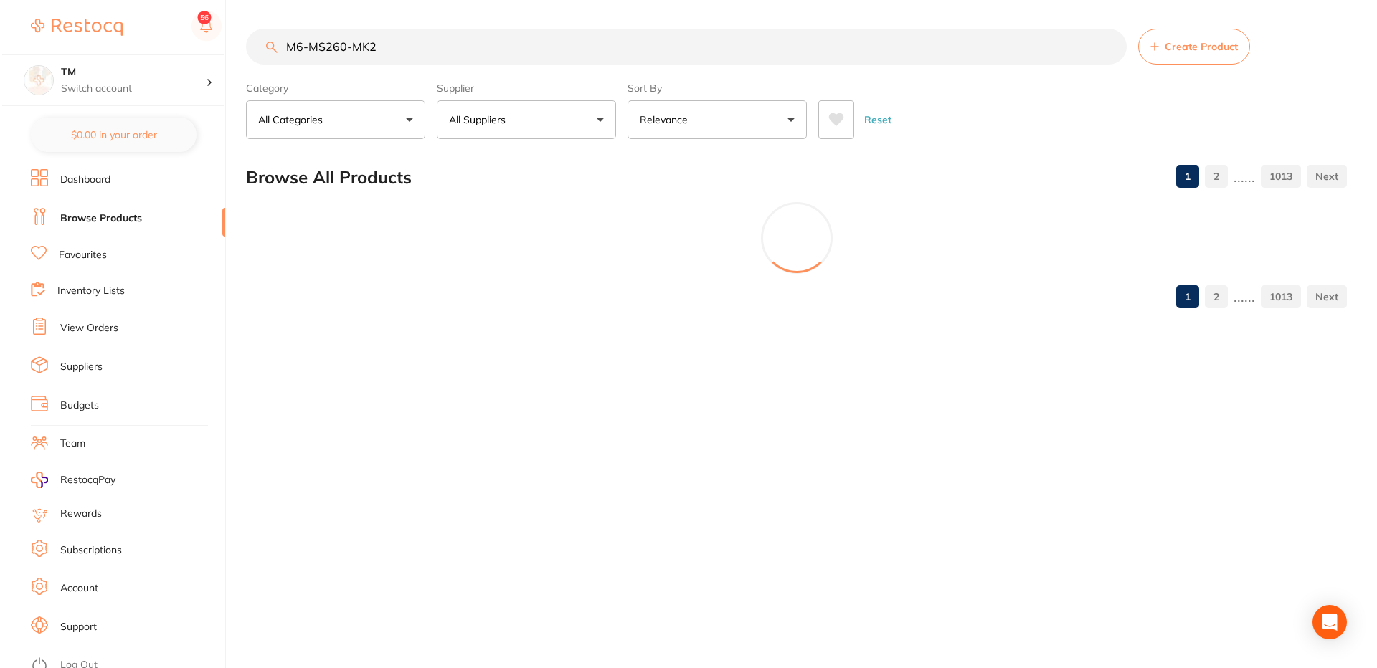
scroll to position [0, 0]
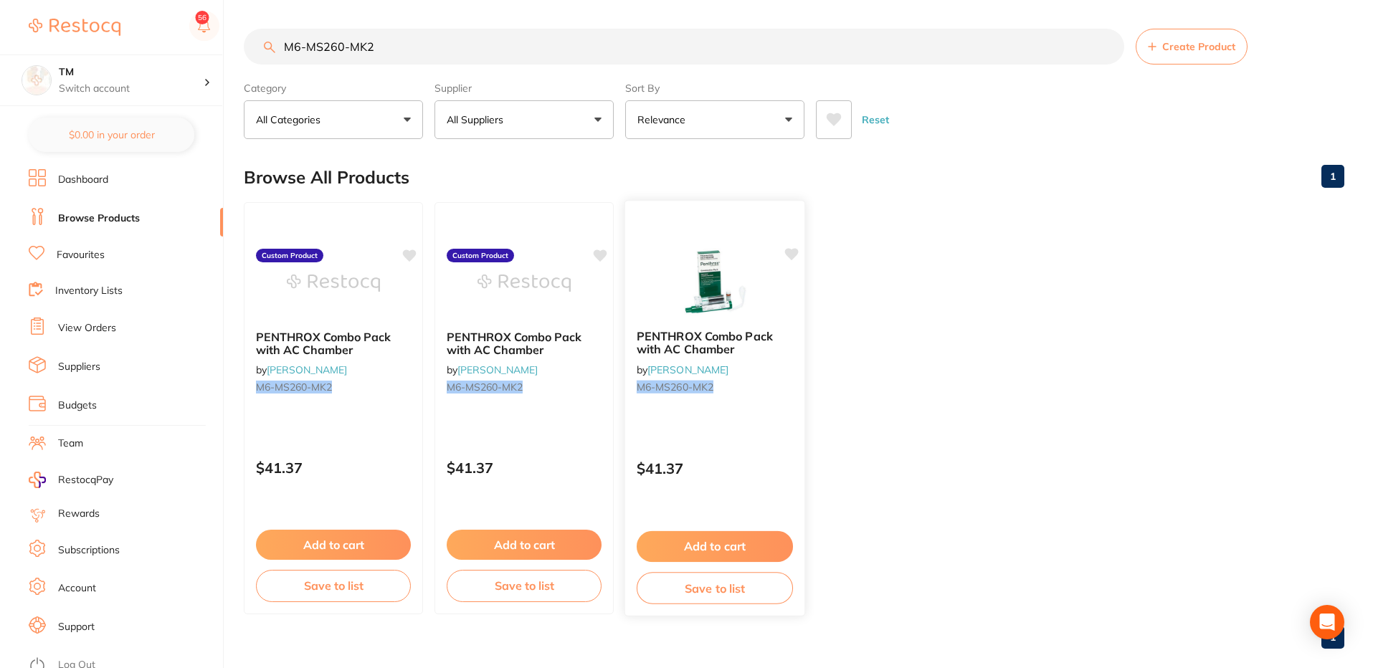
type input "M6-MS260-MK2"
click at [794, 257] on icon at bounding box center [792, 254] width 14 height 12
click at [755, 283] on img at bounding box center [715, 282] width 94 height 72
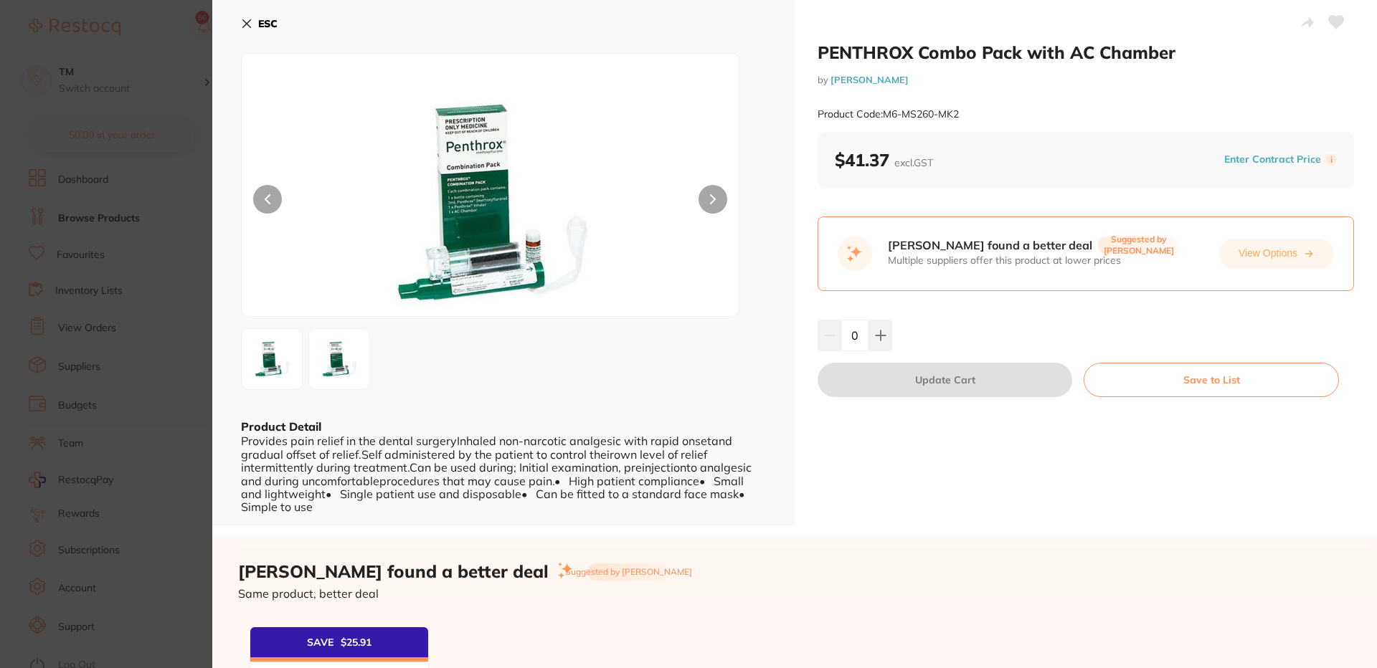
click at [247, 24] on icon at bounding box center [247, 24] width 8 height 8
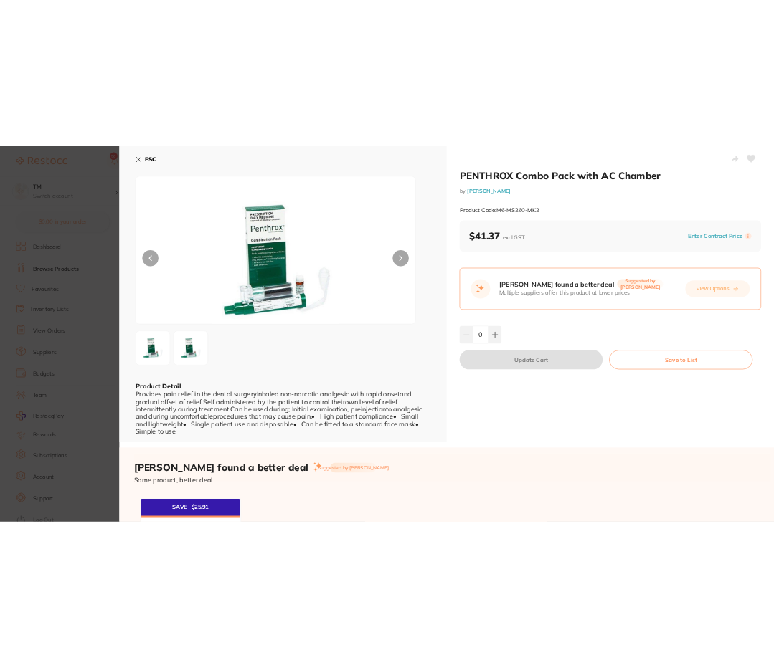
scroll to position [21, 0]
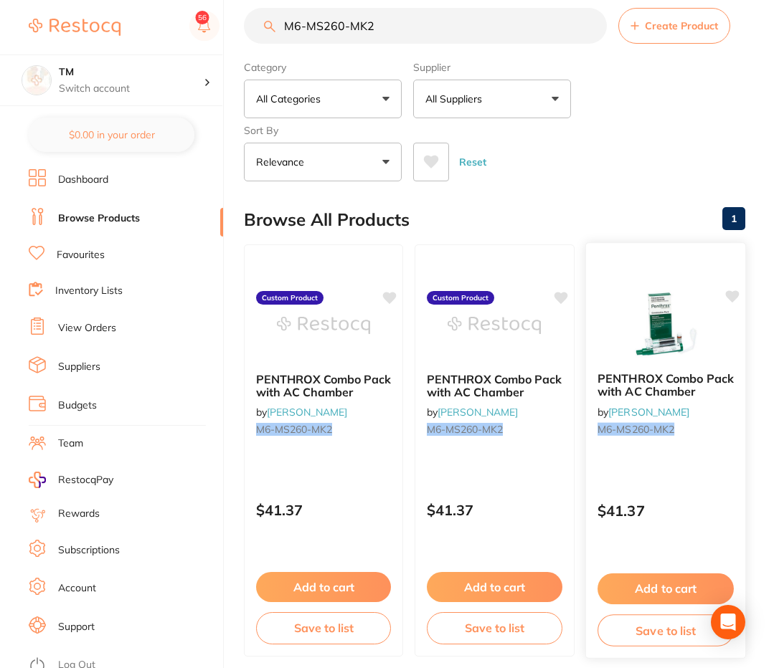
click at [729, 297] on icon at bounding box center [733, 296] width 14 height 12
click at [635, 349] on img at bounding box center [665, 324] width 94 height 72
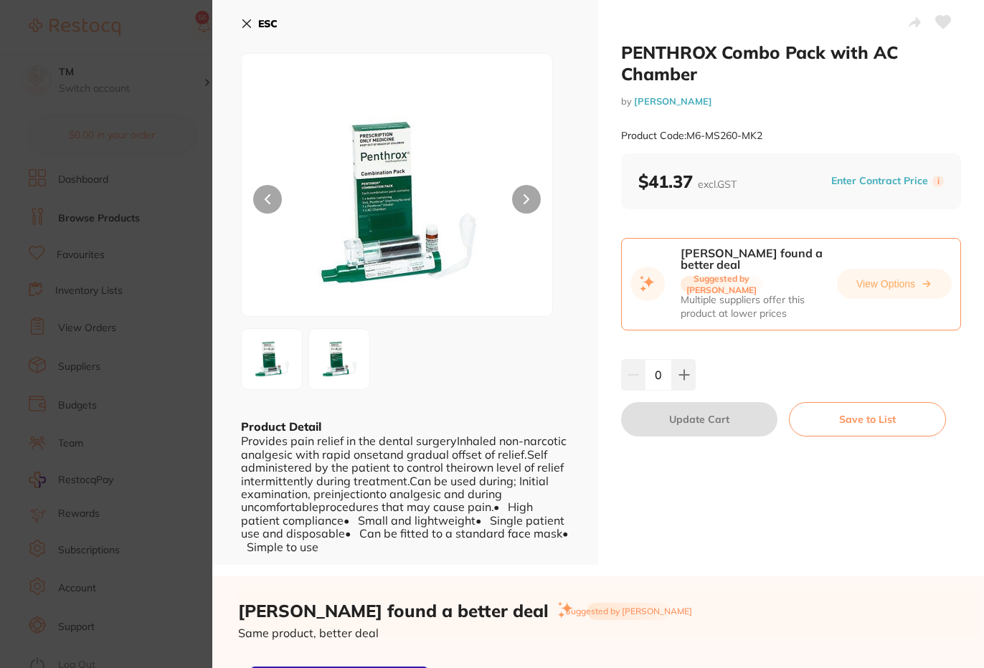
click at [250, 24] on icon at bounding box center [246, 23] width 11 height 11
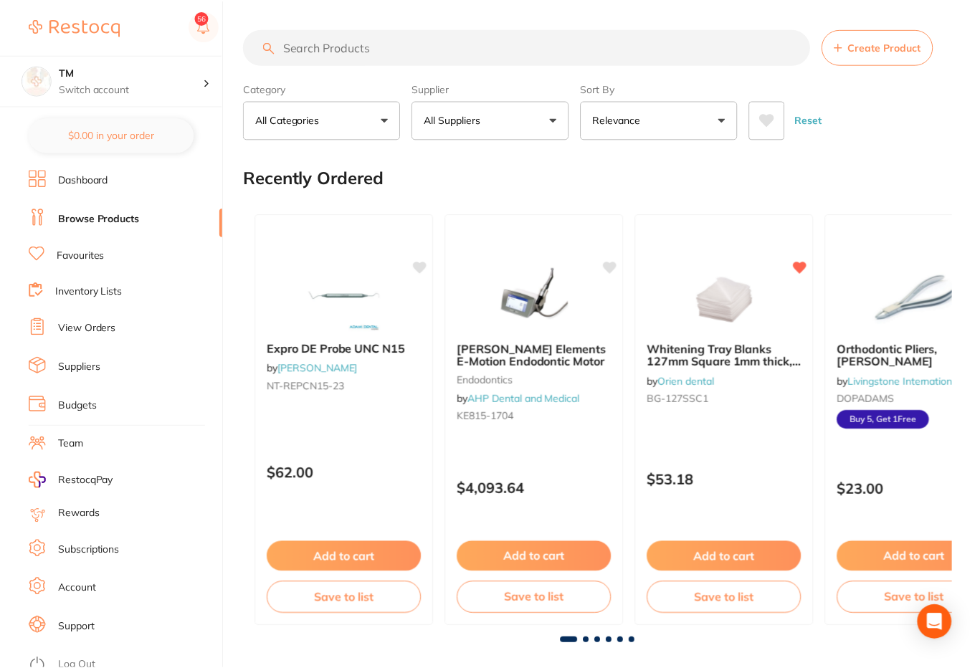
scroll to position [21, 0]
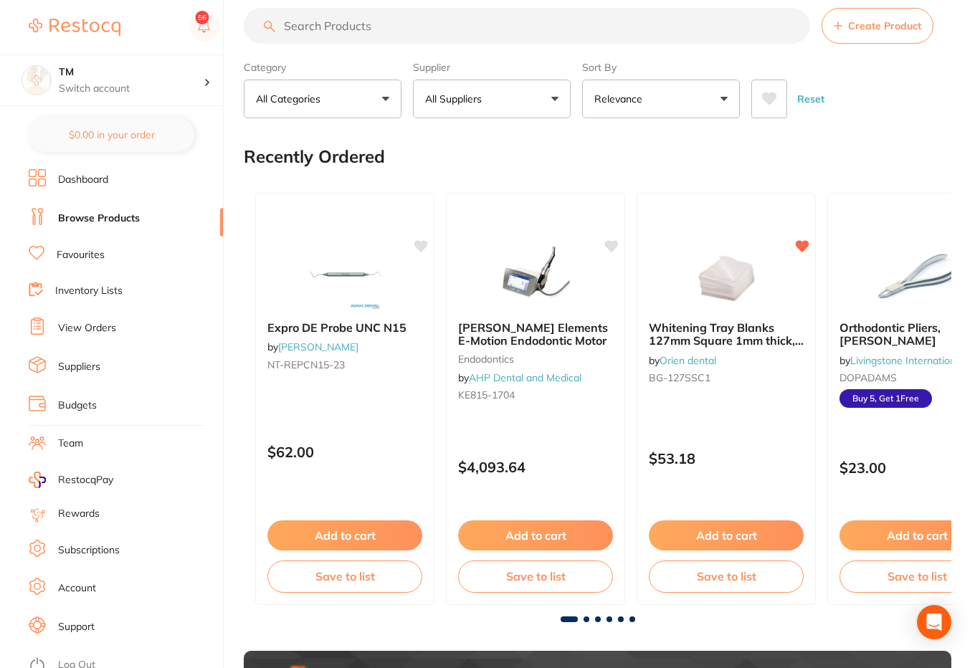
click at [566, 19] on input "search" at bounding box center [527, 26] width 567 height 36
paste input "M6-MS260-MK2"
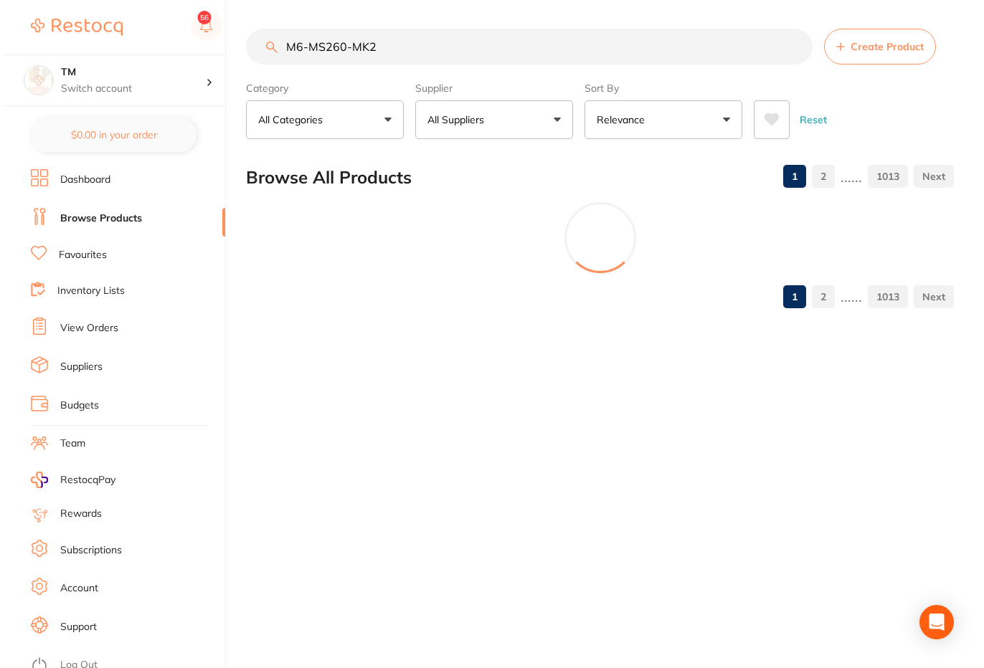
scroll to position [0, 0]
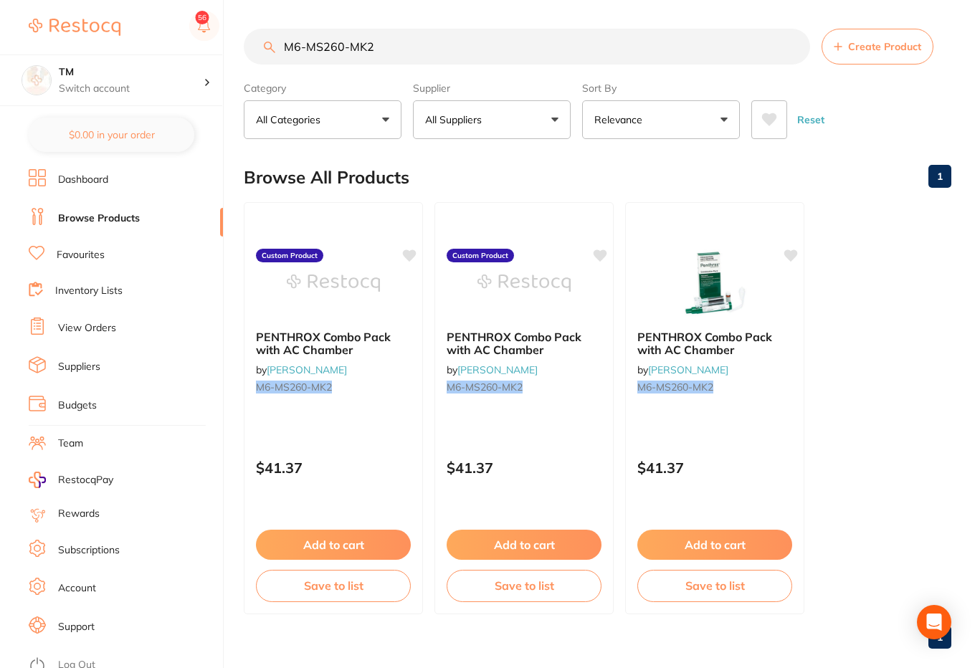
type input "M6-MS260-MK2"
click at [777, 255] on icon at bounding box center [792, 254] width 14 height 12
click at [734, 359] on div "PENTHROX Combo Pack with AC Chamber by [PERSON_NAME] M6-MS260-MK2" at bounding box center [714, 364] width 179 height 93
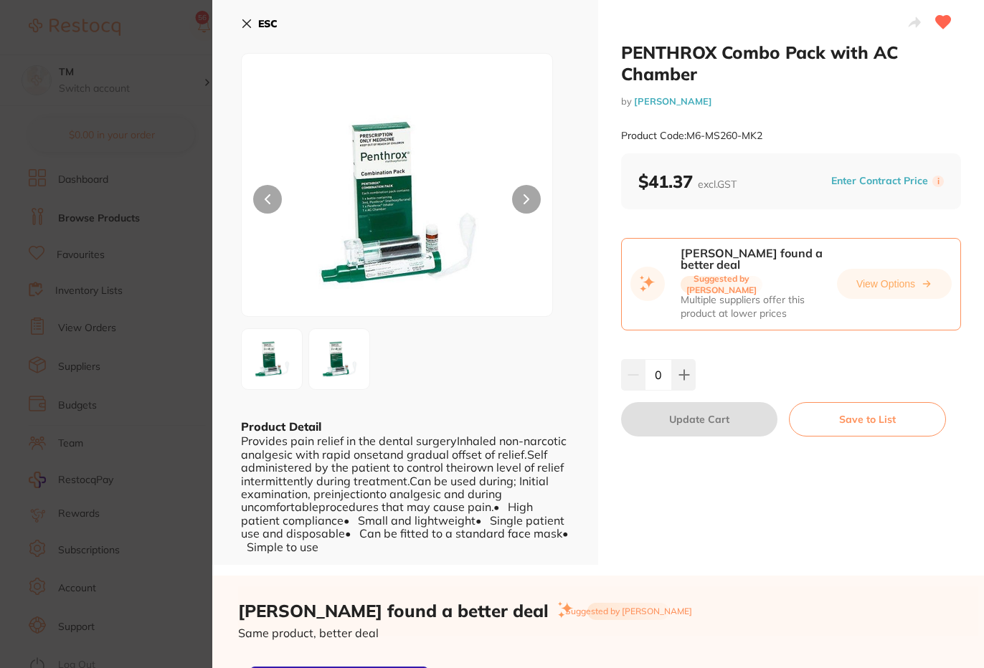
click at [250, 24] on icon at bounding box center [246, 23] width 11 height 11
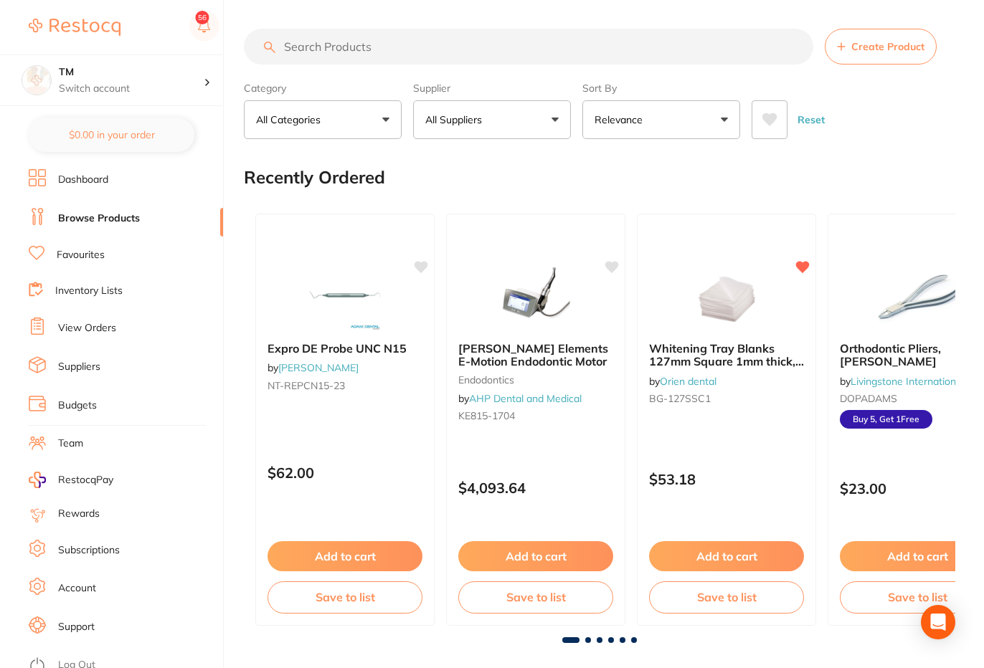
click at [397, 29] on input "search" at bounding box center [528, 47] width 569 height 36
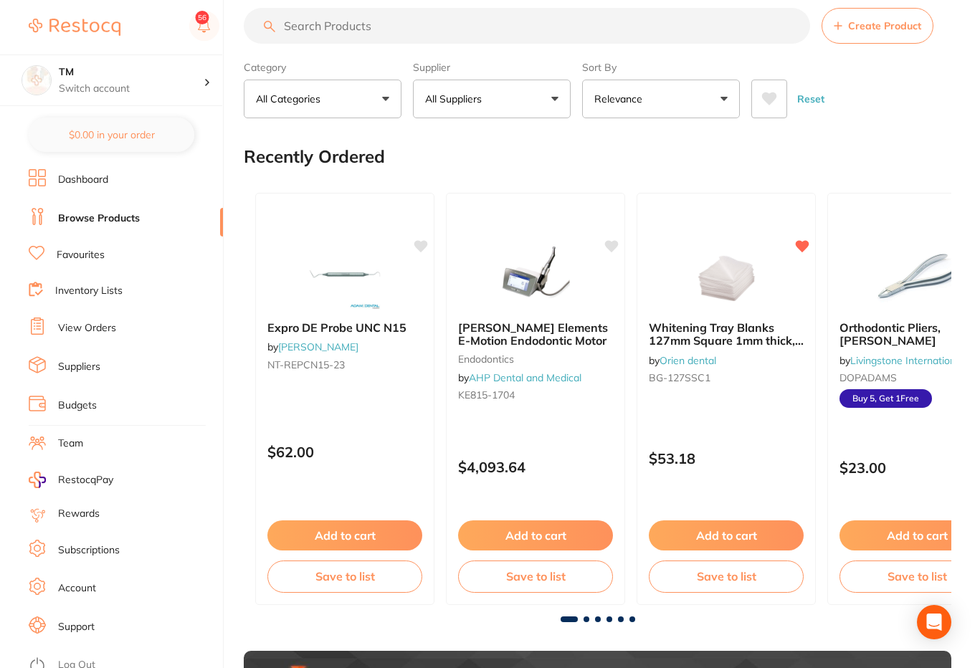
paste input "M6-MS260-MK2"
type input "M6-MS260-MK2"
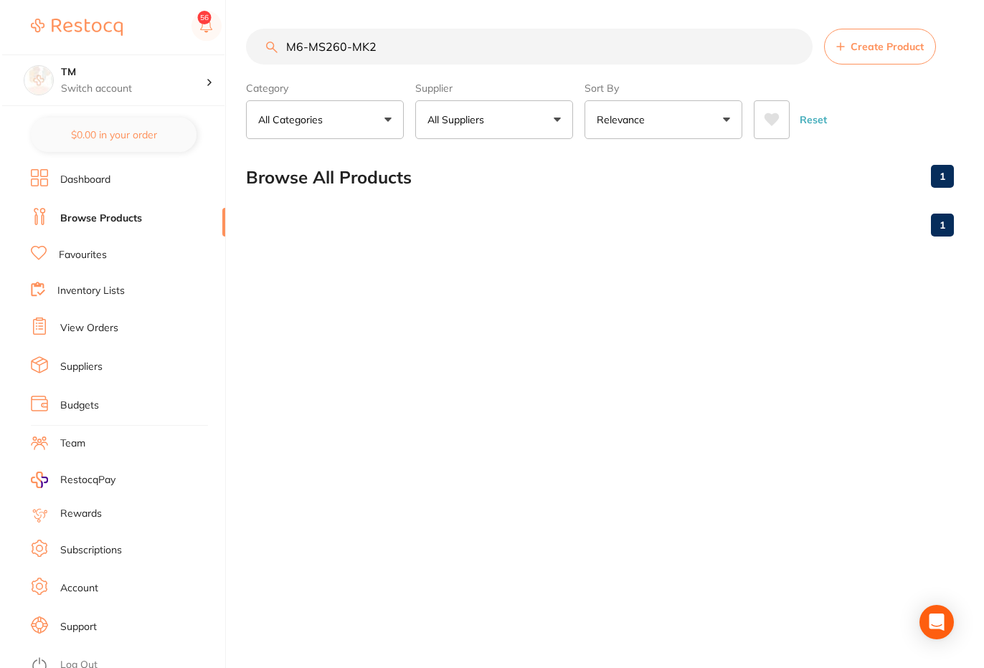
scroll to position [0, 0]
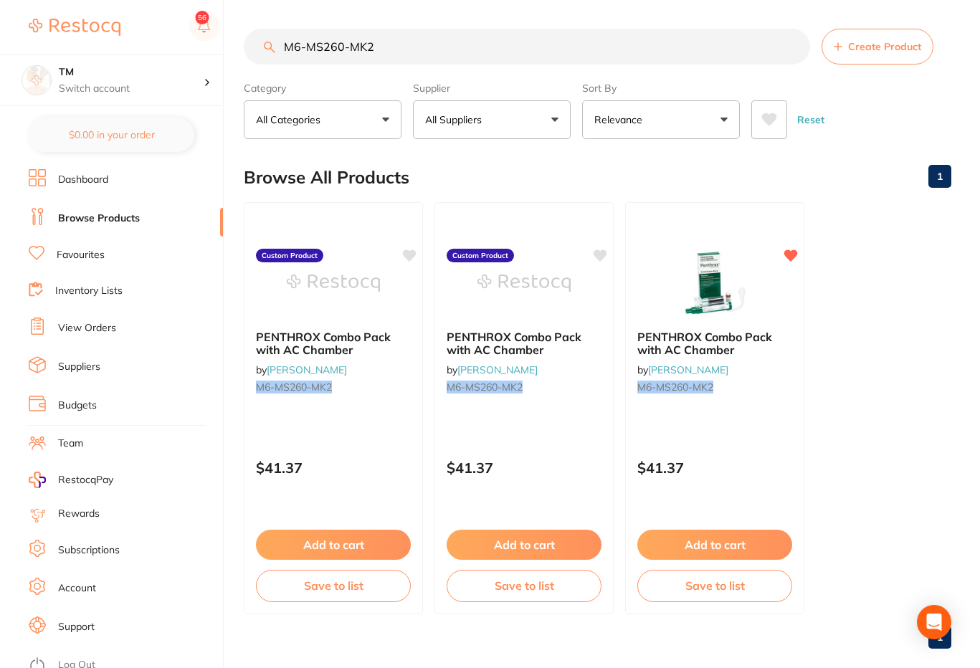
click at [478, 50] on input "M6-MS260-MK2" at bounding box center [527, 47] width 567 height 36
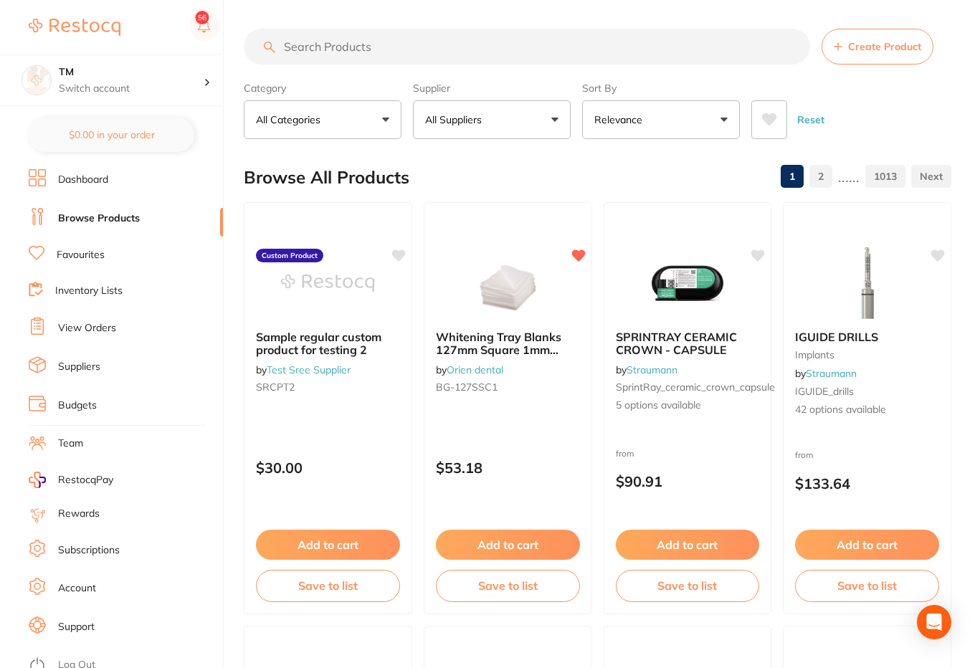
click at [463, 136] on button "All Suppliers" at bounding box center [492, 119] width 158 height 39
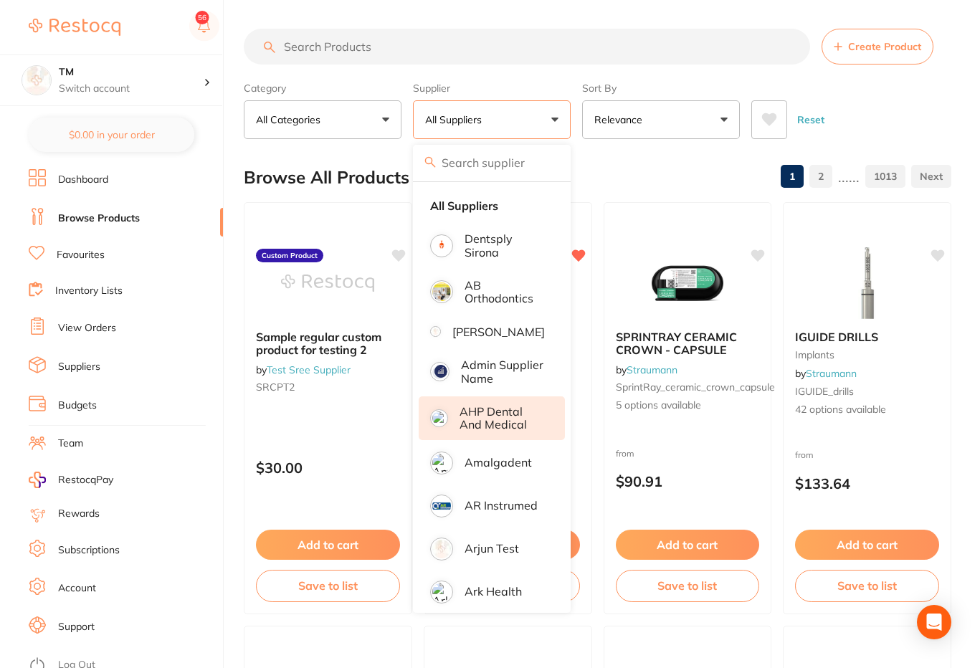
click at [482, 432] on p "AHP Dental and Medical" at bounding box center [502, 418] width 85 height 27
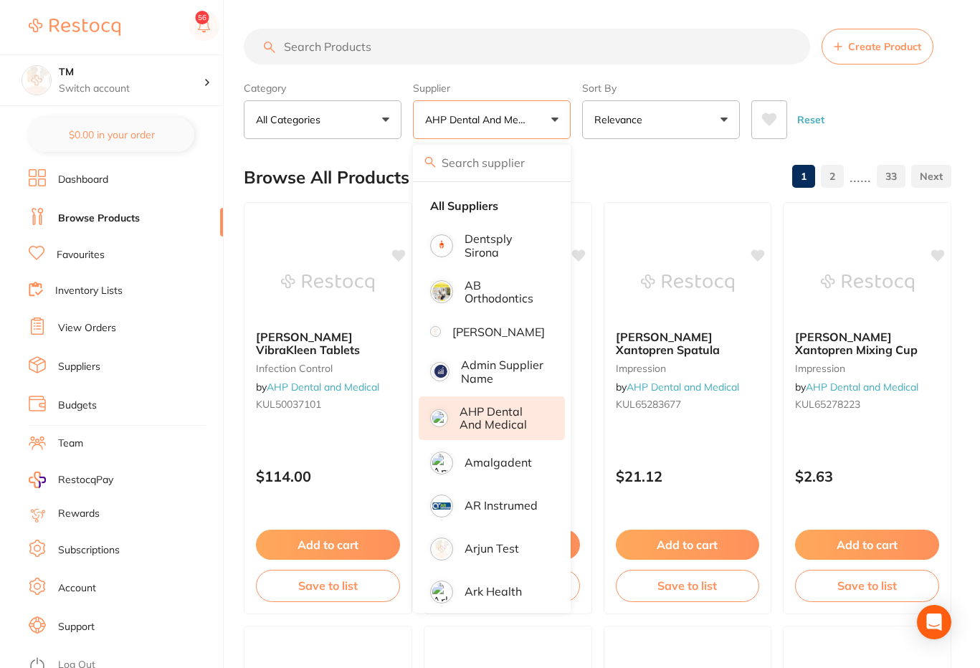
click at [905, 113] on div "Reset" at bounding box center [846, 114] width 189 height 50
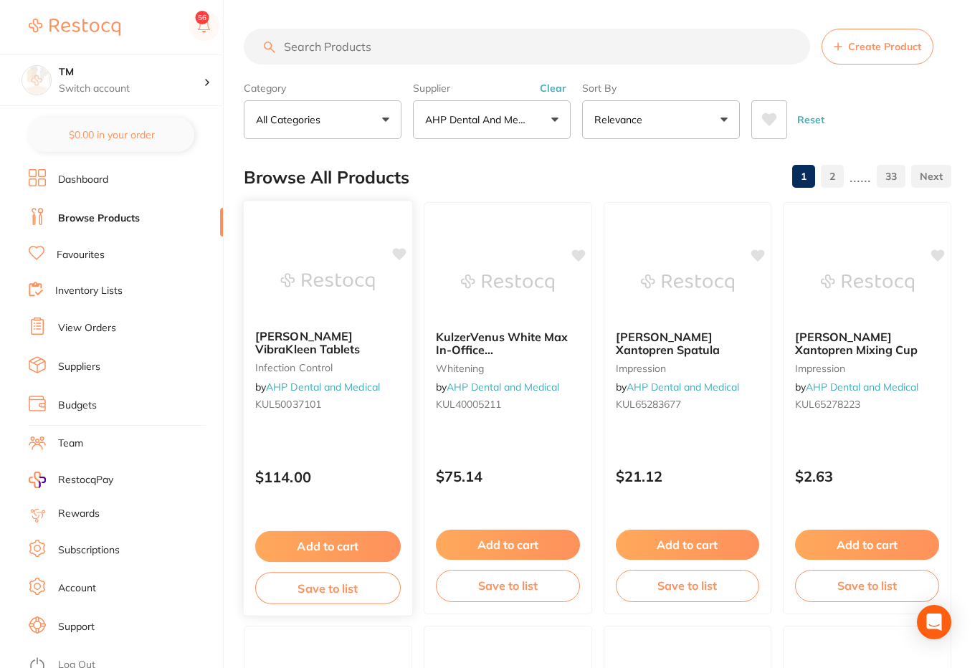
click at [397, 255] on icon at bounding box center [399, 254] width 14 height 12
click at [358, 295] on img at bounding box center [328, 282] width 94 height 72
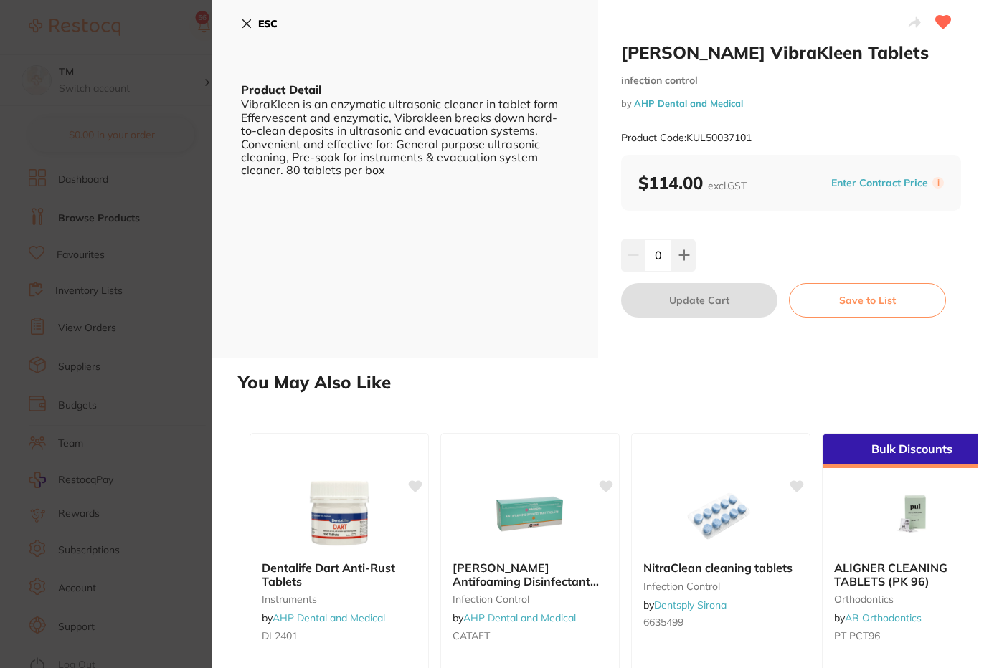
click at [233, 27] on div "ESC Product Detail VibraKleen is an enzymatic ultrasonic cleaner in tablet form…" at bounding box center [405, 179] width 386 height 358
click at [241, 24] on icon at bounding box center [246, 23] width 11 height 11
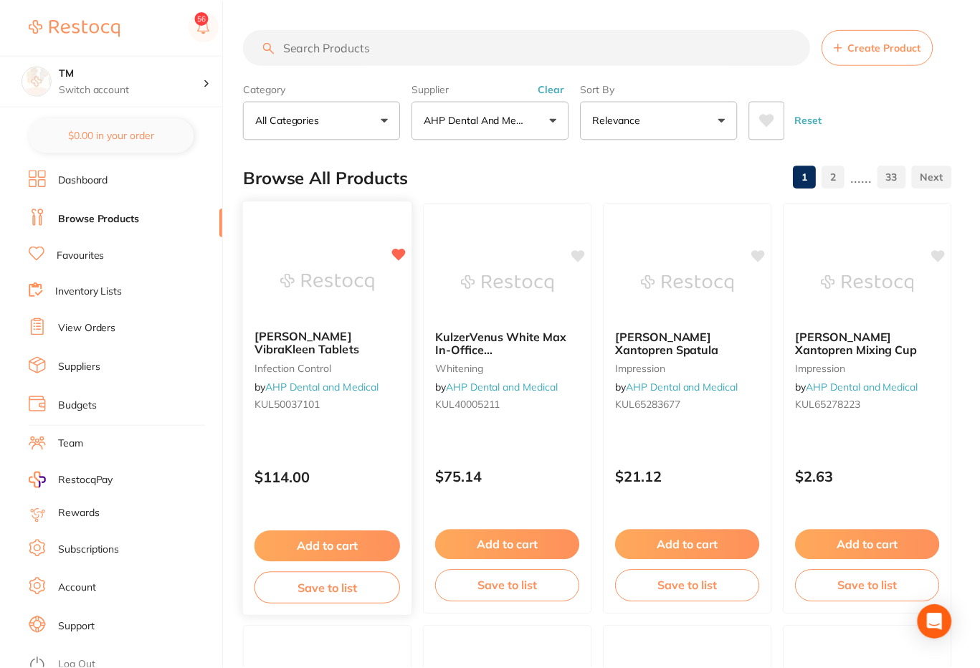
scroll to position [21, 0]
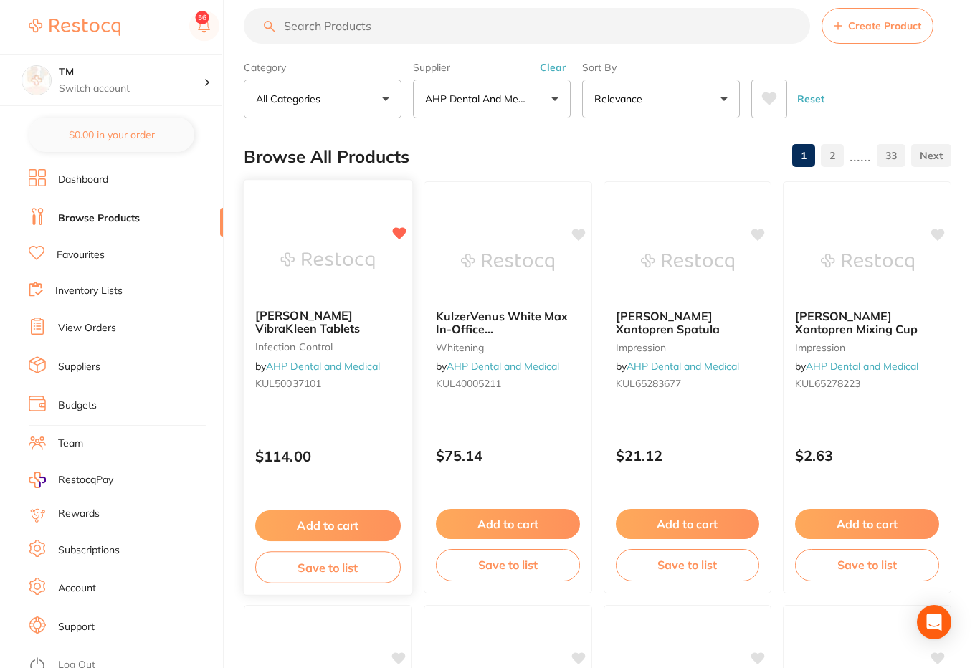
click at [395, 234] on icon at bounding box center [399, 233] width 14 height 12
click at [399, 235] on icon at bounding box center [399, 233] width 14 height 12
click at [398, 235] on icon at bounding box center [399, 233] width 14 height 12
click at [468, 31] on input "search" at bounding box center [527, 26] width 567 height 36
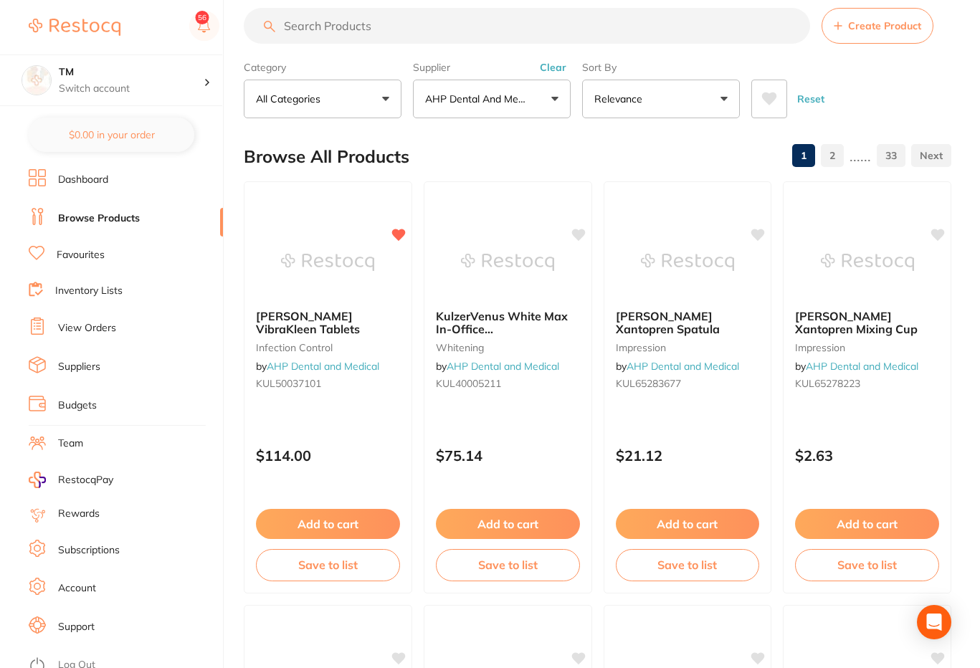
paste input "M6-MS260-MK2"
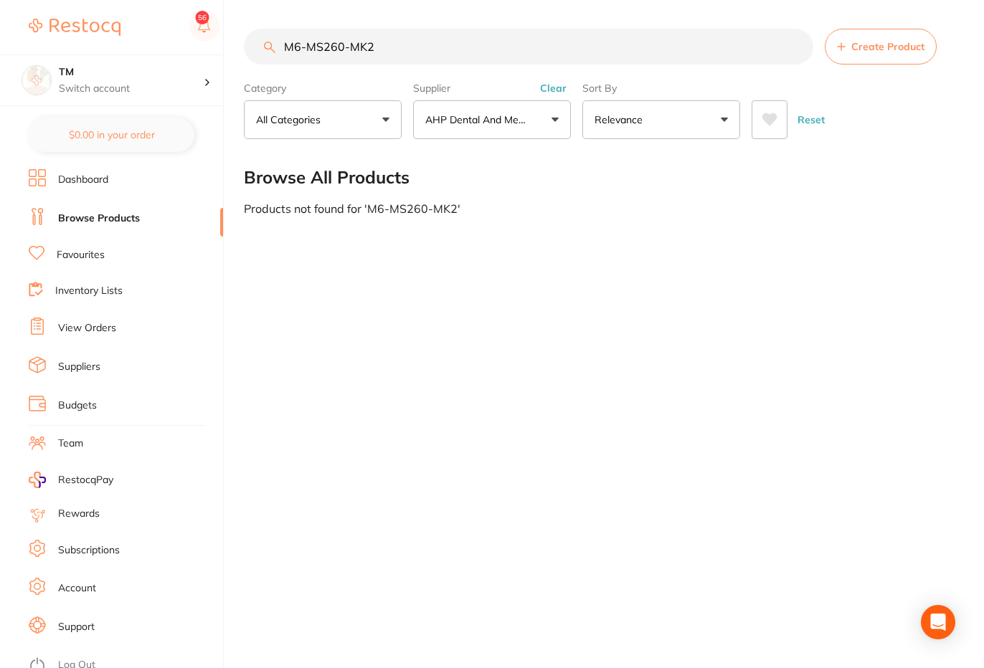
click at [553, 86] on button "Clear" at bounding box center [553, 88] width 35 height 13
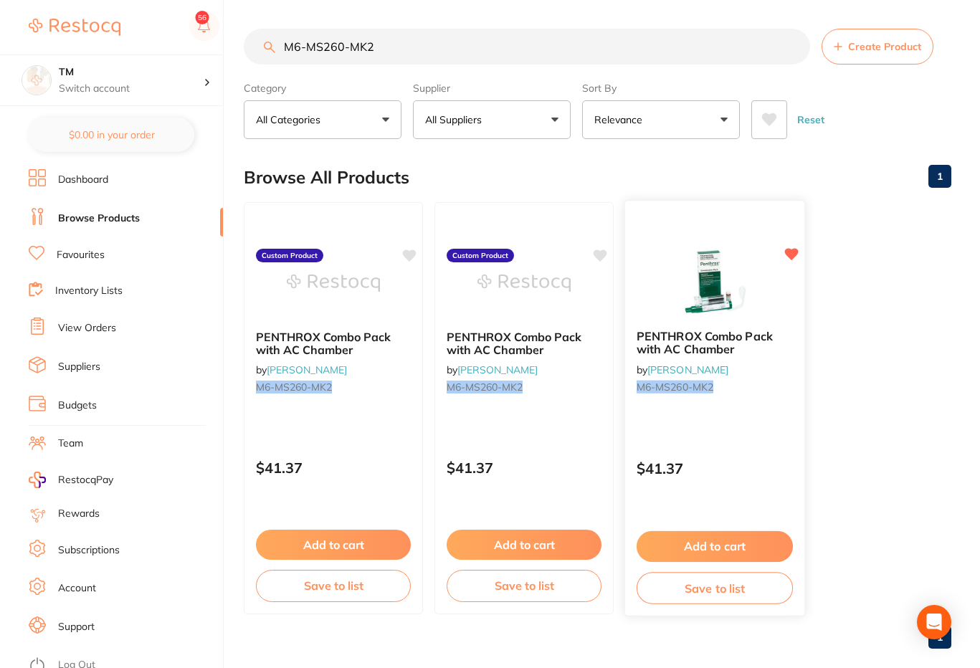
click at [789, 251] on icon at bounding box center [792, 254] width 14 height 12
click at [387, 46] on input "M6-MS260-MK2" at bounding box center [527, 47] width 567 height 36
type input "M6-MS260-MK2"
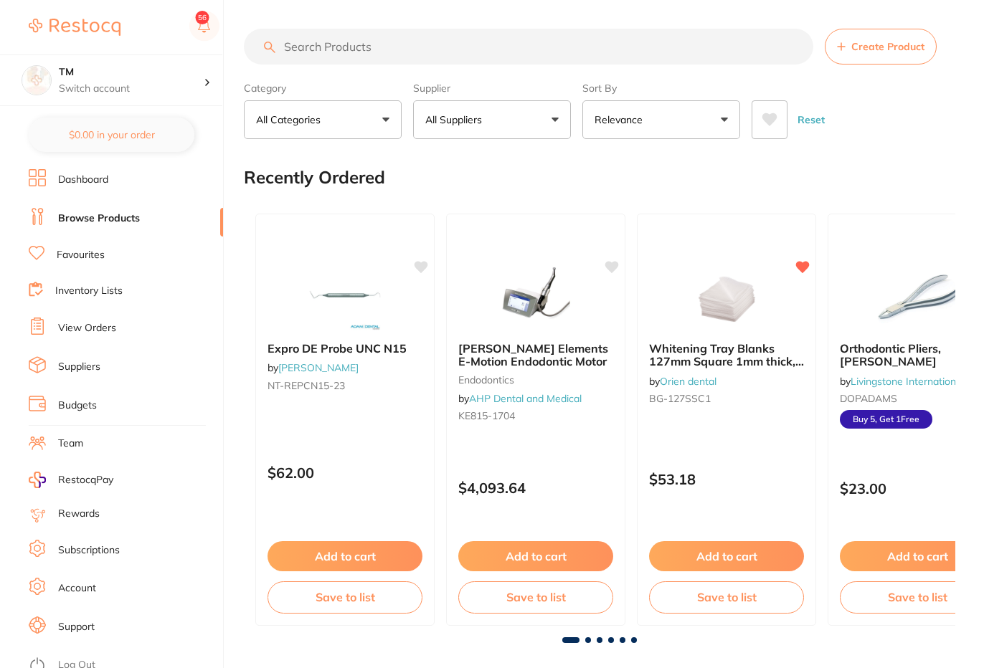
click at [489, 44] on input "search" at bounding box center [528, 47] width 569 height 36
paste input "M6-MS260-MK2"
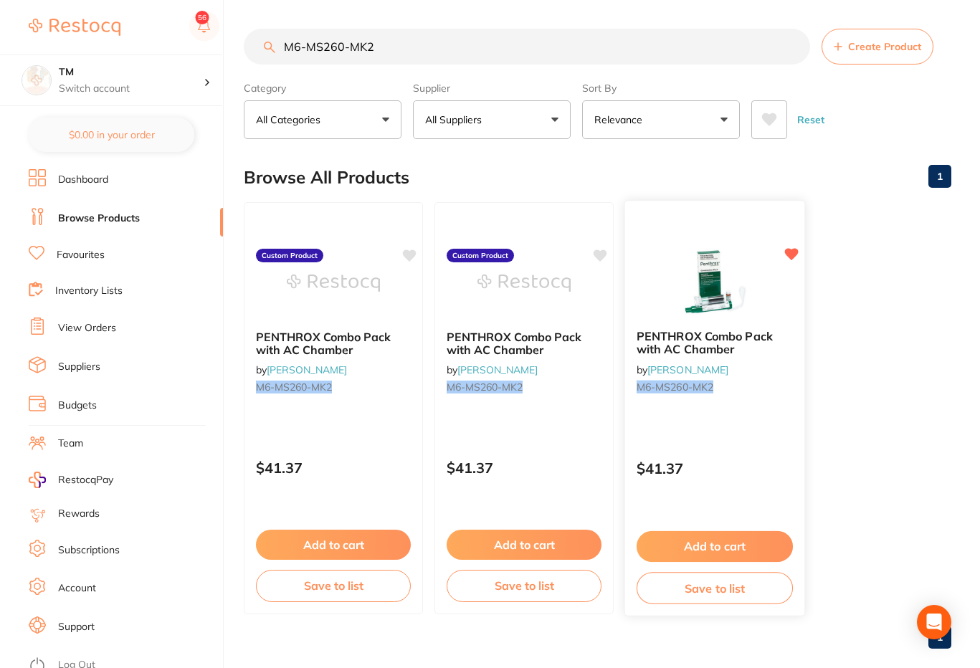
type input "M6-MS260-MK2"
click at [743, 270] on img at bounding box center [715, 282] width 94 height 72
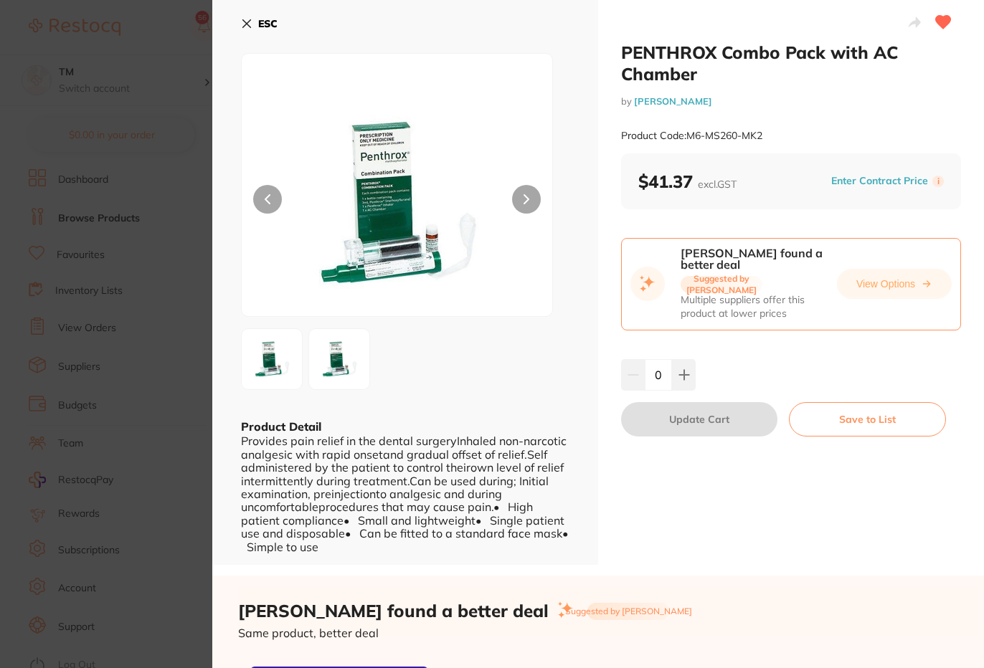
click at [936, 24] on icon at bounding box center [943, 22] width 15 height 13
click at [938, 25] on icon at bounding box center [943, 22] width 15 height 13
click at [942, 24] on icon at bounding box center [943, 22] width 15 height 13
click at [936, 23] on icon at bounding box center [943, 22] width 15 height 13
click at [940, 21] on icon at bounding box center [943, 22] width 15 height 13
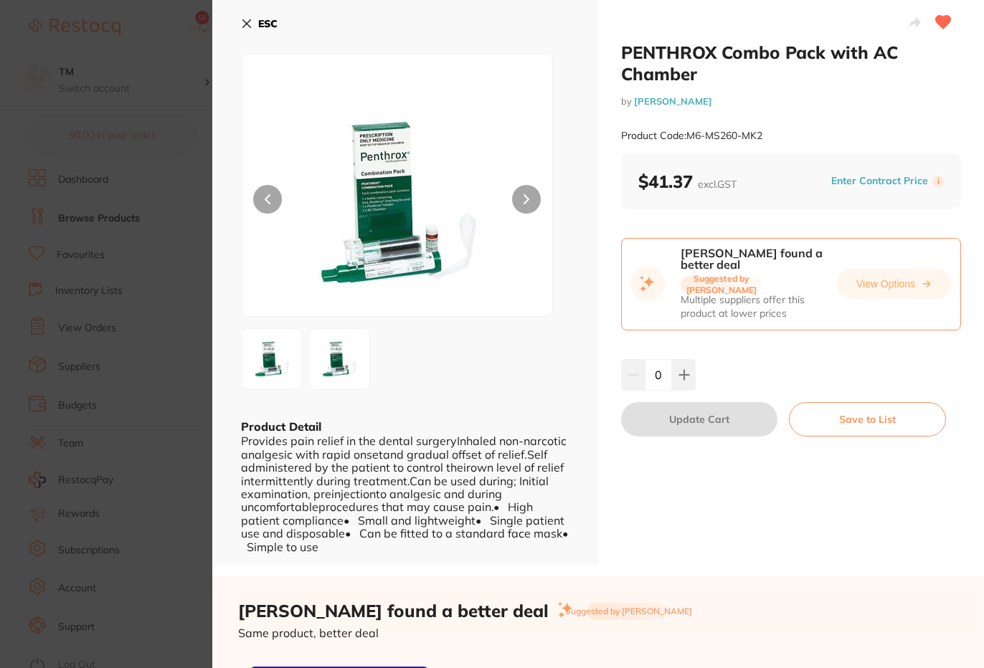
click at [133, 40] on section "PENTHROX Combo Pack with AC Chamber by Henry Schein Halas Product Code: M6-MS26…" at bounding box center [492, 334] width 984 height 668
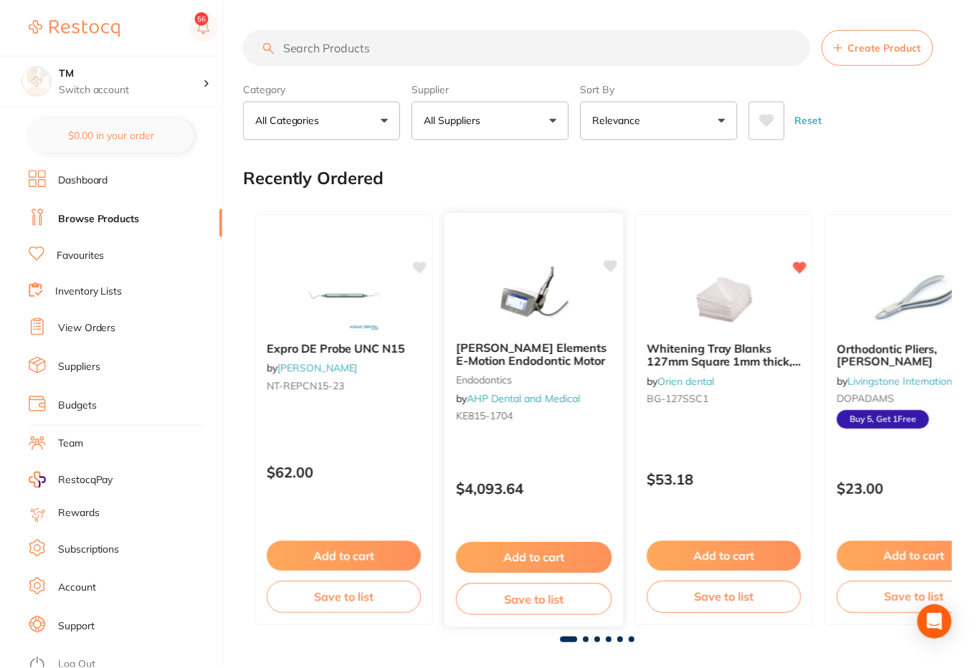
scroll to position [21, 0]
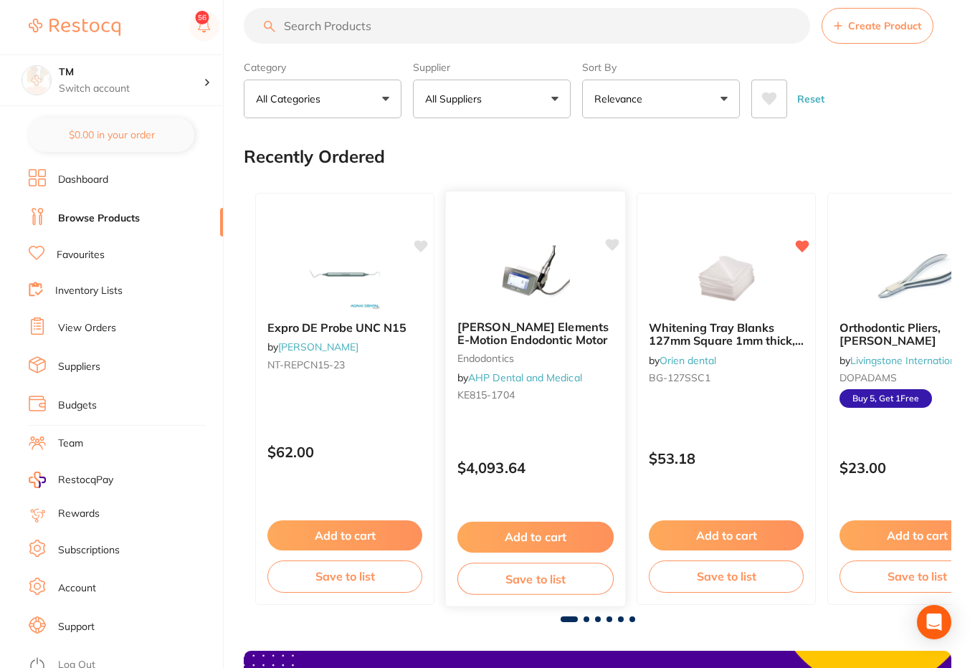
click at [527, 275] on img at bounding box center [535, 273] width 94 height 72
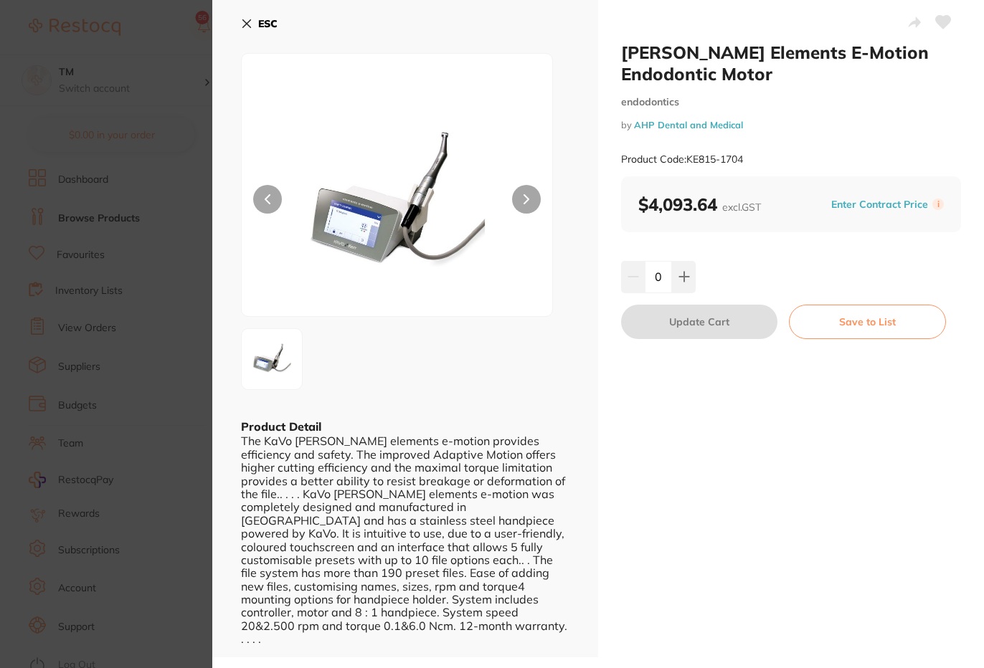
click at [931, 20] on button at bounding box center [943, 24] width 36 height 36
click at [941, 23] on icon at bounding box center [943, 22] width 15 height 13
click at [937, 23] on icon at bounding box center [943, 22] width 15 height 13
click at [940, 24] on icon at bounding box center [943, 22] width 15 height 13
click at [935, 15] on icon at bounding box center [943, 22] width 16 height 14
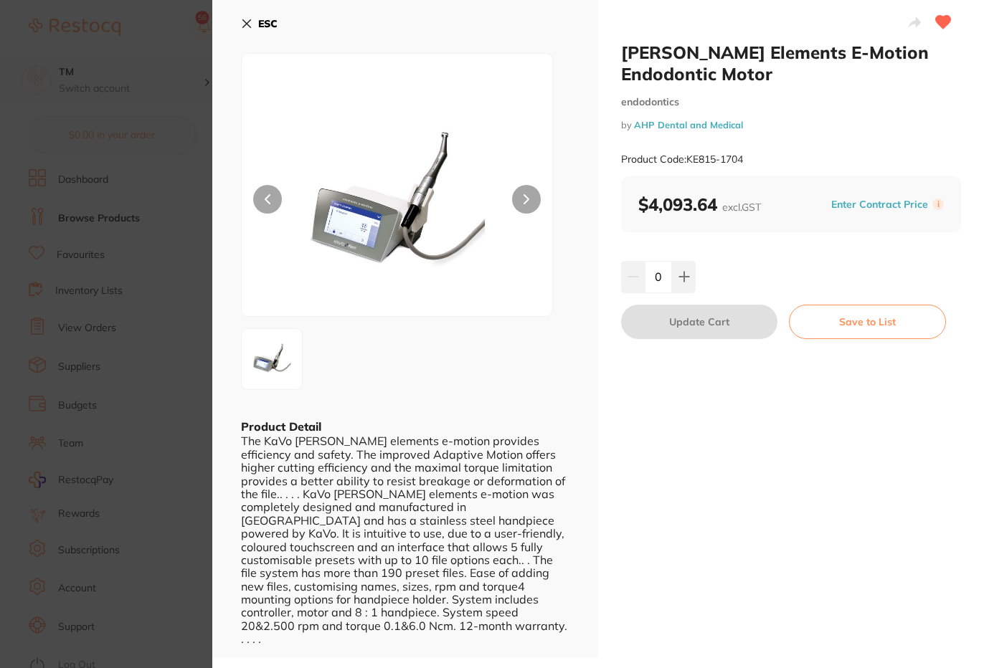
click at [108, 80] on section "Kerr Elements E-Motion Endodontic Motor endodontics by AHP Dental and Medical P…" at bounding box center [492, 334] width 984 height 668
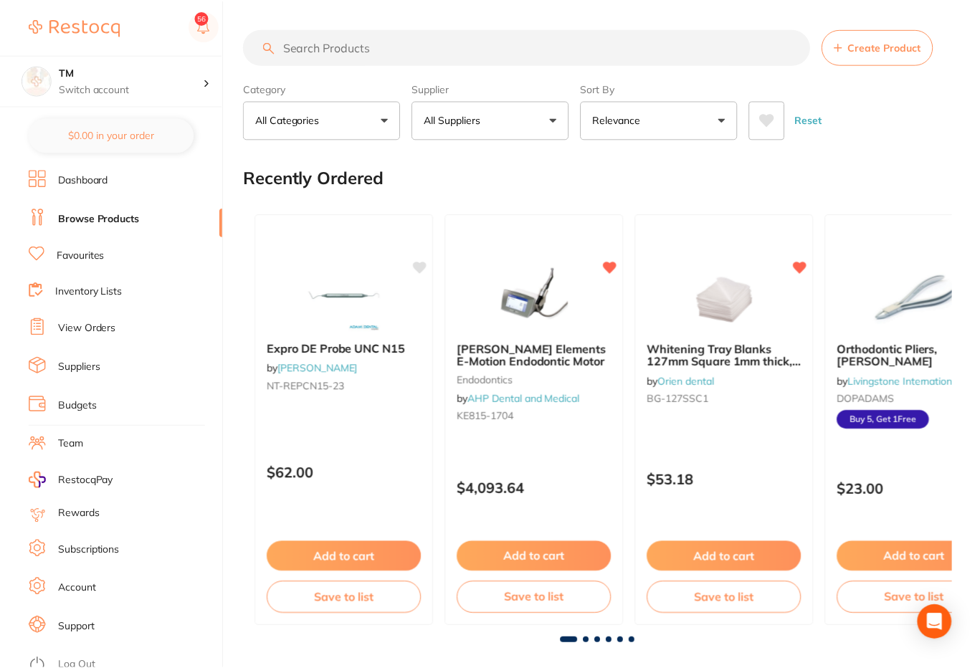
scroll to position [21, 0]
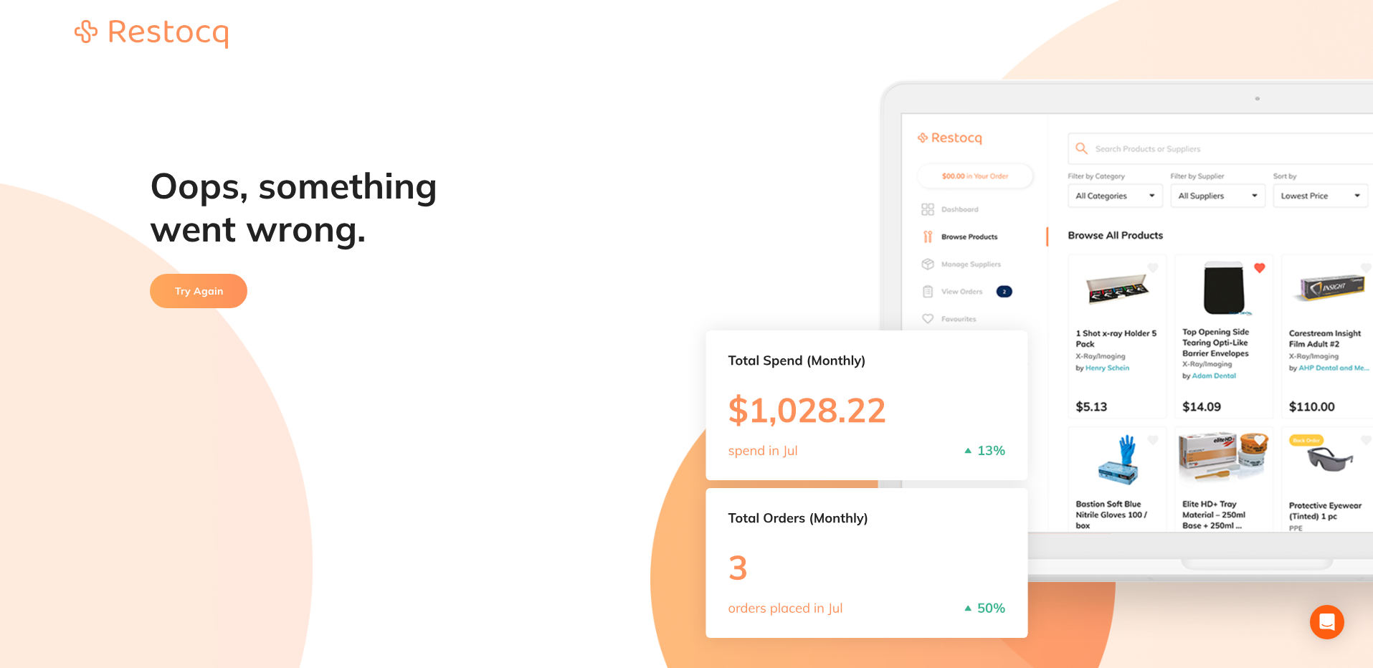
click at [202, 290] on button "Try Again" at bounding box center [199, 291] width 98 height 34
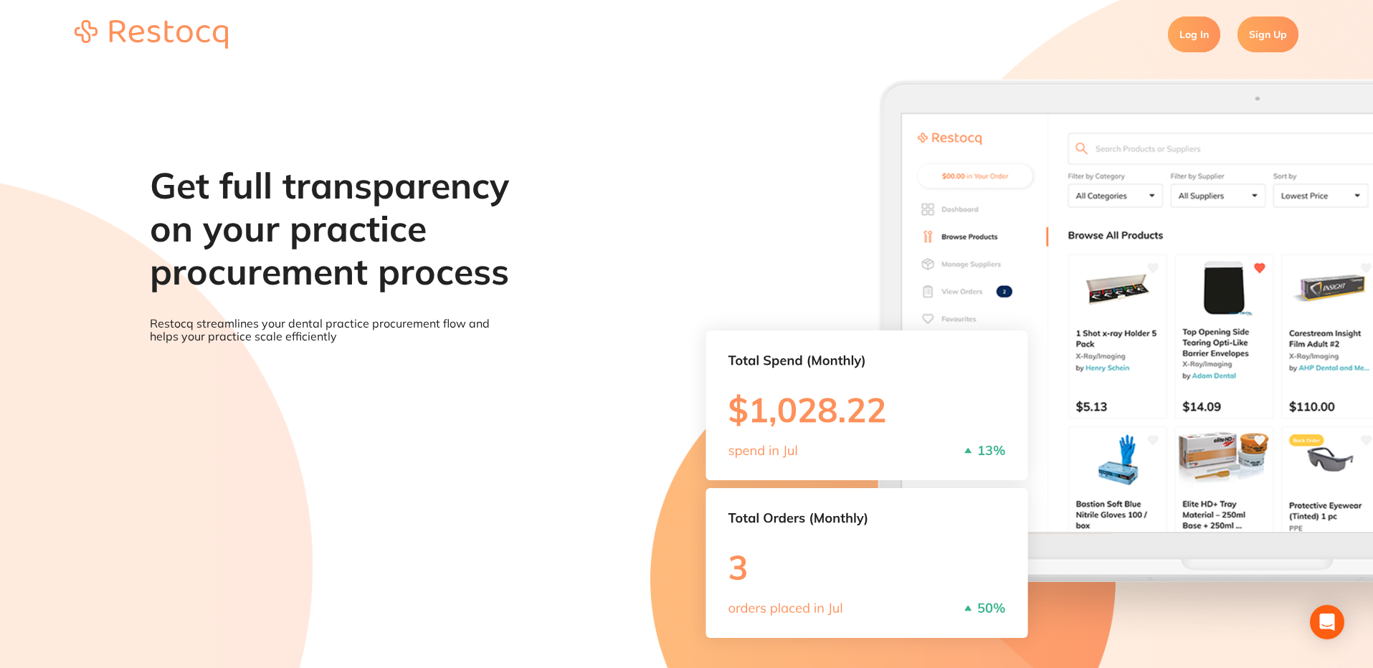
click at [1257, 37] on link "Sign Up" at bounding box center [1268, 34] width 61 height 36
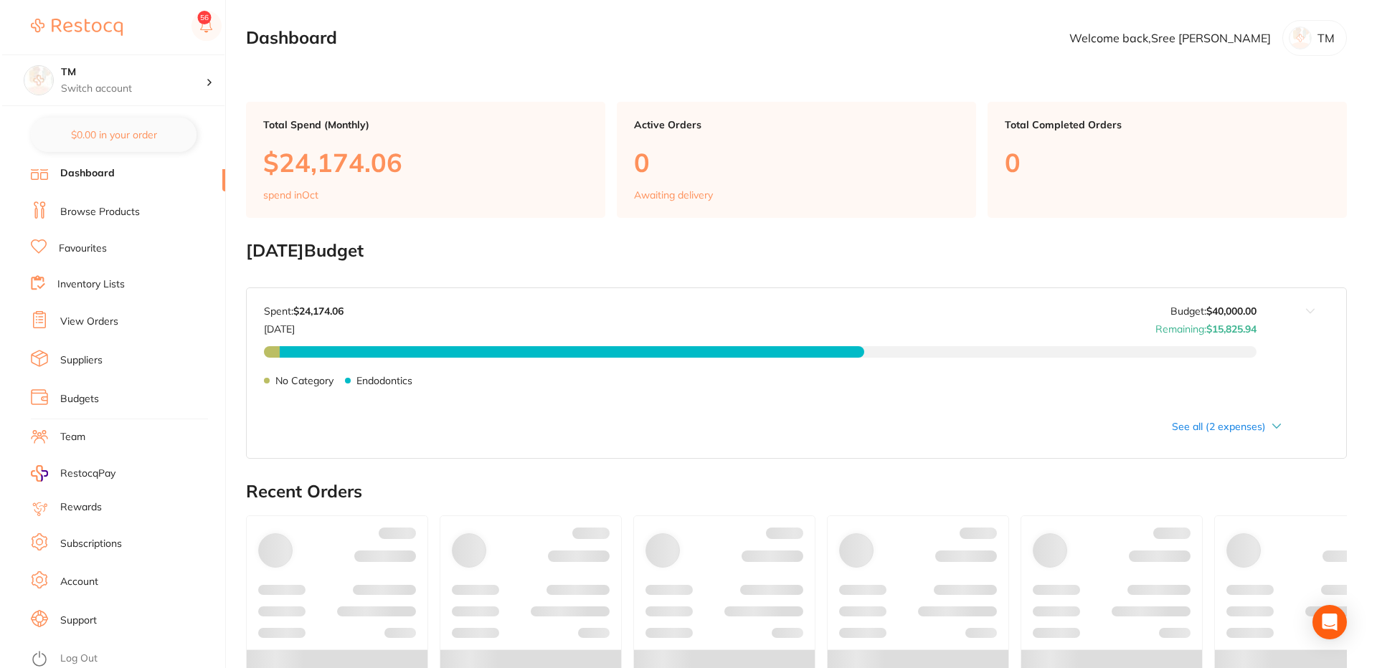
scroll to position [9, 0]
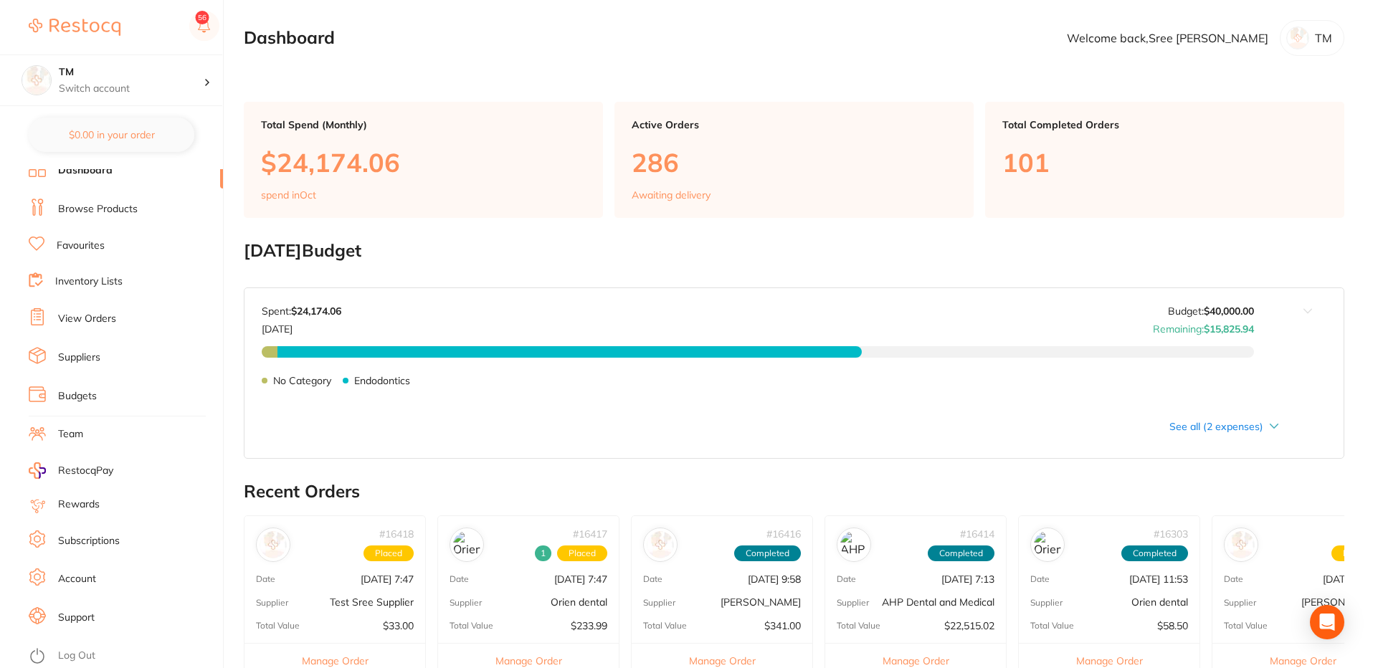
click at [74, 657] on link "Log Out" at bounding box center [76, 656] width 37 height 14
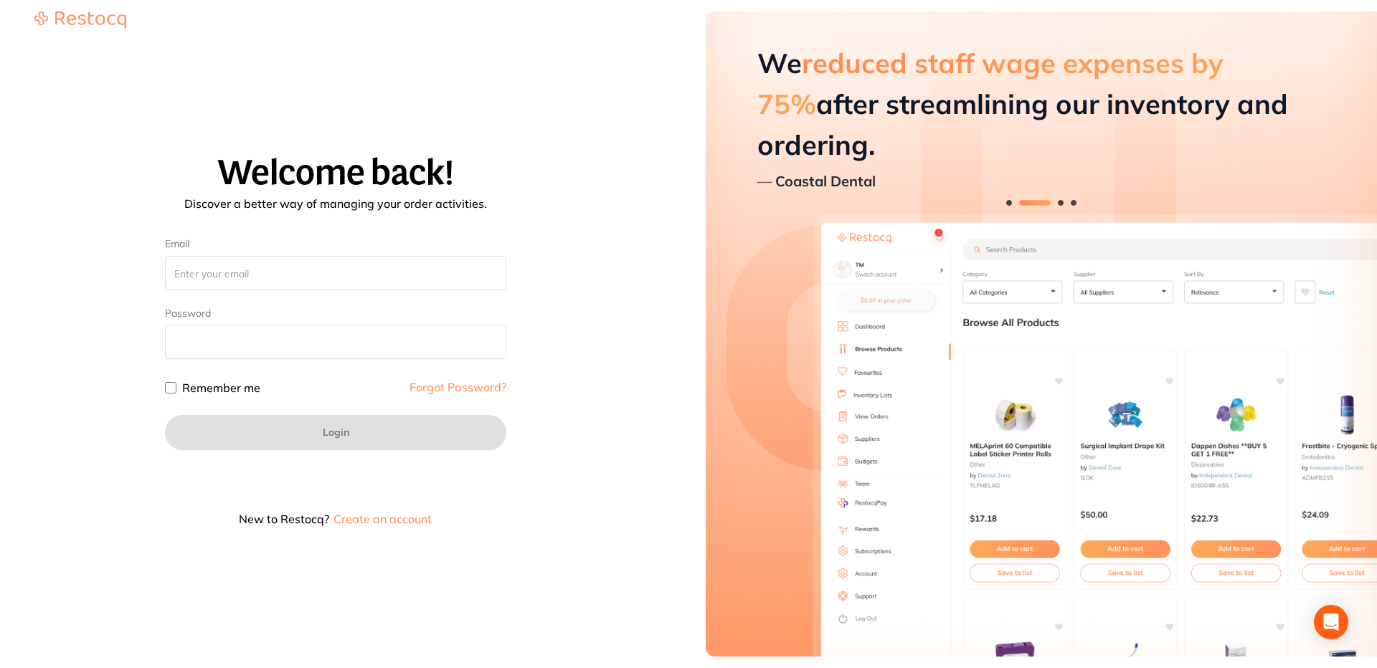
click at [578, 482] on div "Welcome back! Discover a better way of managing your order activities. Email Pa…" at bounding box center [335, 345] width 637 height 382
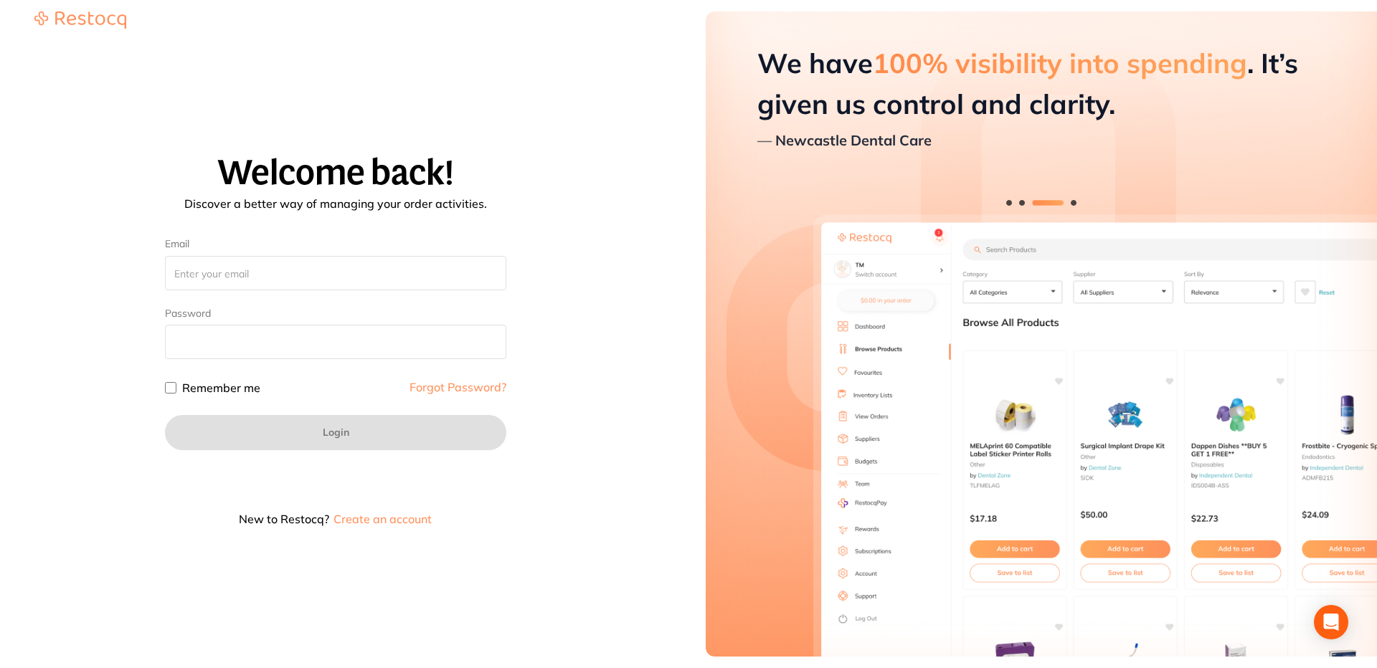
click at [557, 108] on div "Welcome back! Discover a better way of managing your order activities. Email Pa…" at bounding box center [335, 345] width 637 height 617
click at [294, 280] on input "Email" at bounding box center [335, 273] width 341 height 34
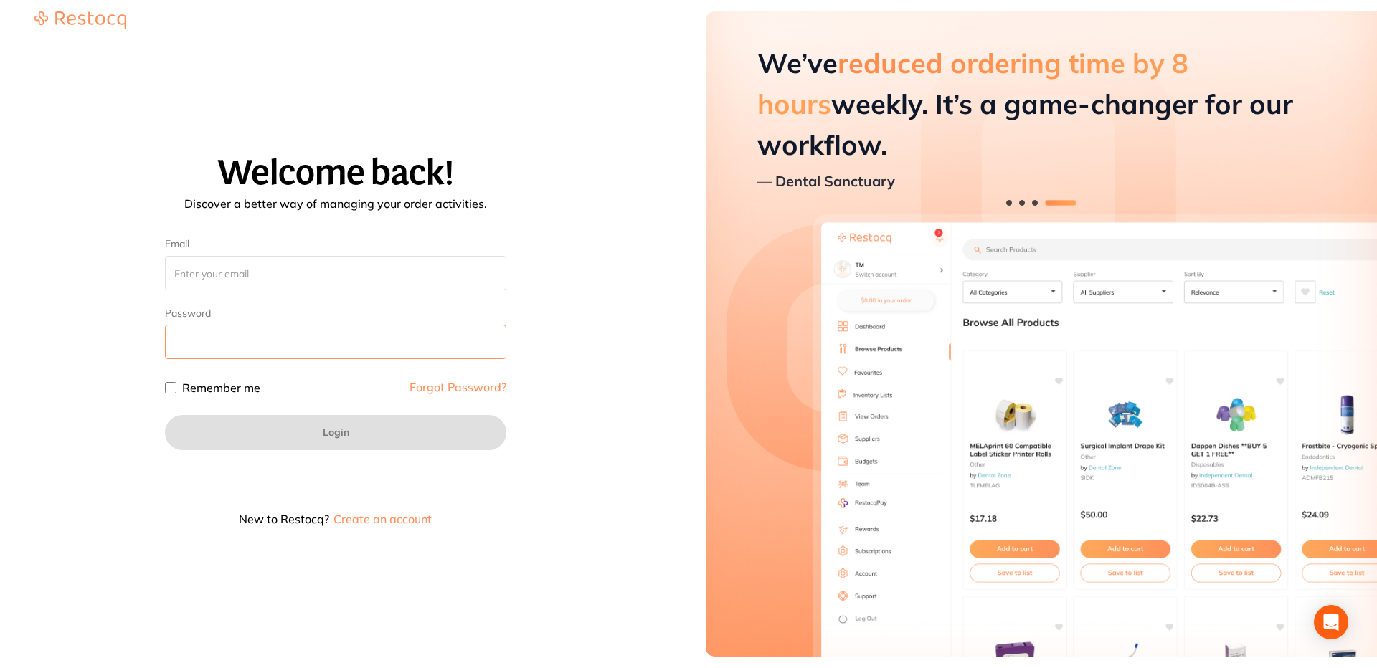
type input "[EMAIL_ADDRESS][DOMAIN_NAME]"
checkbox input "true"
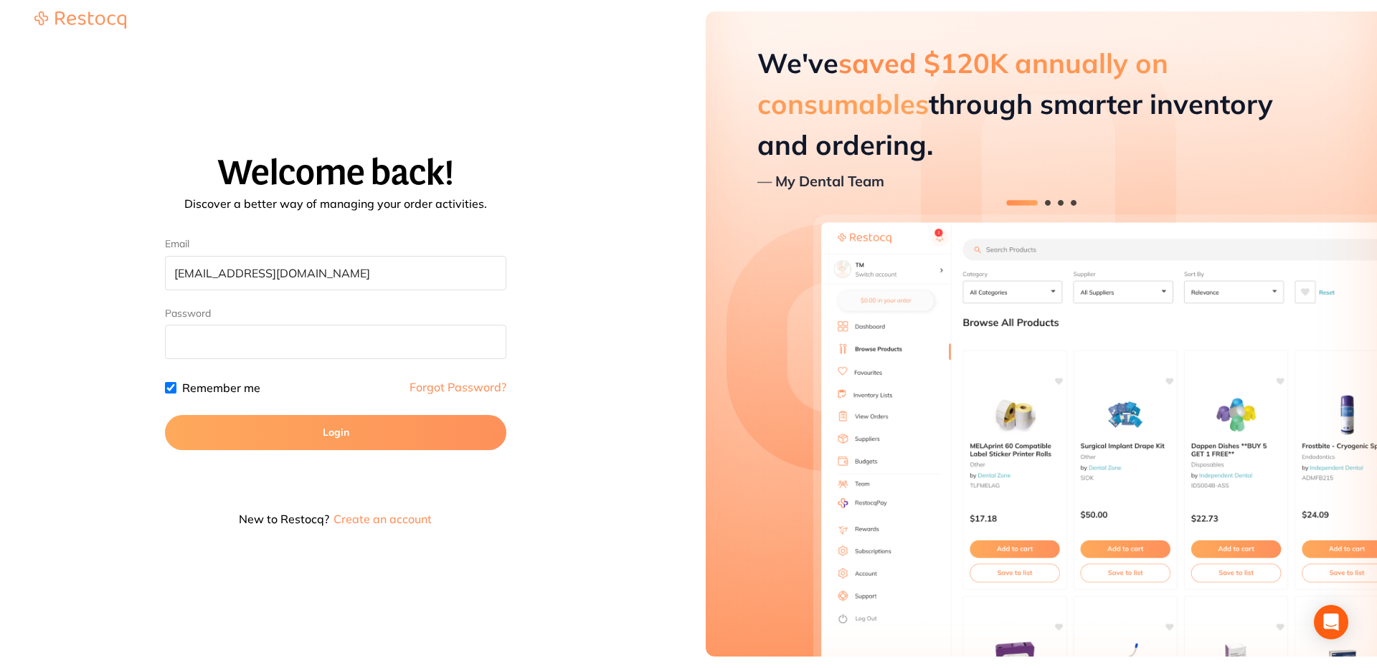
click at [336, 433] on button "Login" at bounding box center [335, 432] width 341 height 34
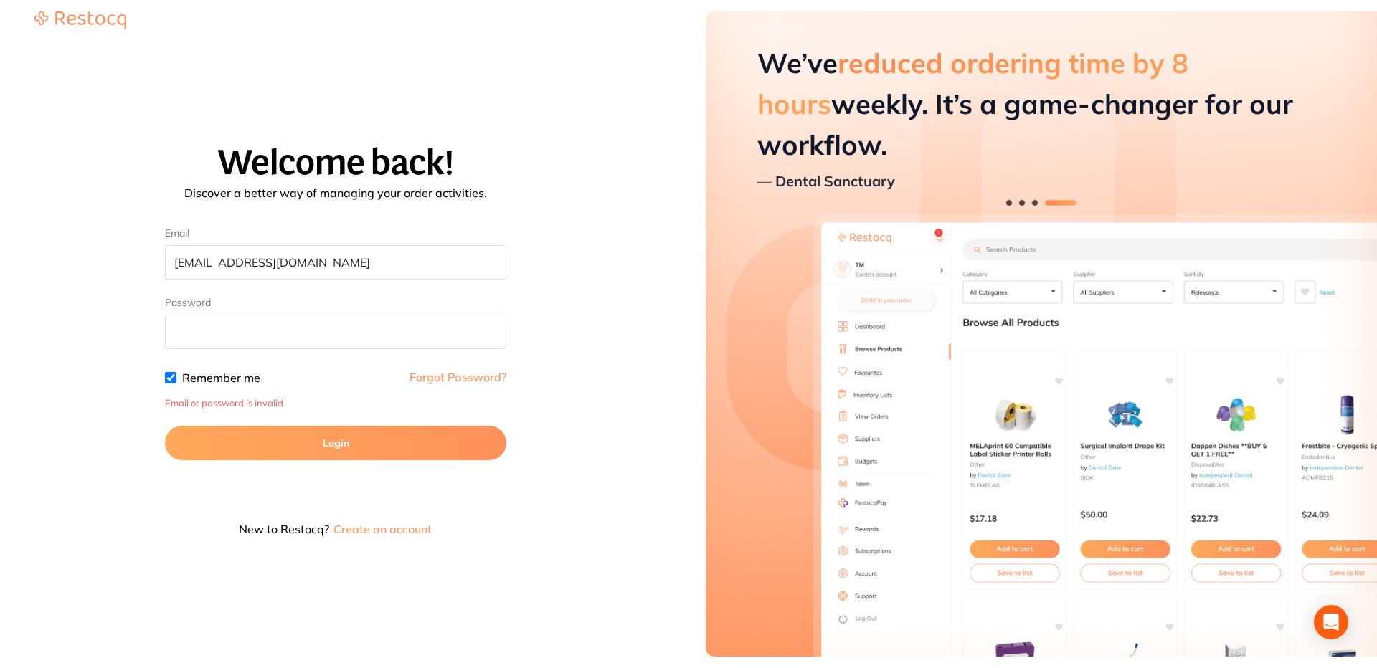
type input "[EMAIL_ADDRESS][DOMAIN_NAME]"
click at [356, 445] on button "Login" at bounding box center [335, 443] width 341 height 34
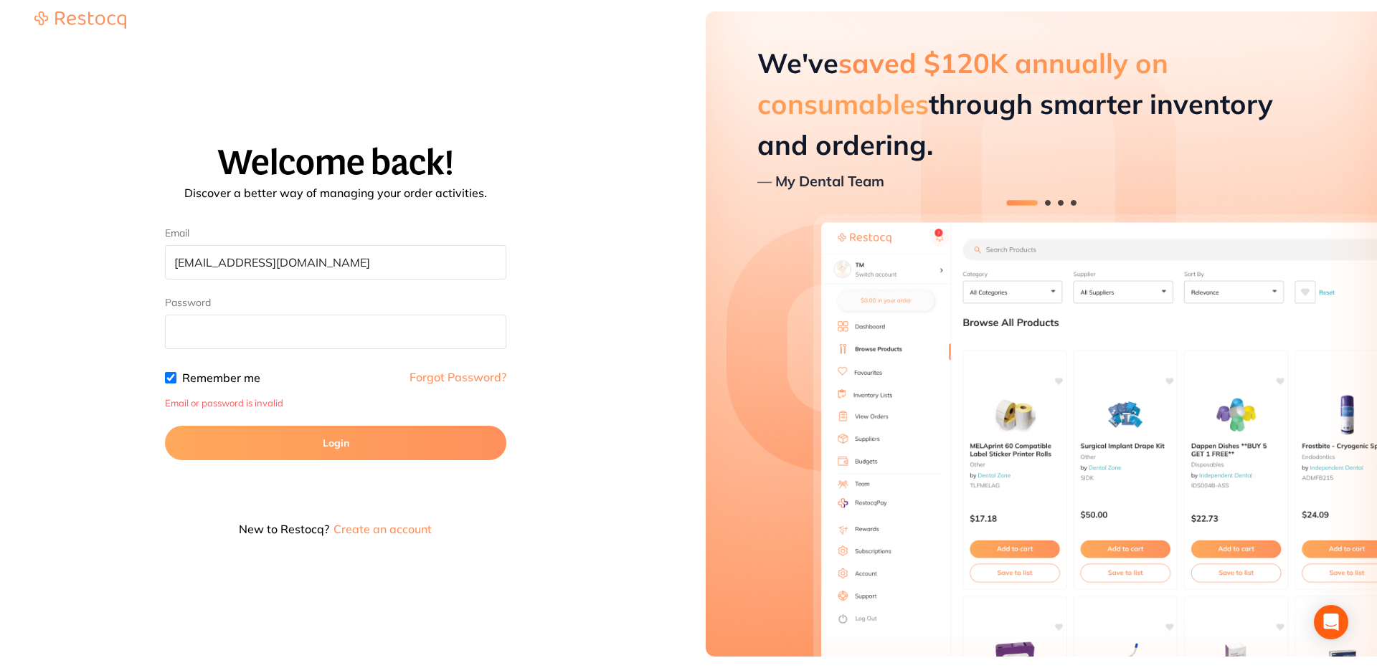
click at [373, 525] on button "Create an account" at bounding box center [382, 529] width 101 height 11
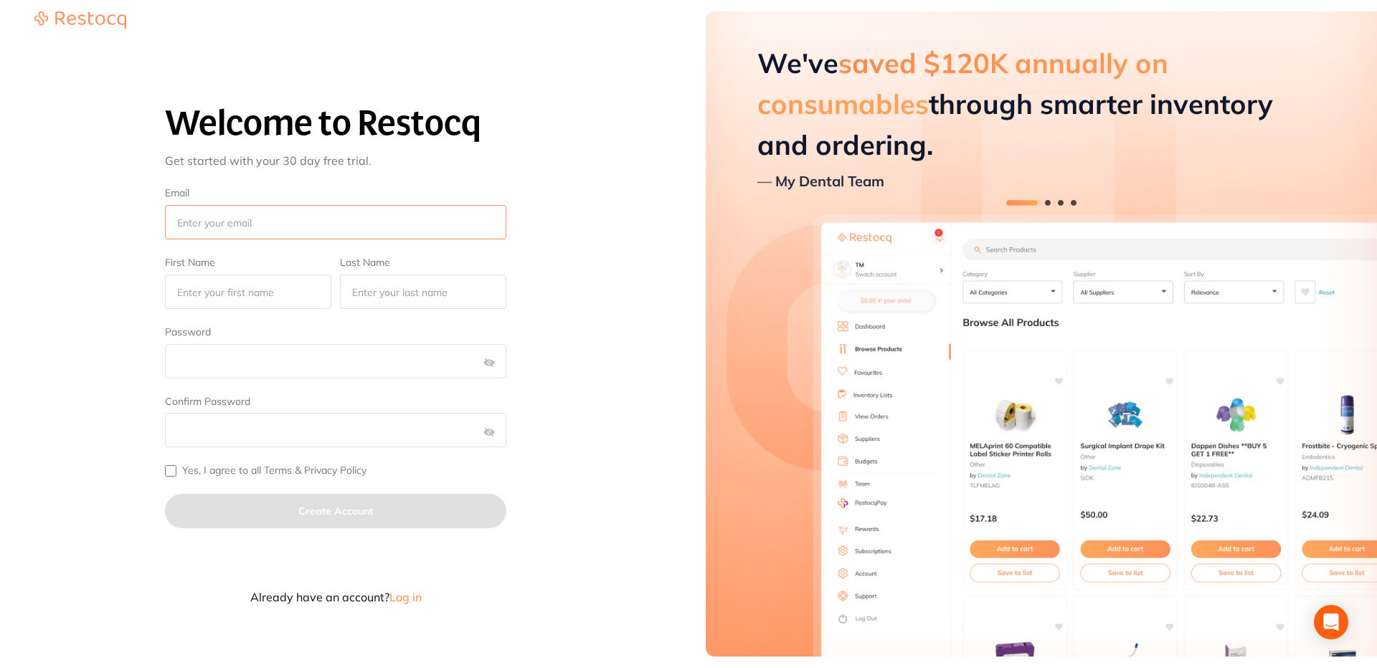
click at [232, 237] on input "Email" at bounding box center [335, 222] width 341 height 34
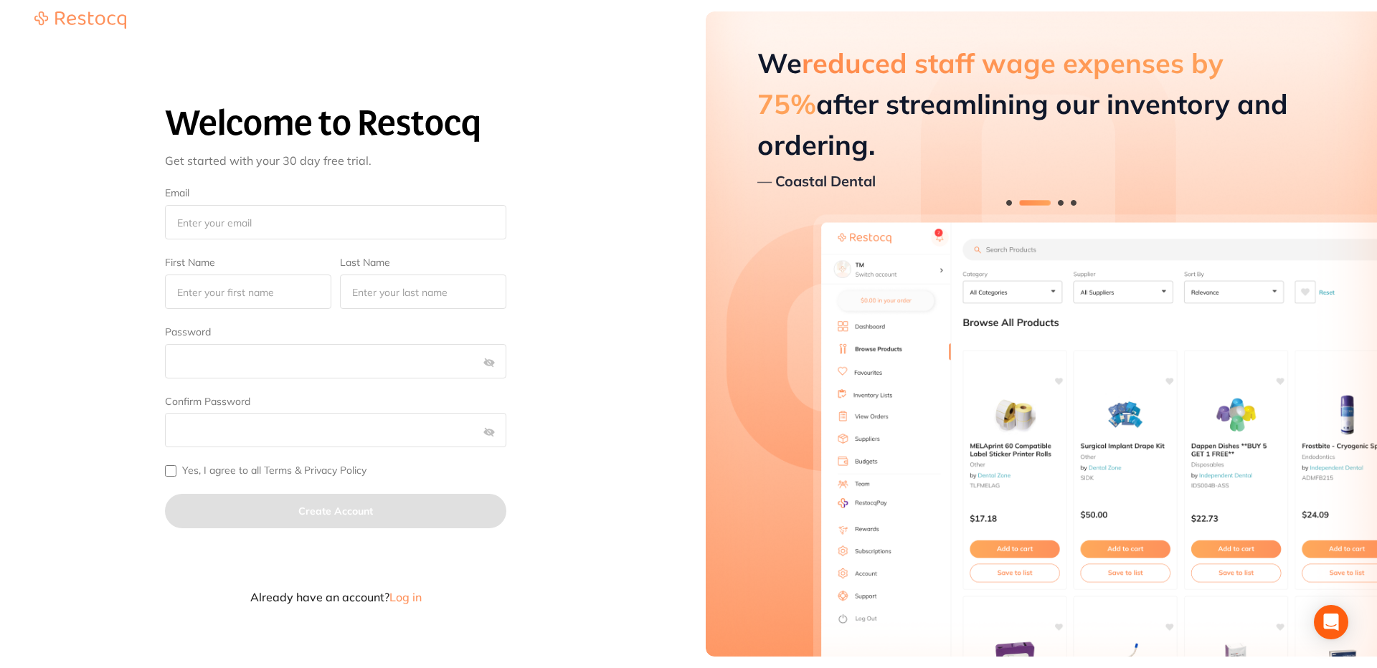
click at [88, 264] on div "Welcome to Restocq Get started with your 30 day free trial. Email First Name La…" at bounding box center [335, 345] width 637 height 617
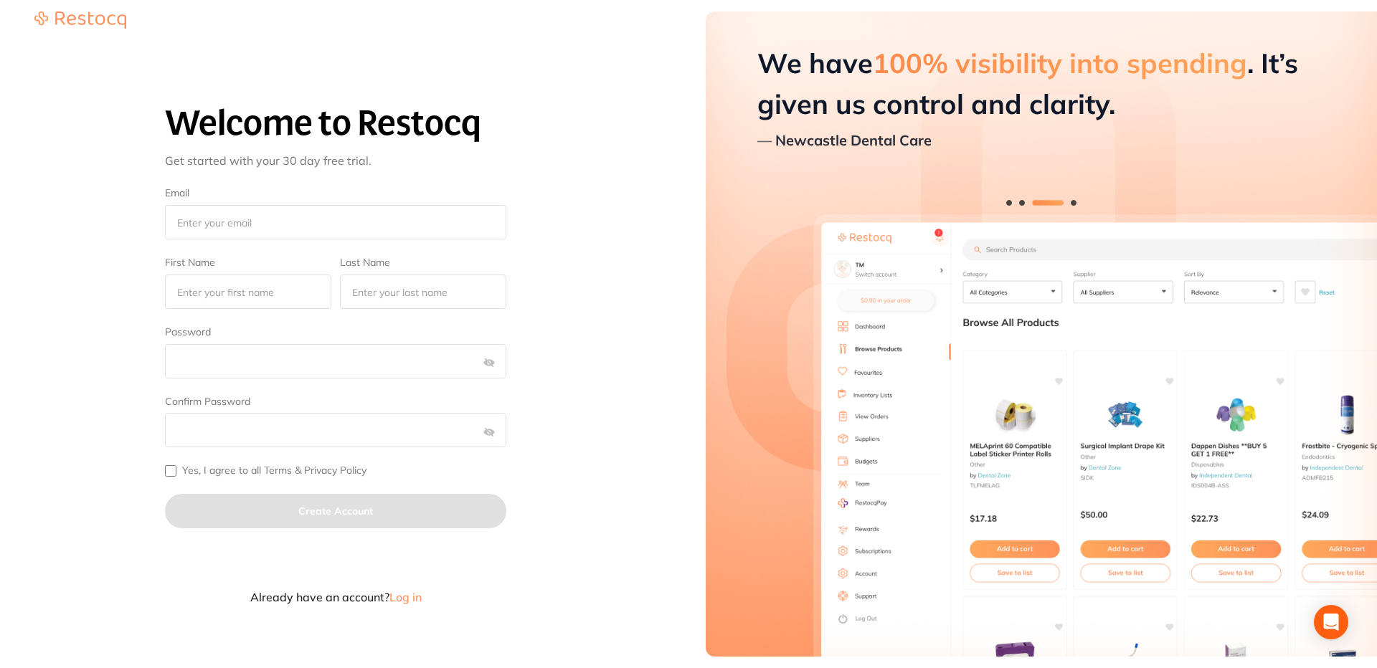
click at [417, 602] on span "Log in" at bounding box center [405, 597] width 32 height 14
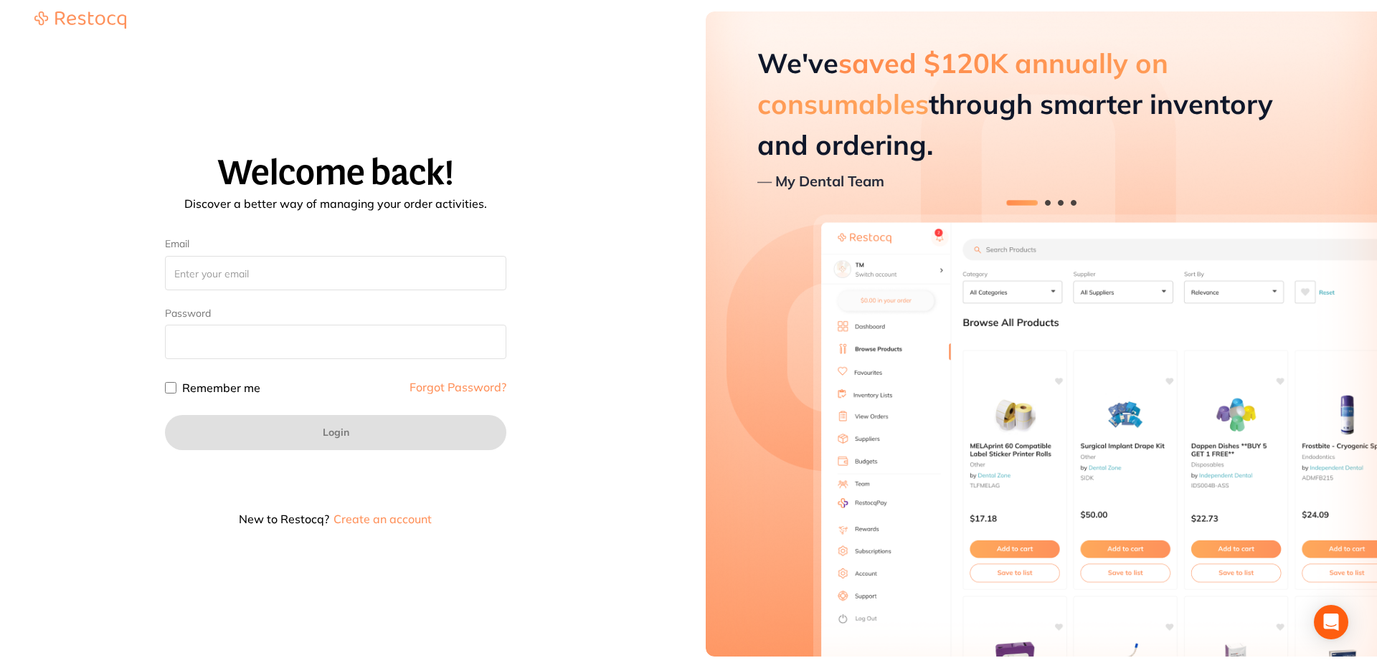
click at [404, 521] on button "Create an account" at bounding box center [382, 519] width 101 height 11
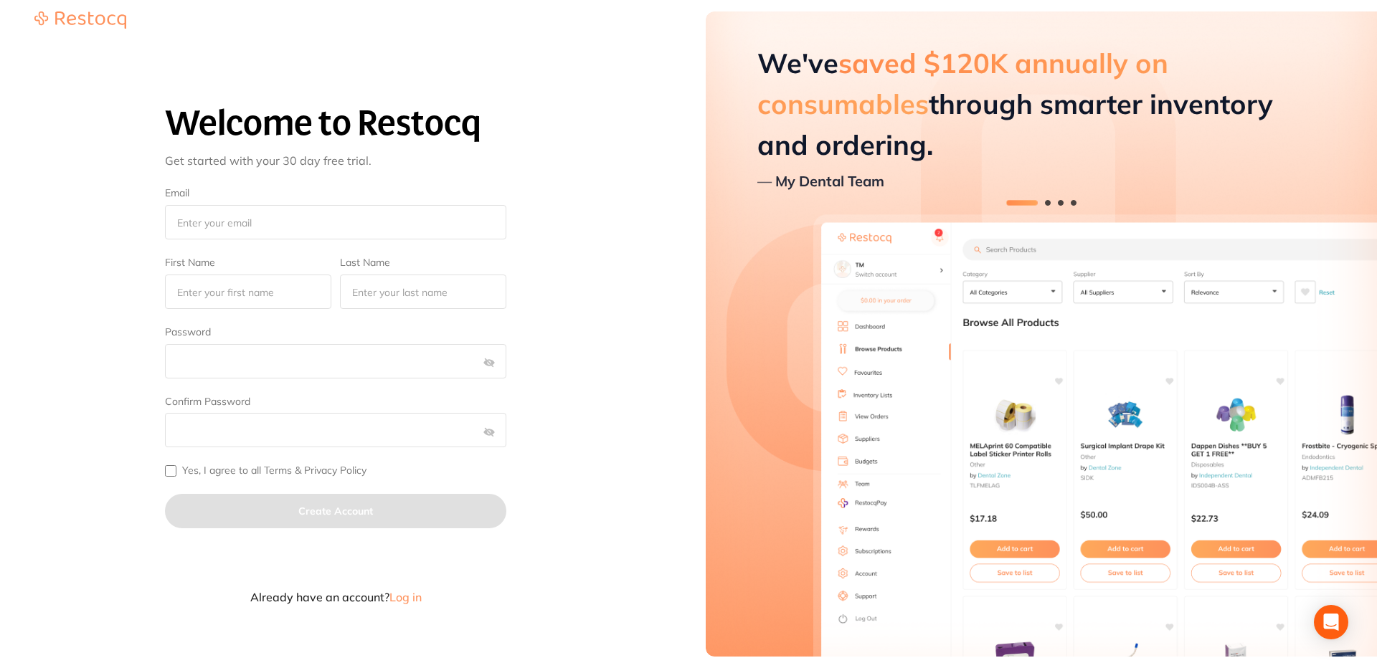
type input "[EMAIL_ADDRESS][DOMAIN_NAME]"
type input "[PERSON_NAME]"
checkbox input "true"
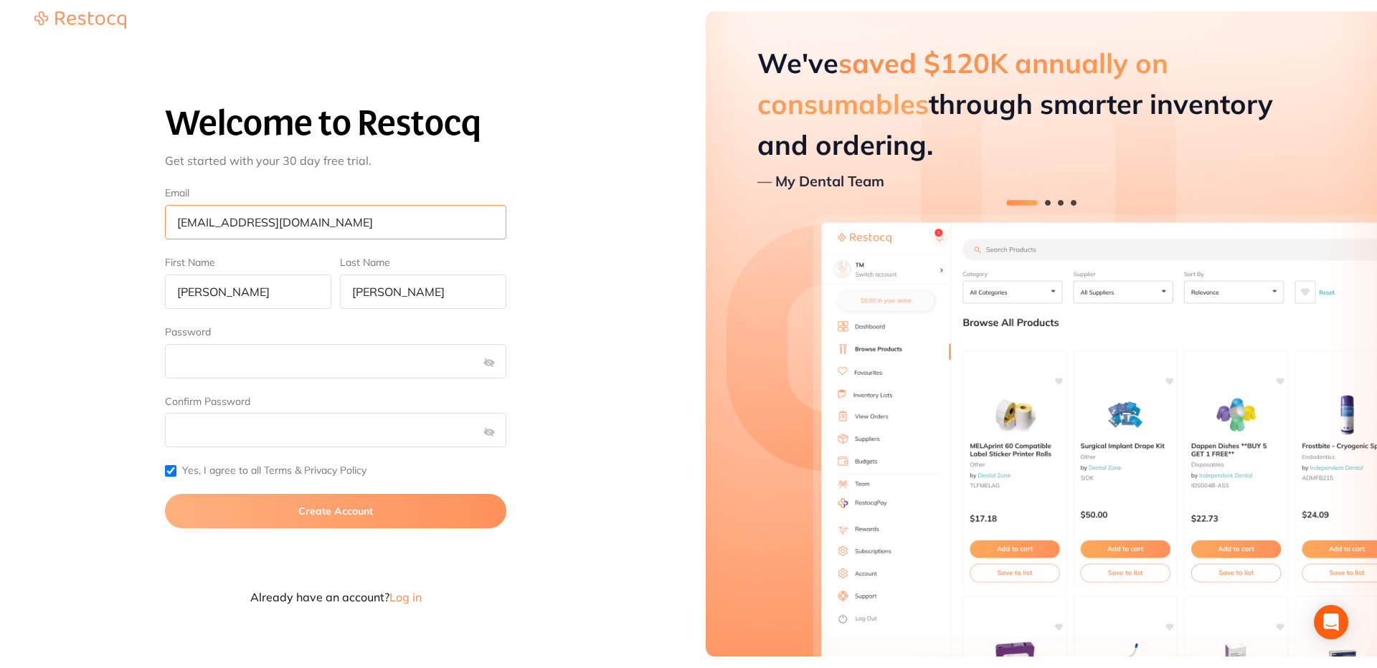
click at [262, 230] on input "[EMAIL_ADDRESS][DOMAIN_NAME]" at bounding box center [335, 222] width 341 height 34
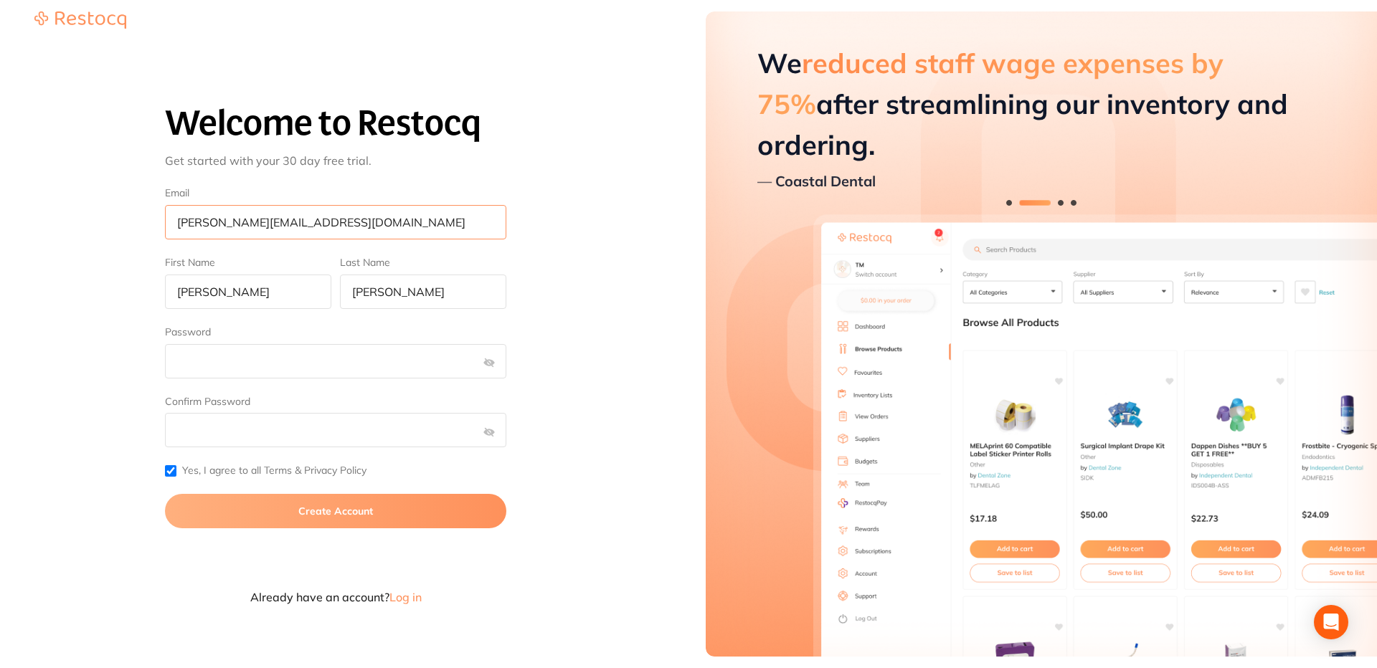
type input "[PERSON_NAME][EMAIL_ADDRESS][DOMAIN_NAME]"
click at [344, 514] on button "Create Account" at bounding box center [335, 511] width 341 height 34
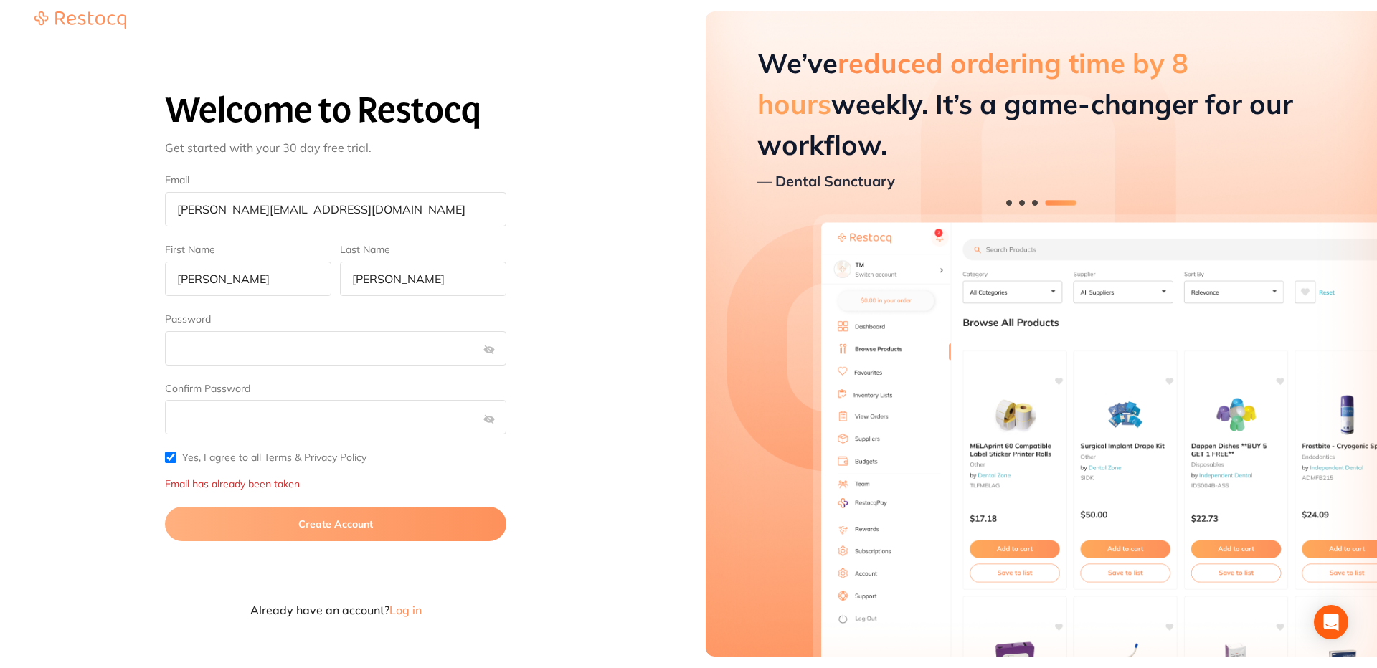
click at [407, 605] on span "Log in" at bounding box center [405, 610] width 32 height 14
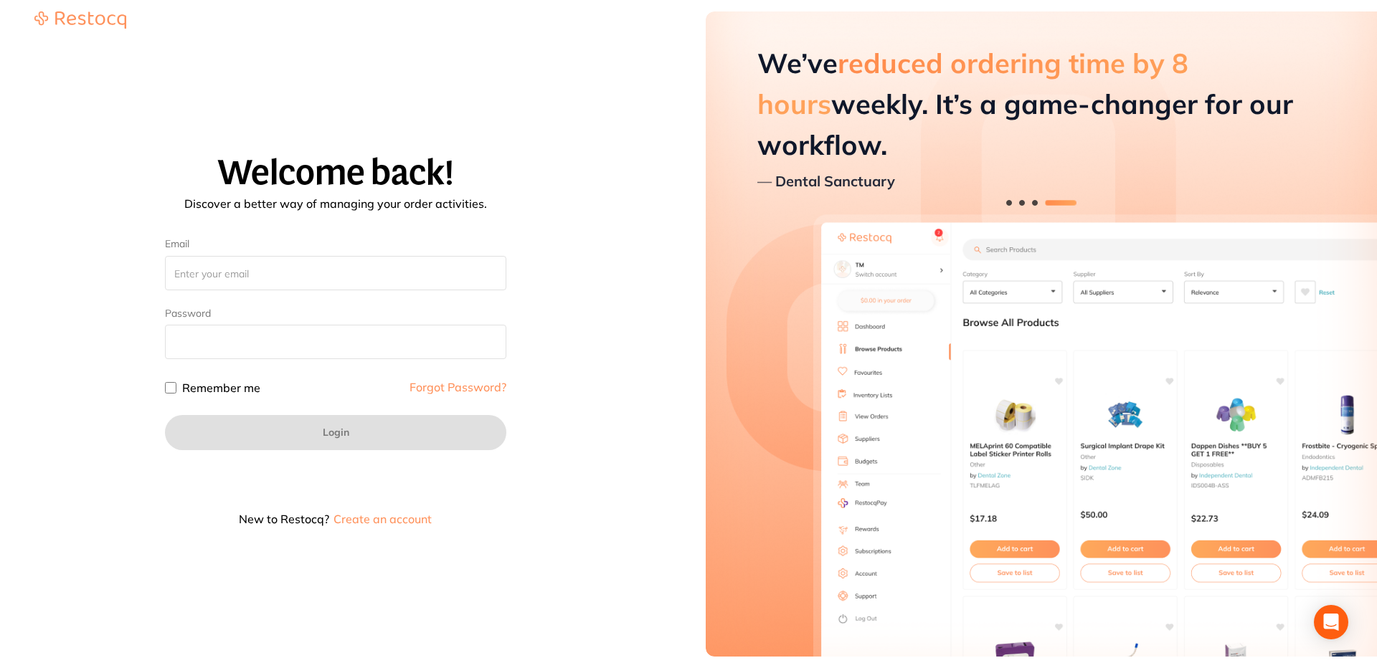
click at [567, 128] on div "Welcome back! Discover a better way of managing your order activities. Email Pa…" at bounding box center [335, 345] width 637 height 617
